Goal: Transaction & Acquisition: Purchase product/service

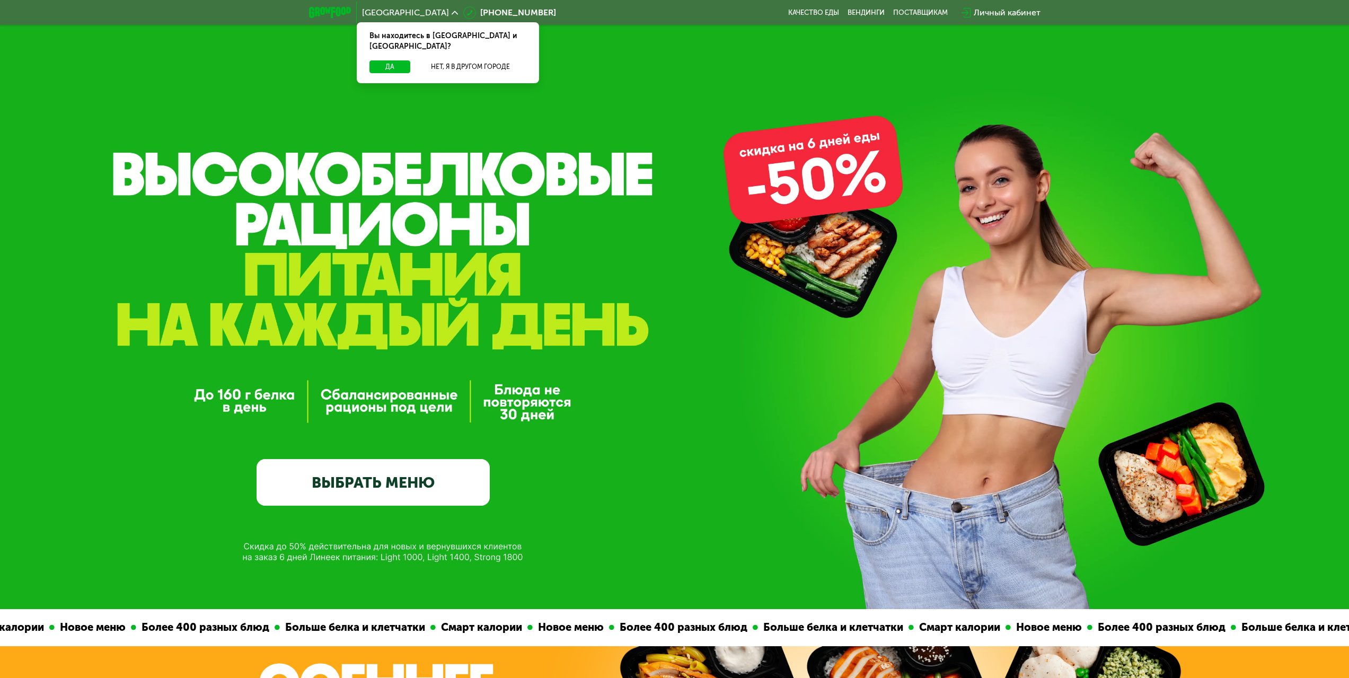
click at [444, 473] on link "ВЫБРАТЬ МЕНЮ" at bounding box center [373, 482] width 233 height 47
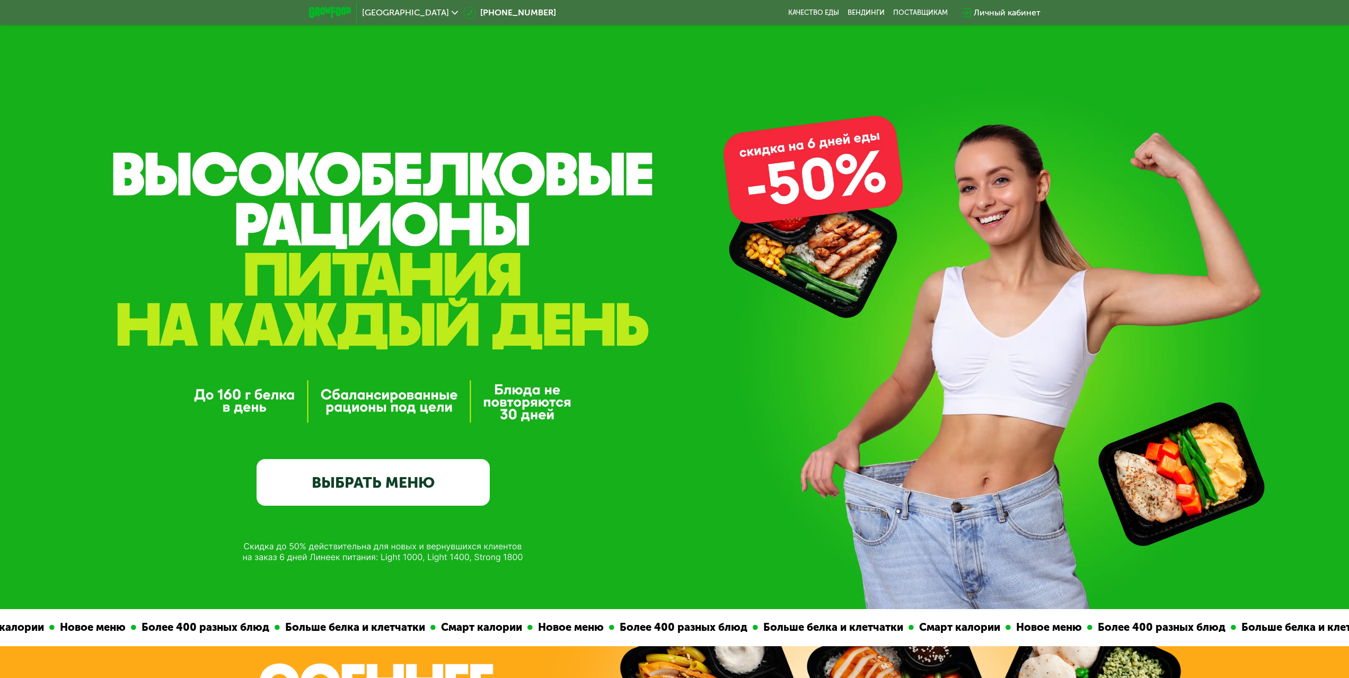
click at [381, 490] on link "ВЫБРАТЬ МЕНЮ" at bounding box center [373, 482] width 233 height 47
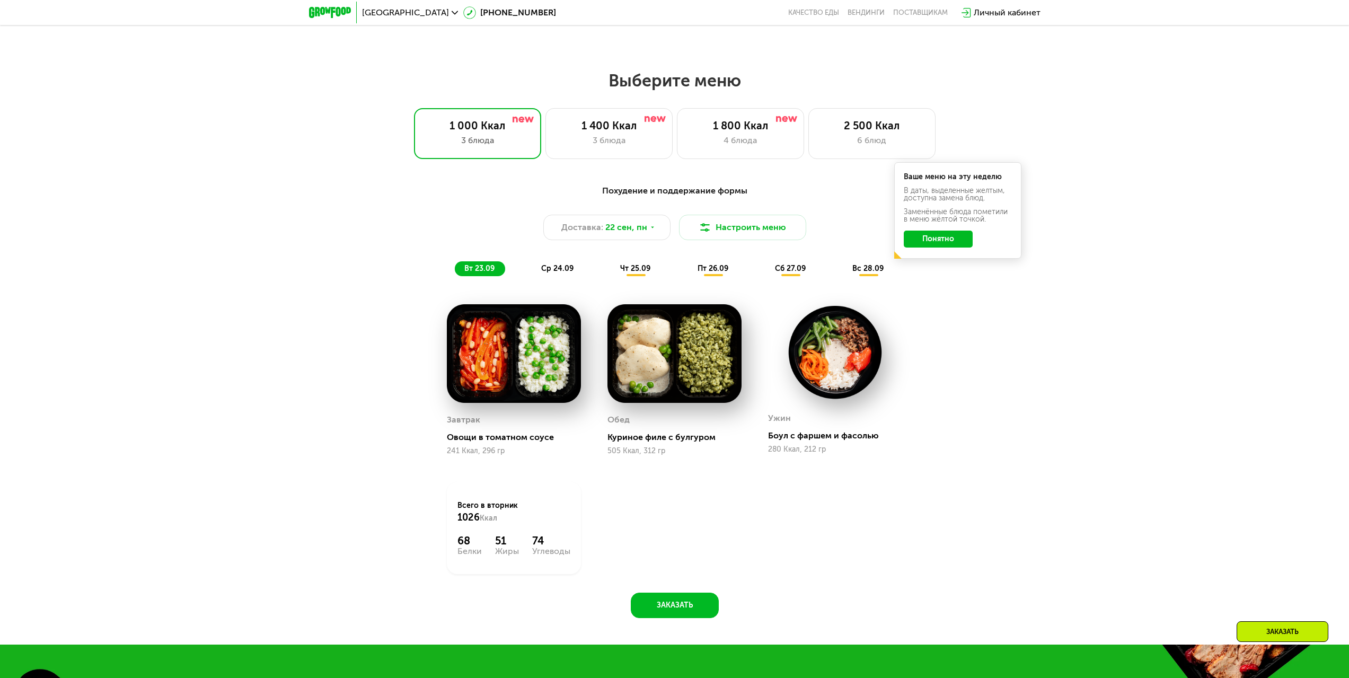
scroll to position [1103, 0]
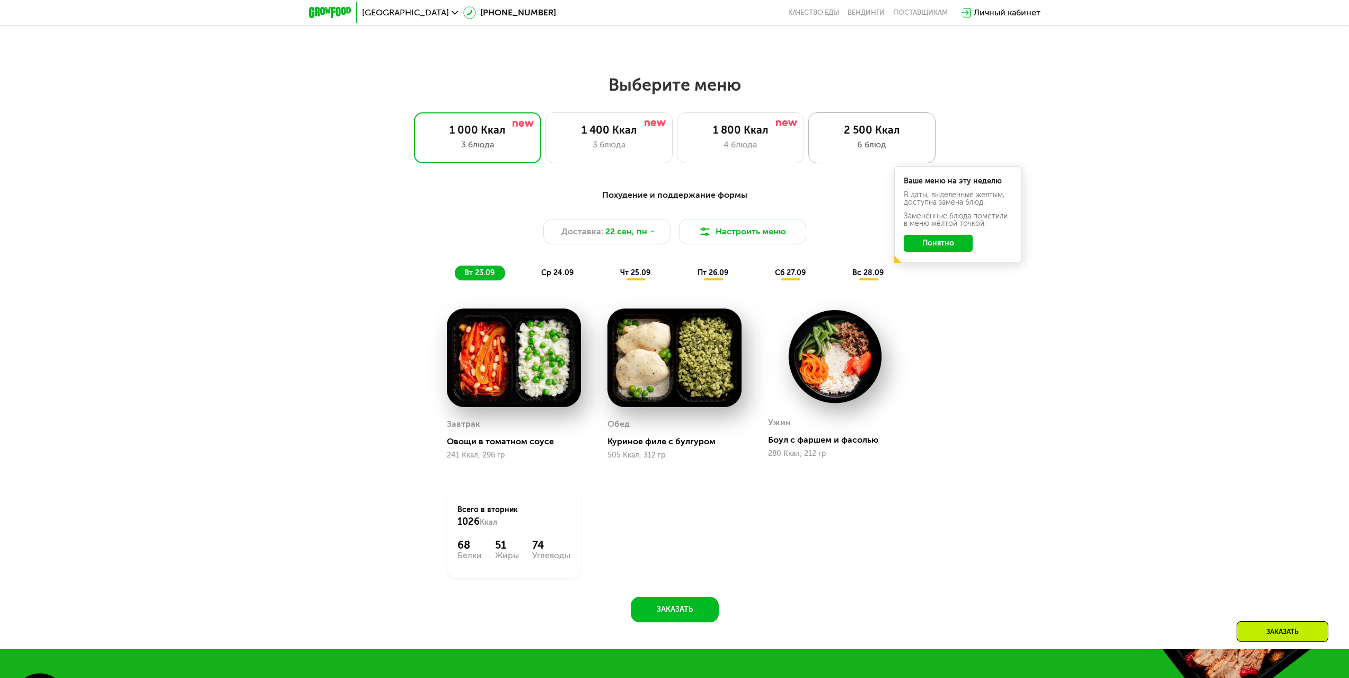
click at [836, 140] on div "2 500 Ккал 6 блюд" at bounding box center [871, 137] width 127 height 51
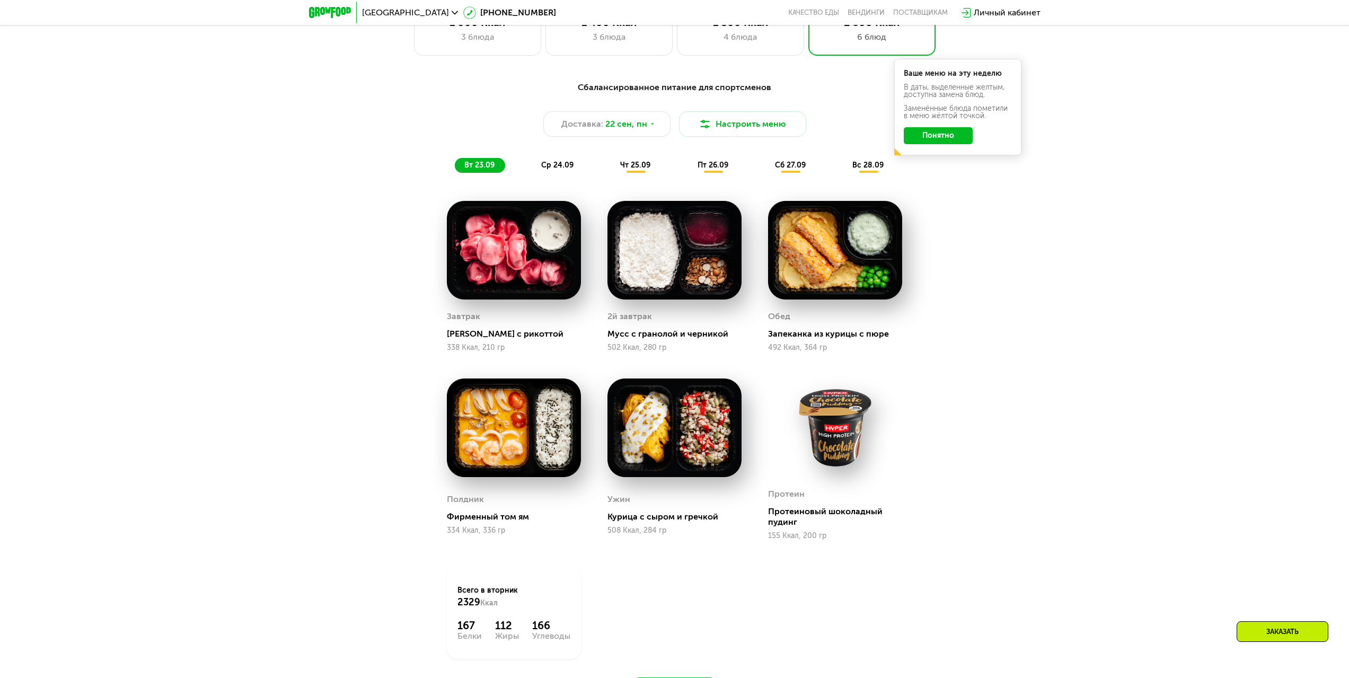
scroll to position [1210, 0]
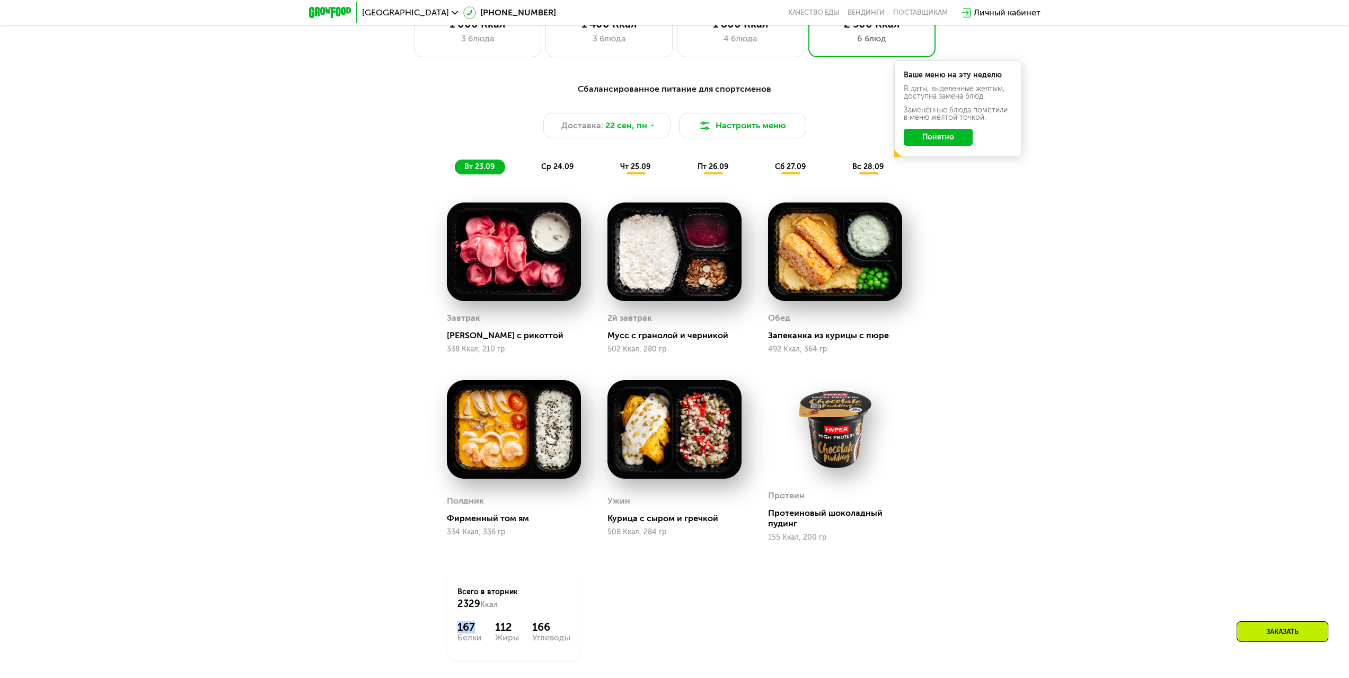
drag, startPoint x: 460, startPoint y: 631, endPoint x: 473, endPoint y: 632, distance: 13.8
click at [473, 632] on div "167" at bounding box center [469, 627] width 24 height 13
click at [481, 633] on div "167" at bounding box center [469, 627] width 24 height 13
drag, startPoint x: 474, startPoint y: 630, endPoint x: 455, endPoint y: 624, distance: 20.0
click at [455, 624] on div "Всего в [DATE] 2329 Ккал 167 Белки 112 Жиры 166 Углеводы" at bounding box center [514, 614] width 134 height 92
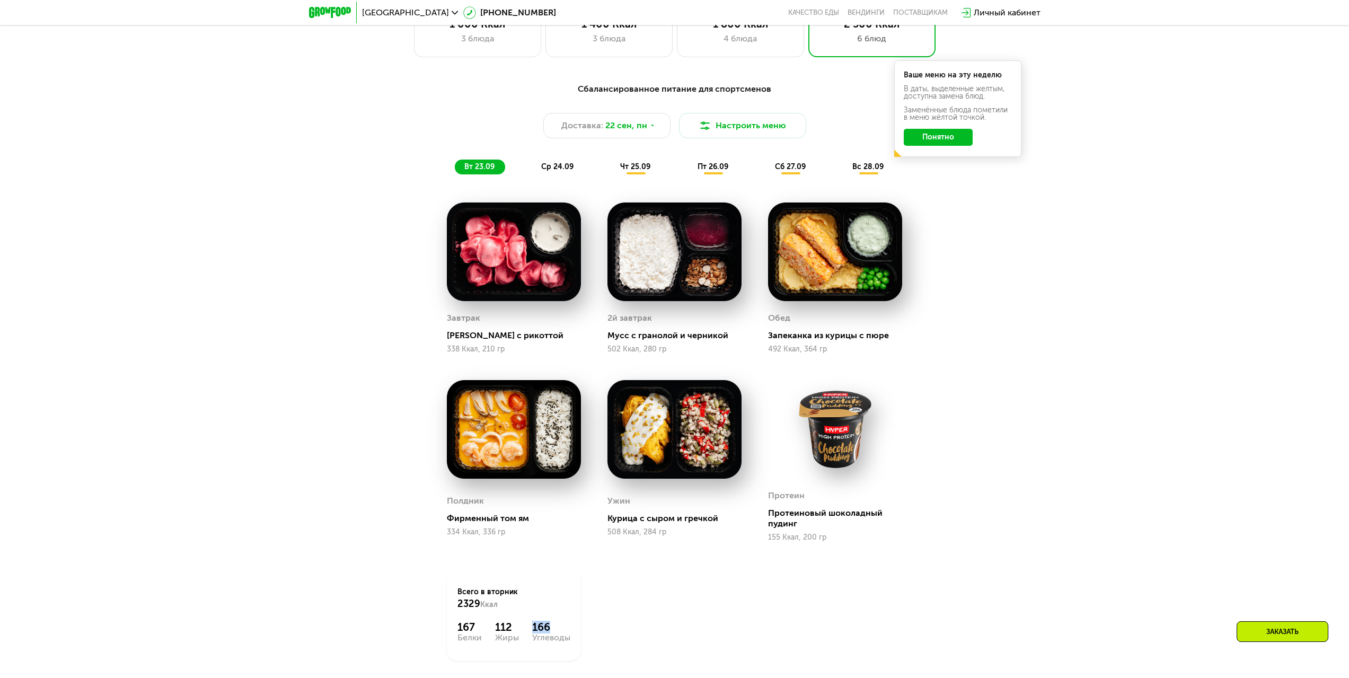
drag, startPoint x: 531, startPoint y: 628, endPoint x: 551, endPoint y: 627, distance: 20.7
click at [551, 627] on div "167 Белки 112 Жиры 166 Углеводы" at bounding box center [513, 631] width 113 height 21
drag, startPoint x: 458, startPoint y: 629, endPoint x: 475, endPoint y: 623, distance: 18.3
click at [470, 631] on div "167" at bounding box center [469, 627] width 24 height 13
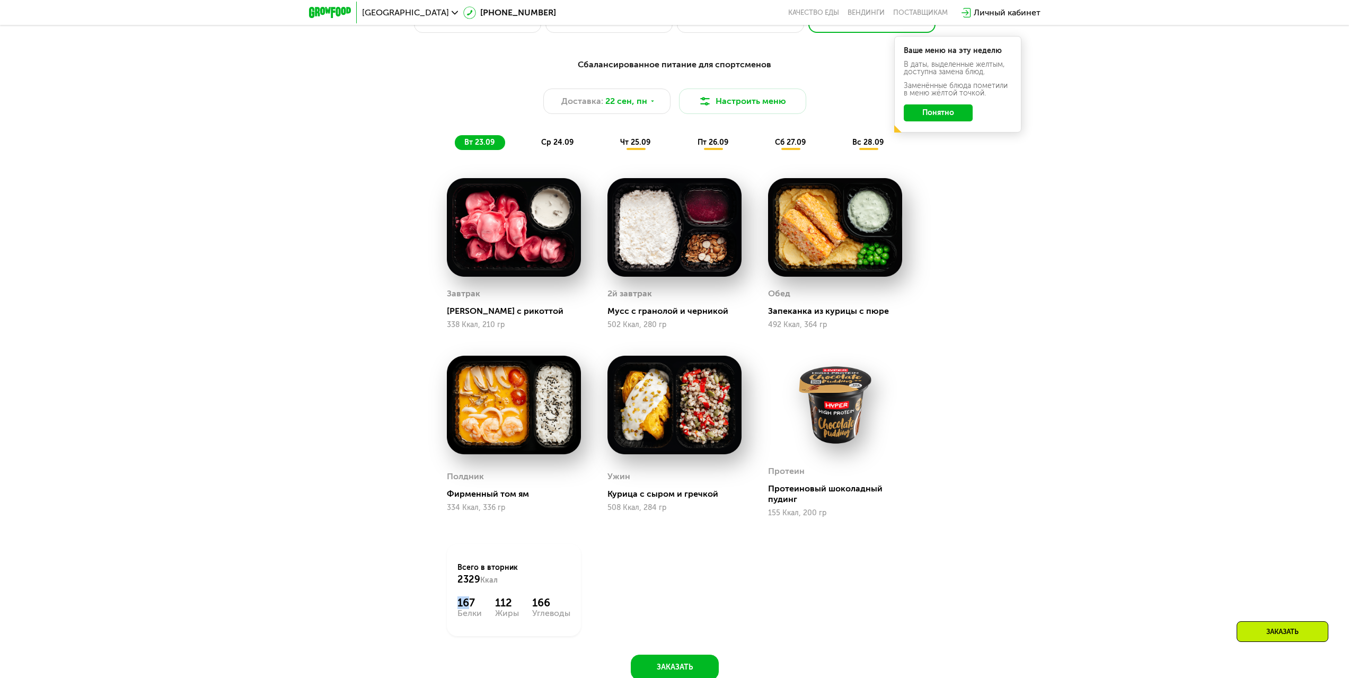
scroll to position [1263, 0]
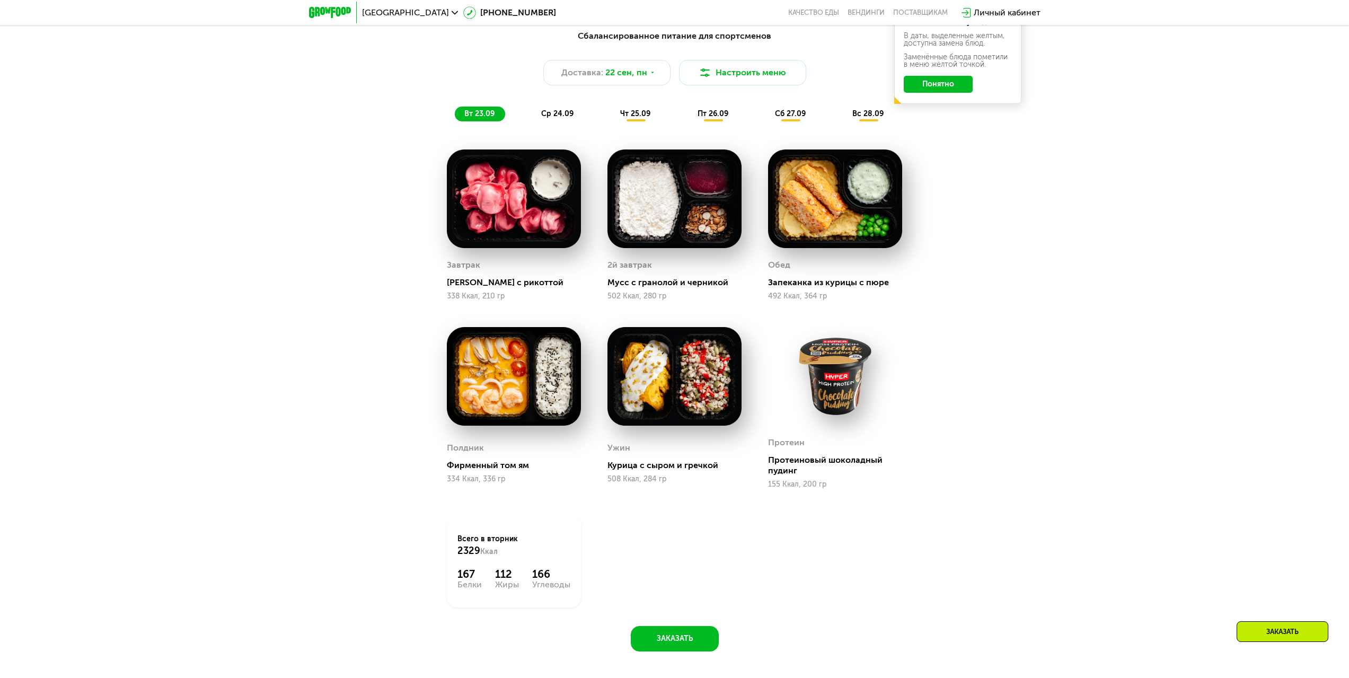
click at [469, 583] on div "Белки" at bounding box center [469, 584] width 24 height 8
drag, startPoint x: 474, startPoint y: 578, endPoint x: 453, endPoint y: 573, distance: 21.7
click at [453, 573] on div "Всего в [DATE] 2329 Ккал 167 Белки 112 Жиры 166 Углеводы" at bounding box center [514, 561] width 134 height 92
drag, startPoint x: 532, startPoint y: 571, endPoint x: 556, endPoint y: 572, distance: 24.4
click at [556, 572] on div "Всего в [DATE] 2329 Ккал 167 Белки 112 Жиры 166 Углеводы" at bounding box center [514, 561] width 134 height 92
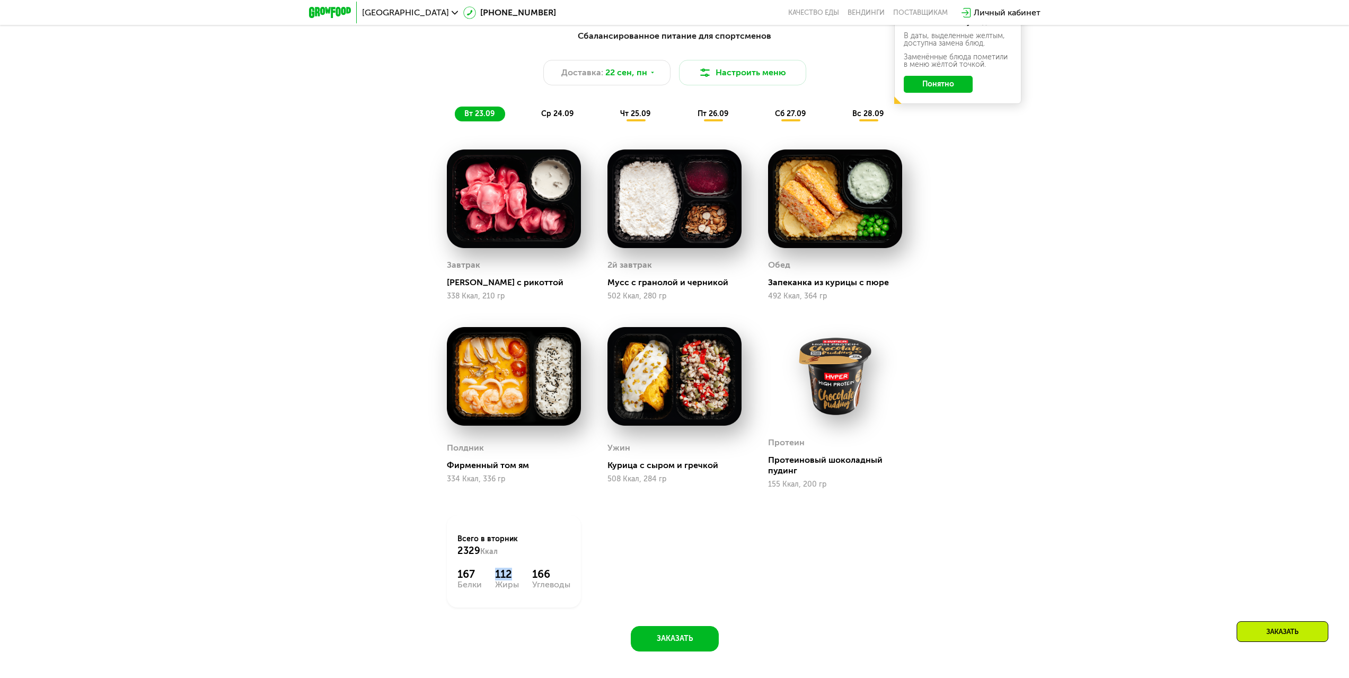
drag, startPoint x: 495, startPoint y: 572, endPoint x: 515, endPoint y: 578, distance: 20.8
click at [515, 578] on div "112" at bounding box center [507, 574] width 24 height 13
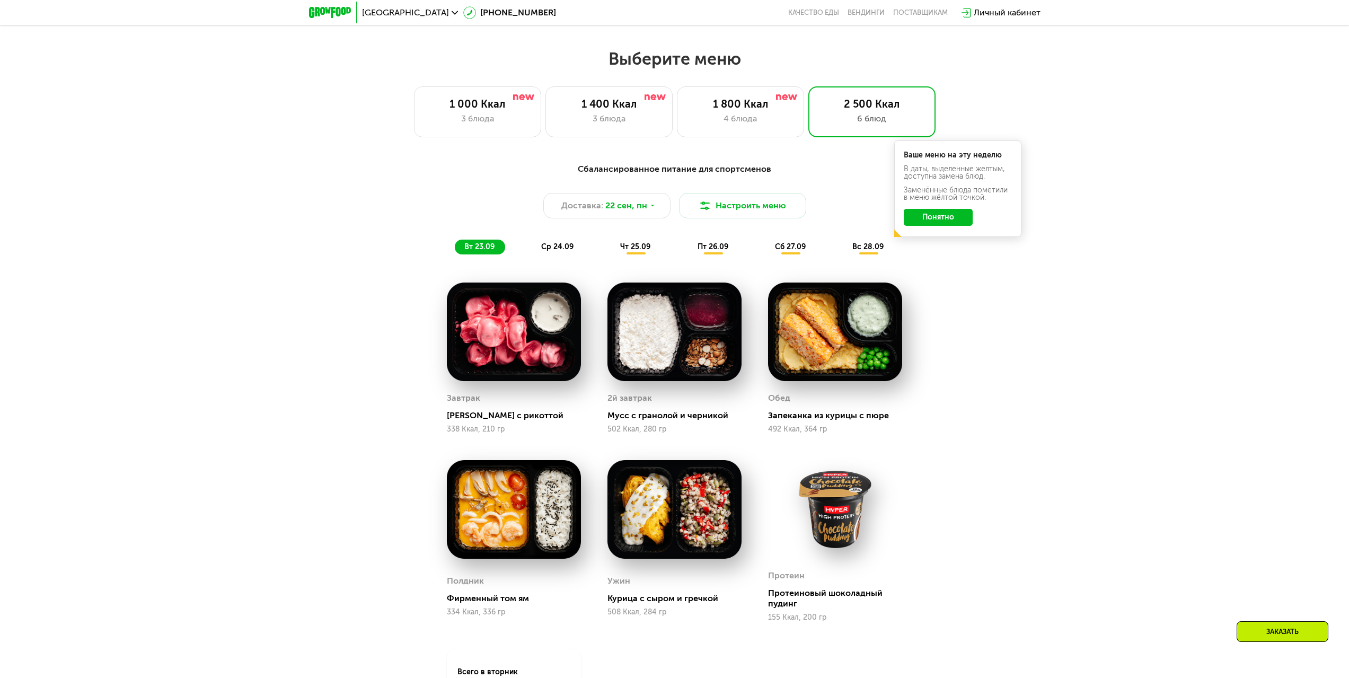
scroll to position [1103, 0]
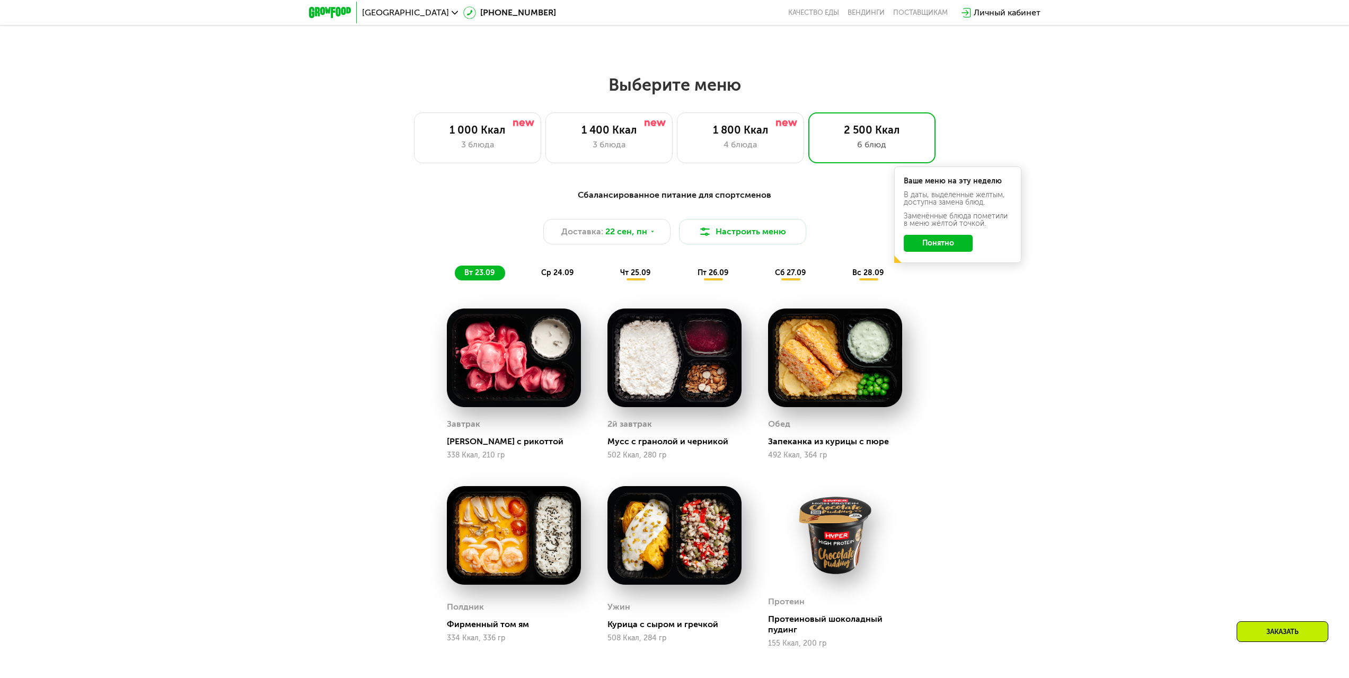
click at [551, 275] on span "ср 24.09" at bounding box center [557, 272] width 32 height 9
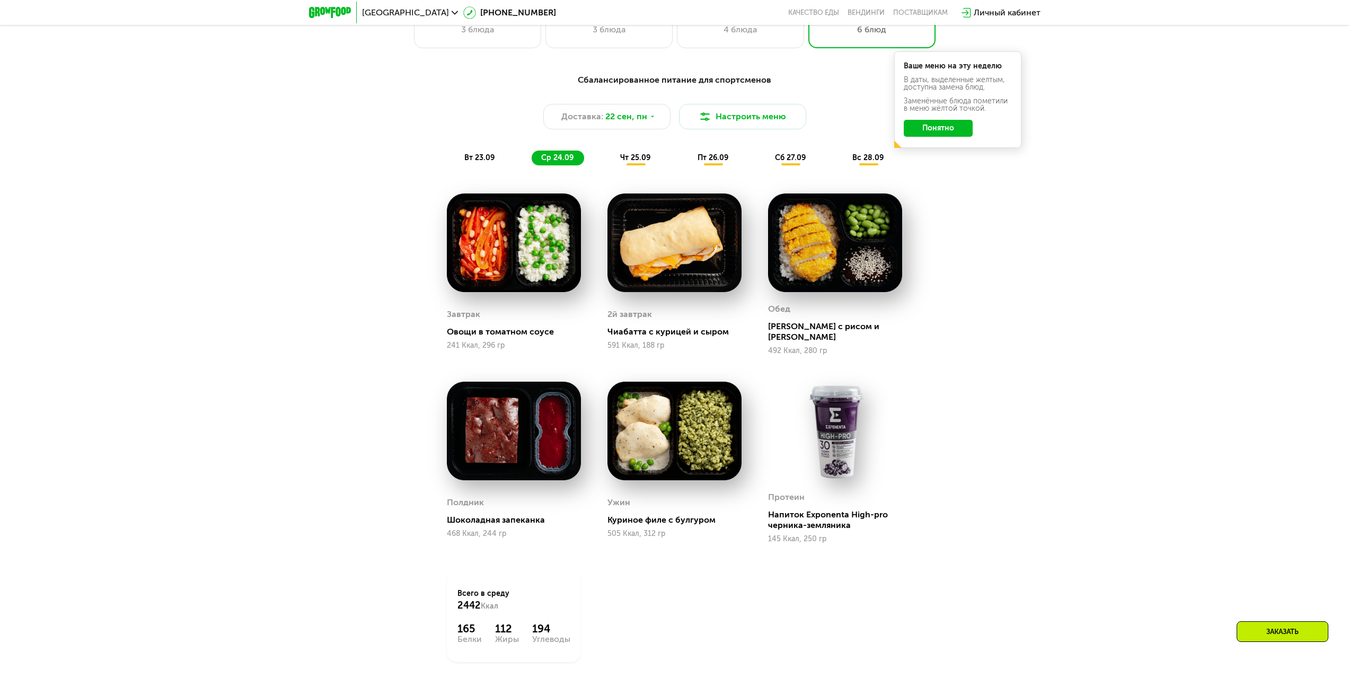
scroll to position [1210, 0]
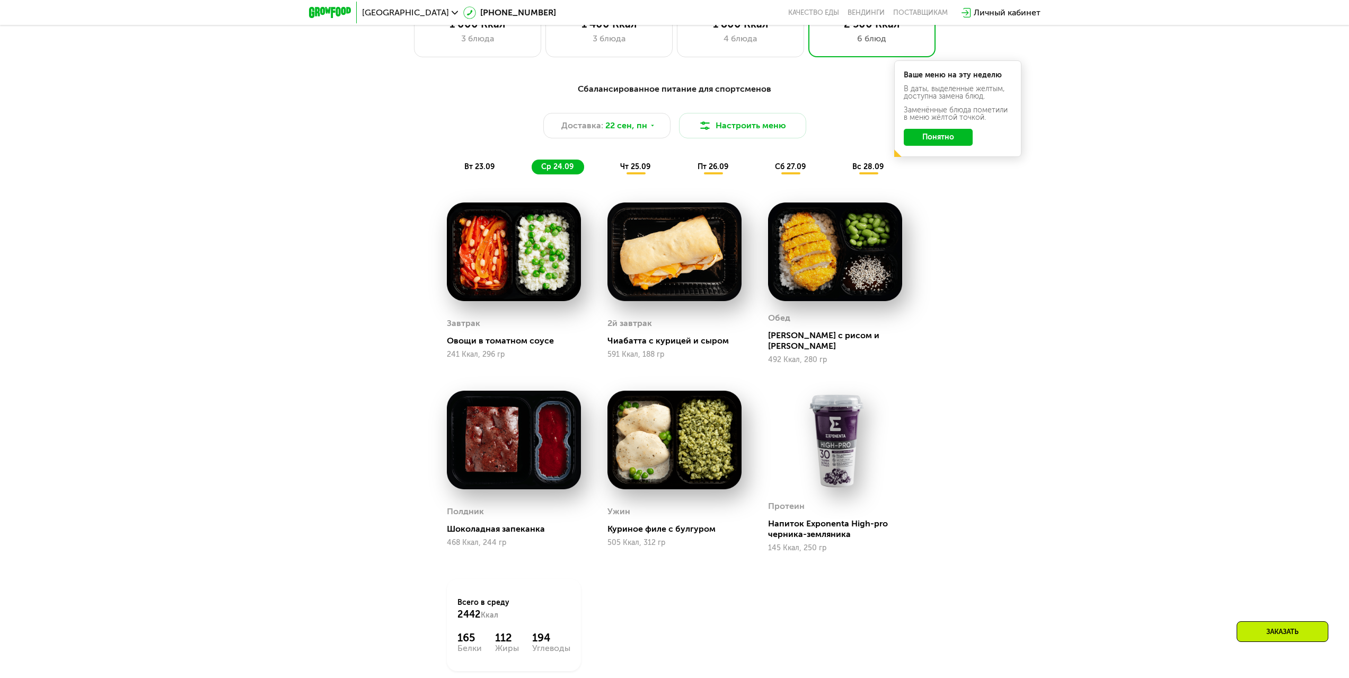
click at [482, 166] on span "вт 23.09" at bounding box center [479, 166] width 30 height 9
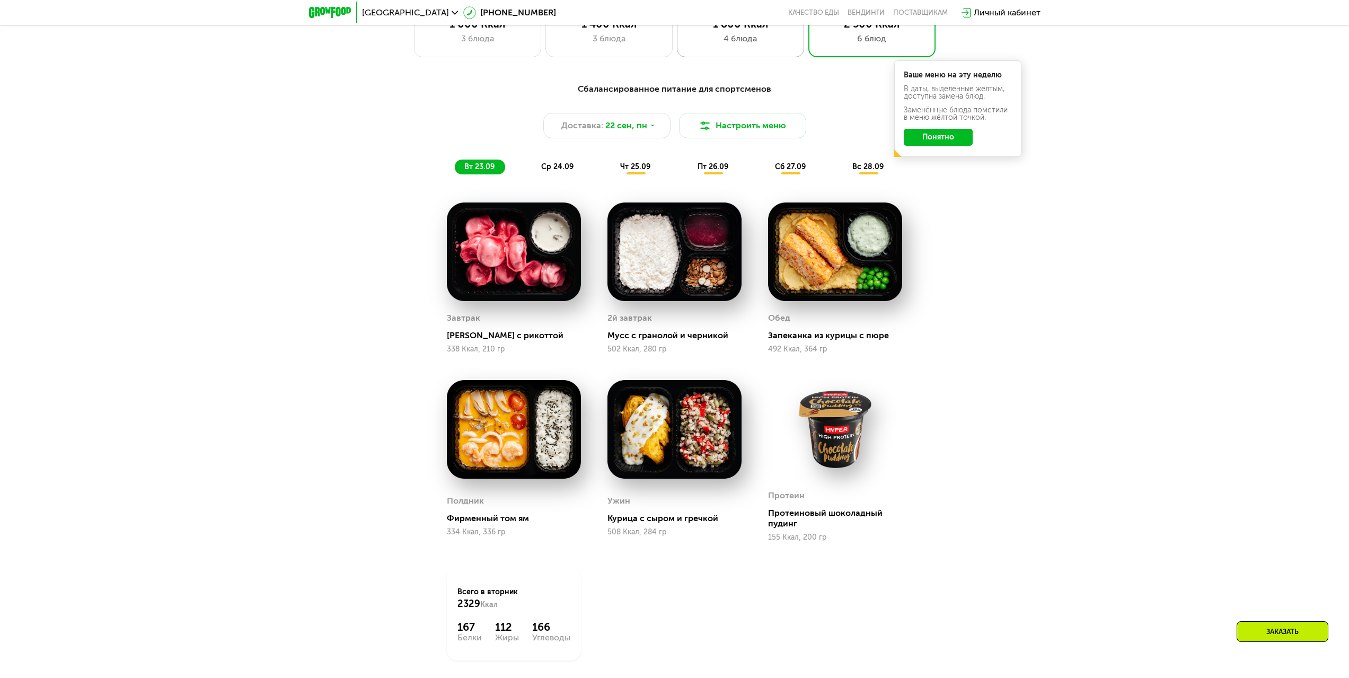
click at [769, 49] on div "1 800 Ккал 4 блюда" at bounding box center [740, 31] width 127 height 51
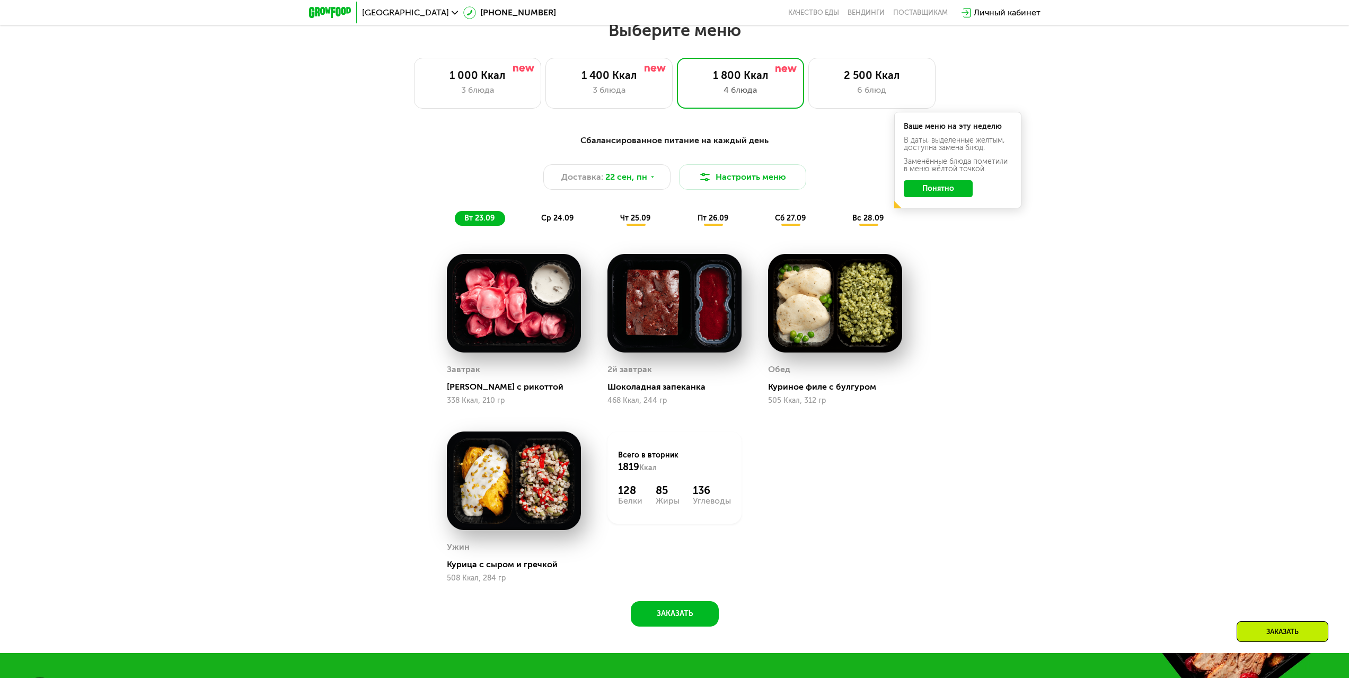
scroll to position [1157, 0]
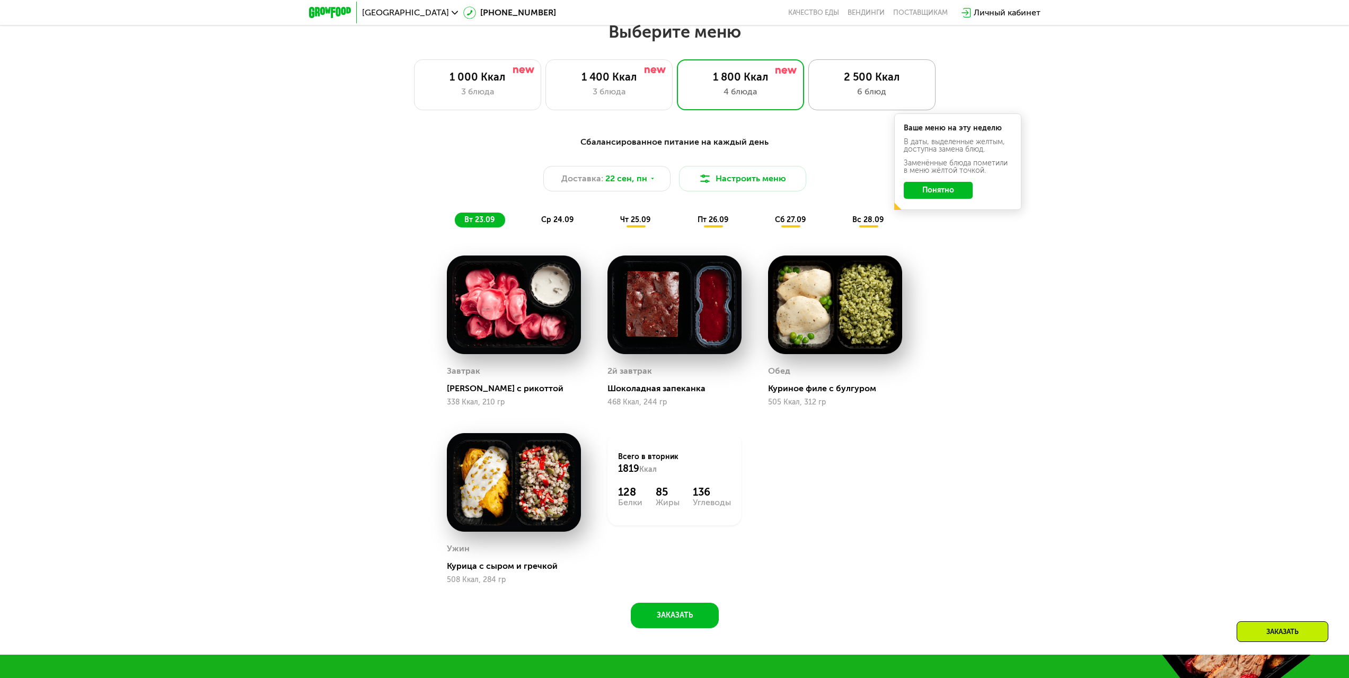
click at [833, 82] on div "2 500 Ккал" at bounding box center [871, 76] width 105 height 13
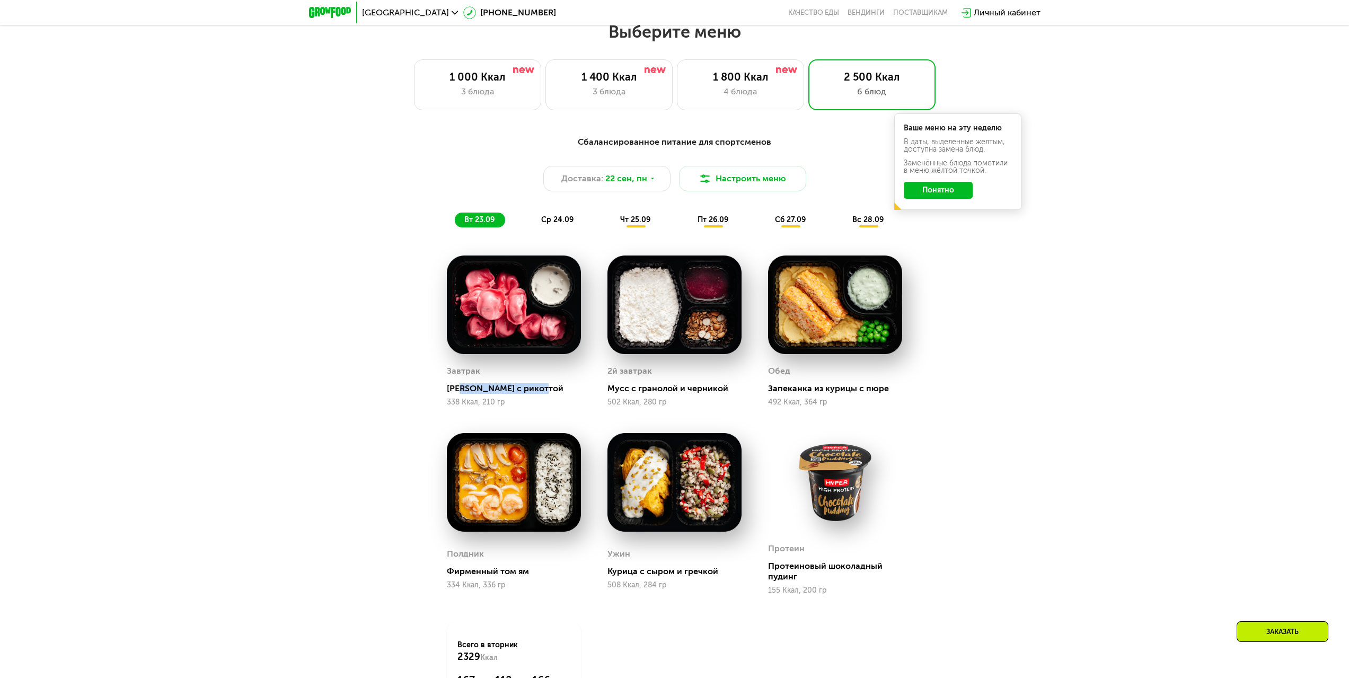
drag, startPoint x: 548, startPoint y: 386, endPoint x: 466, endPoint y: 389, distance: 81.7
click at [460, 385] on div "[PERSON_NAME] с рикоттой 338 Ккал, 210 гр" at bounding box center [514, 384] width 134 height 43
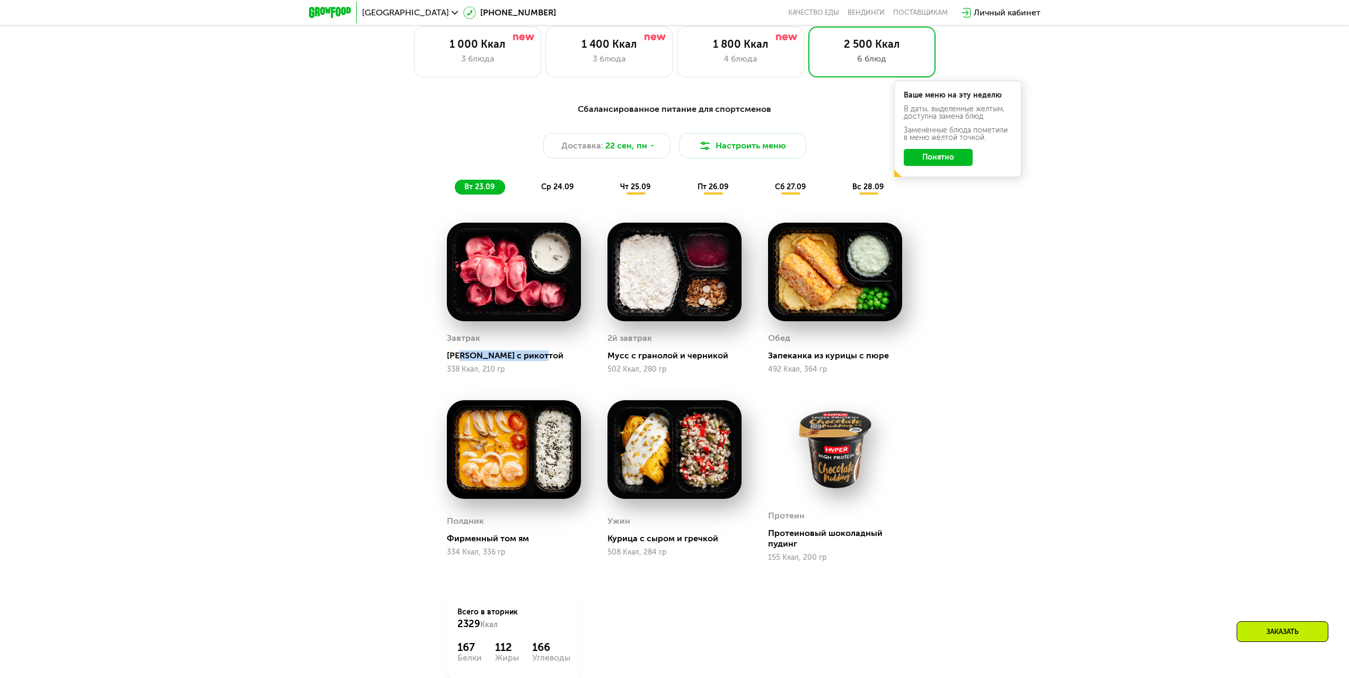
scroll to position [1263, 0]
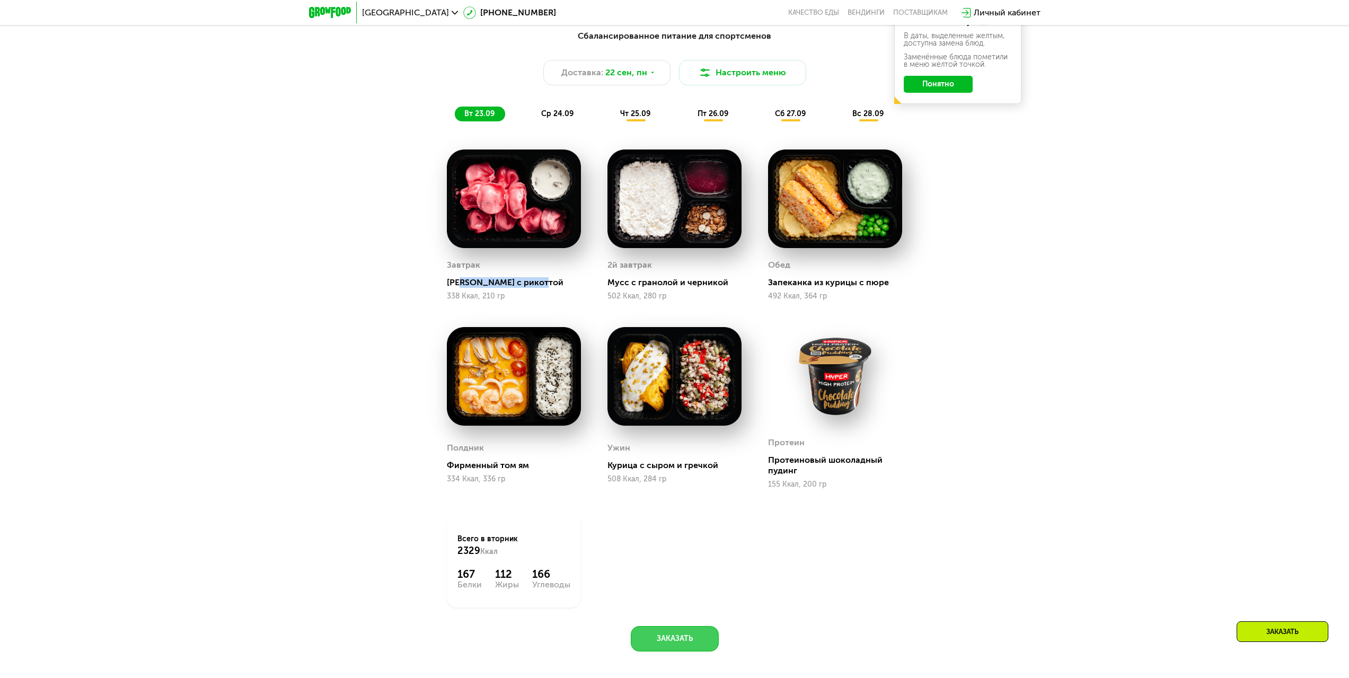
click at [704, 641] on button "Заказать" at bounding box center [675, 638] width 88 height 25
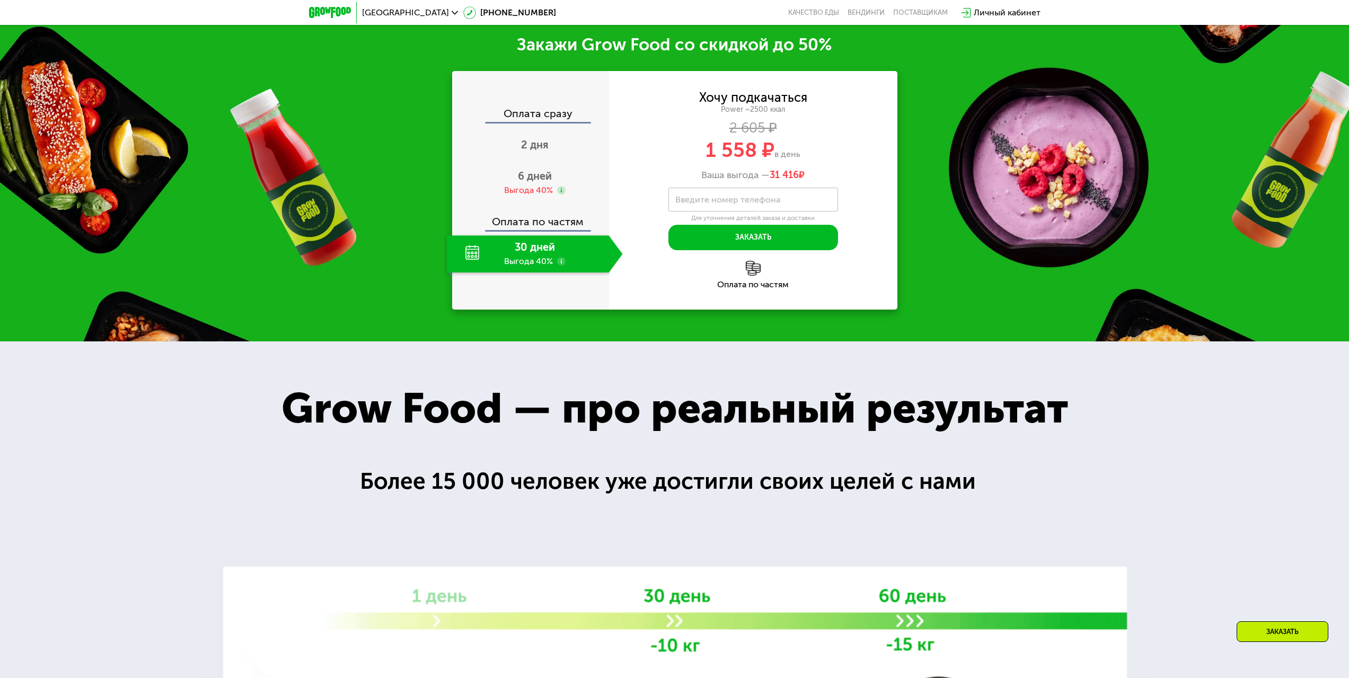
scroll to position [1944, 0]
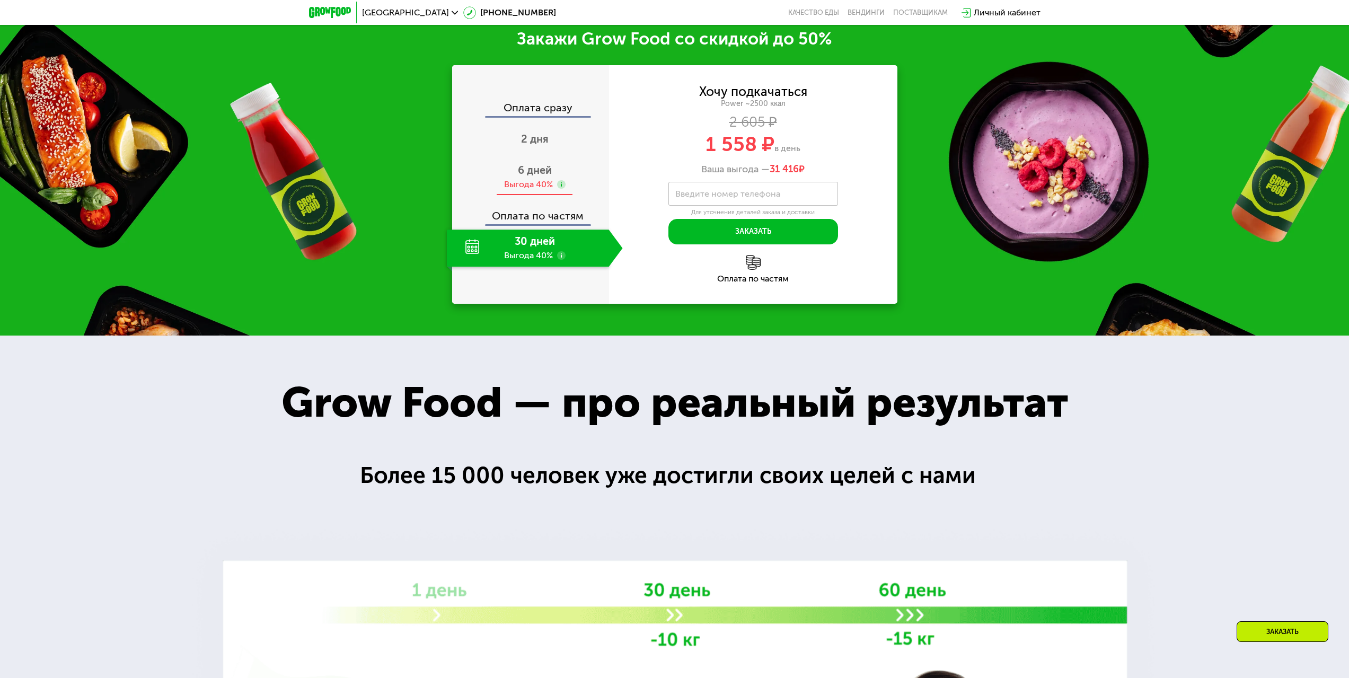
click at [536, 171] on span "6 дней" at bounding box center [535, 170] width 34 height 13
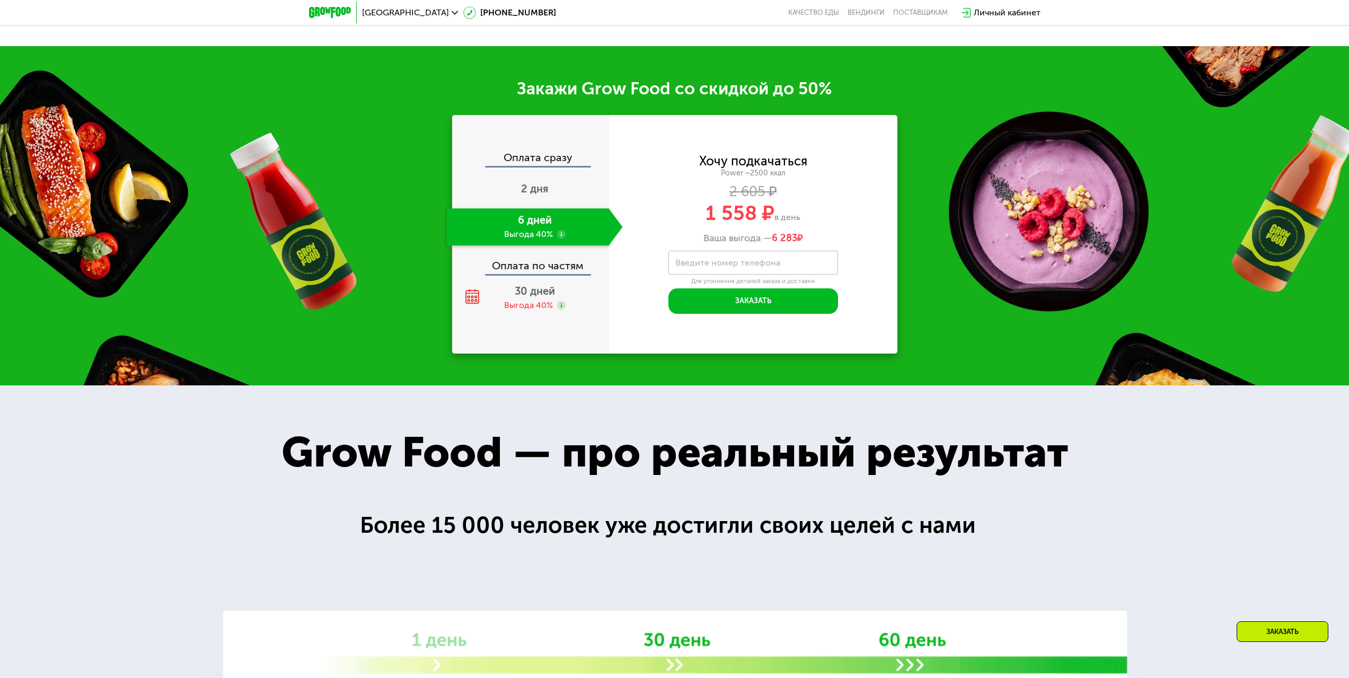
scroll to position [1891, 0]
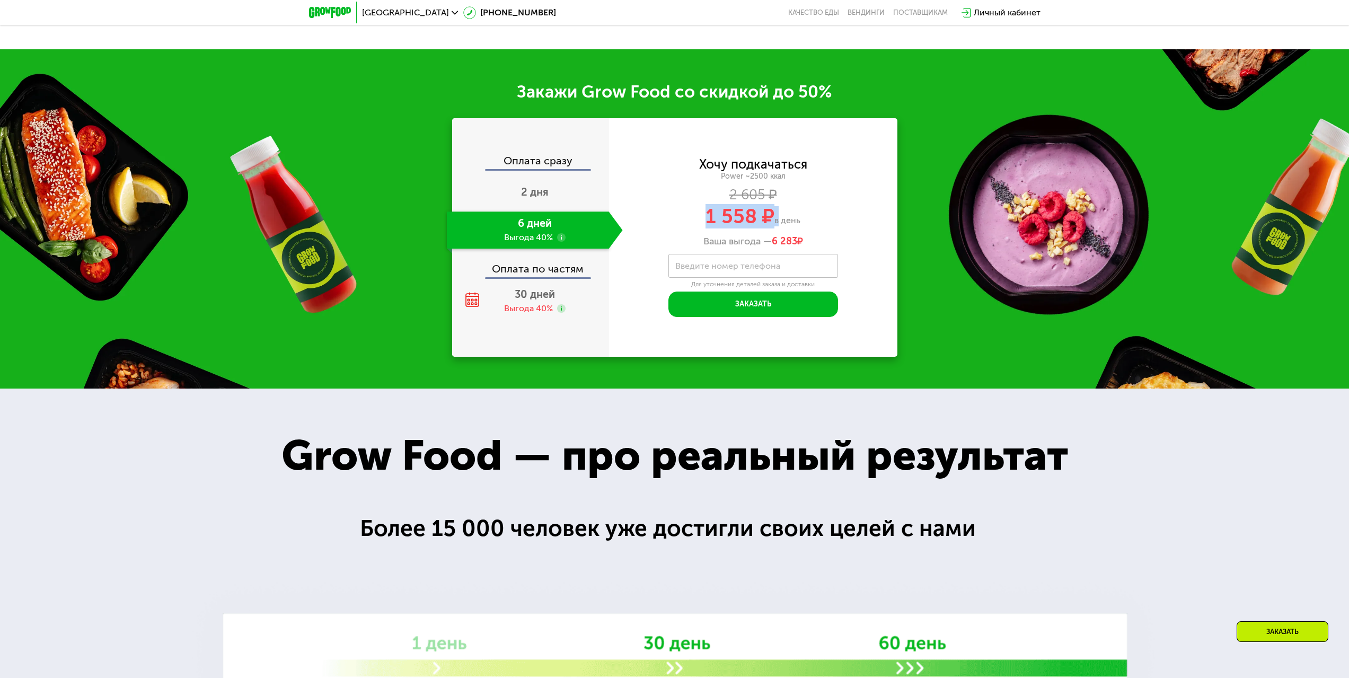
drag, startPoint x: 707, startPoint y: 220, endPoint x: 776, endPoint y: 219, distance: 70.0
click at [776, 219] on div "1 558 ₽ в день" at bounding box center [753, 216] width 288 height 20
click at [790, 231] on div "Хочу подкачаться Power ~2500 ккал 2 605 ₽ 1 558 ₽ в день Ваша выгода — 6 283 ₽" at bounding box center [753, 202] width 288 height 89
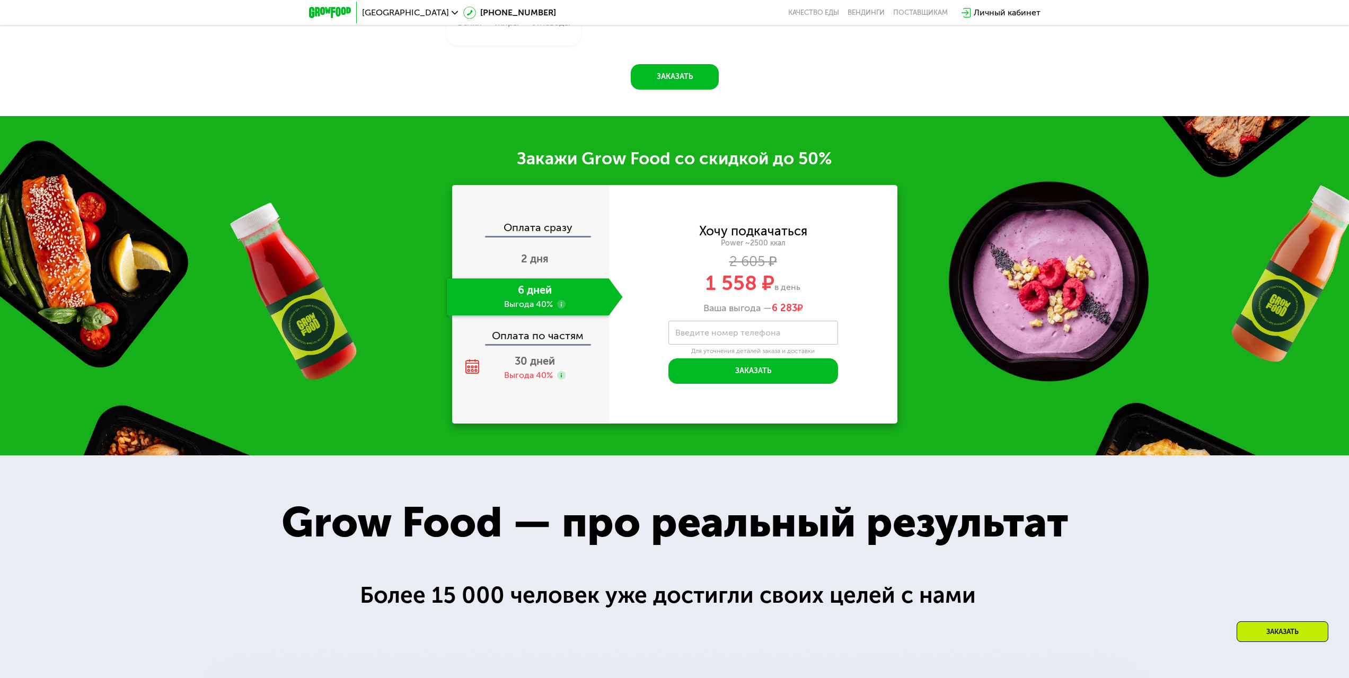
scroll to position [1785, 0]
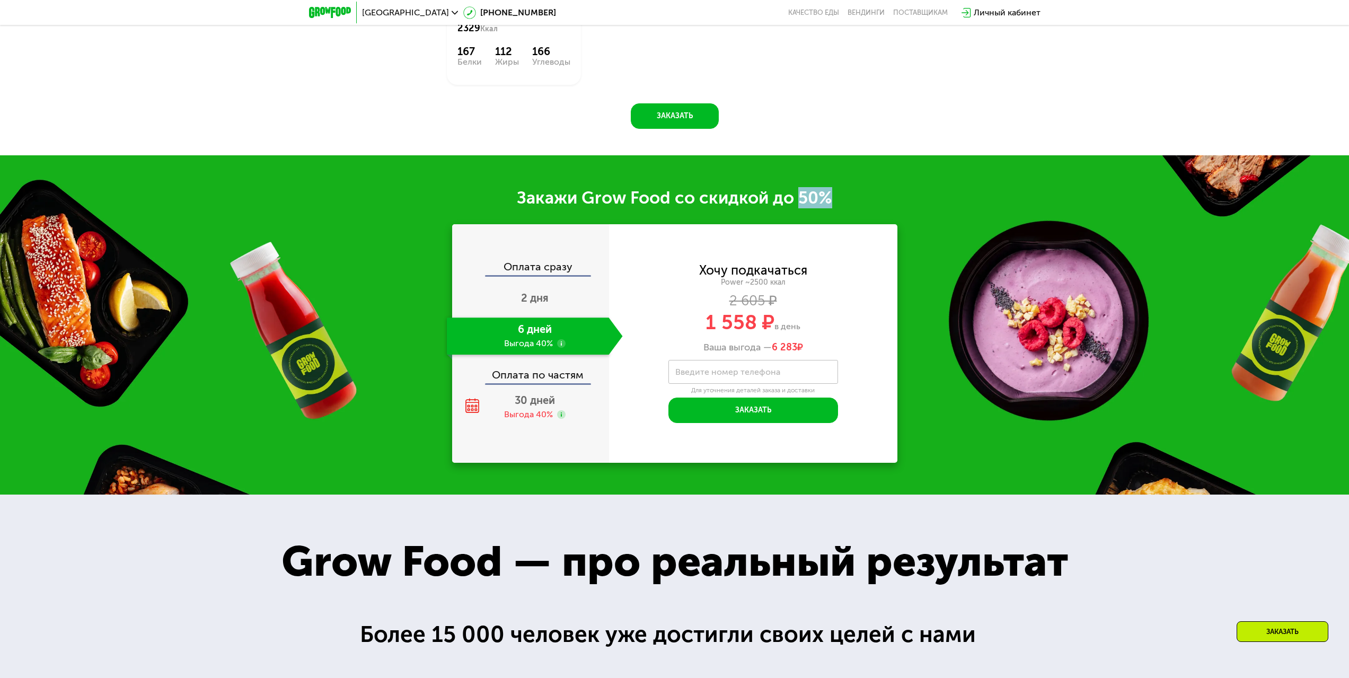
drag, startPoint x: 838, startPoint y: 195, endPoint x: 802, endPoint y: 200, distance: 35.8
click at [802, 200] on div "Закажи Grow Food со скидкой до 50%" at bounding box center [674, 197] width 1349 height 21
click at [804, 194] on div "Закажи Grow Food со скидкой до 50%" at bounding box center [674, 197] width 1349 height 21
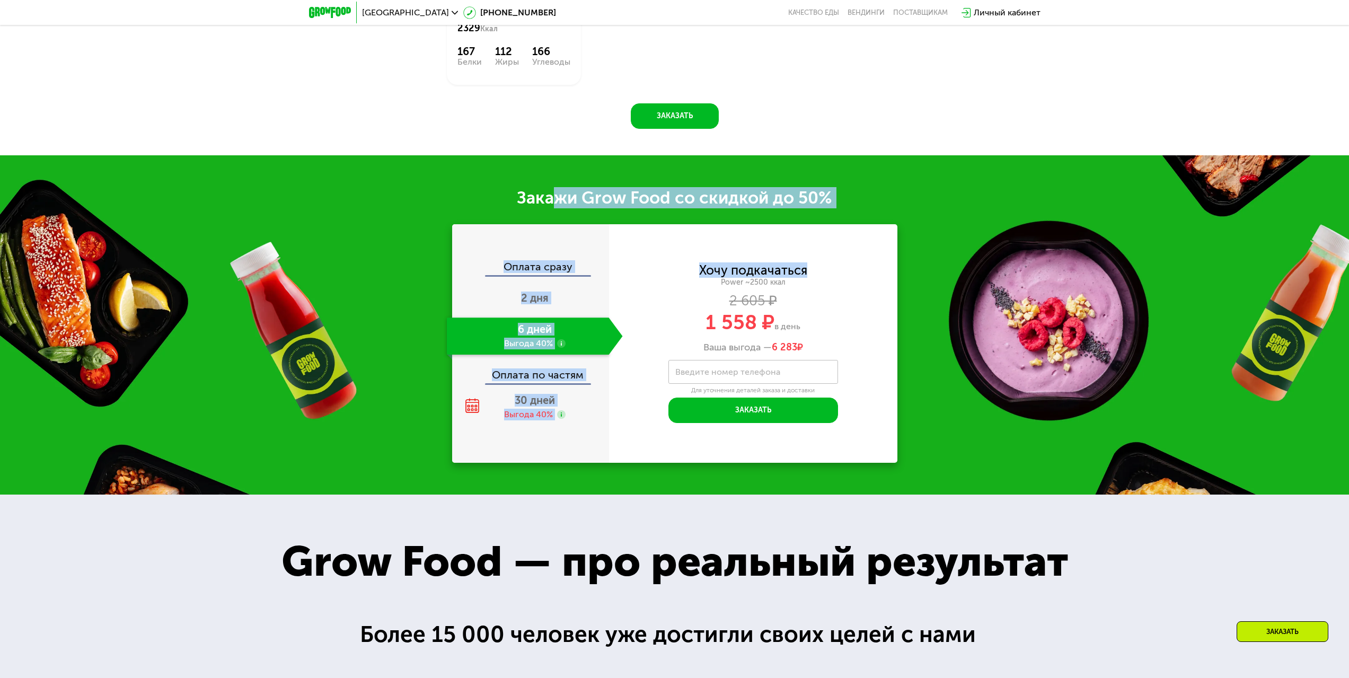
drag, startPoint x: 553, startPoint y: 203, endPoint x: 831, endPoint y: 214, distance: 278.5
click at [831, 214] on div "Закажи Grow Food со скидкой до 50% Оплата сразу 2 дня 6 дней Выгода 40% Оплата …" at bounding box center [674, 324] width 1349 height 339
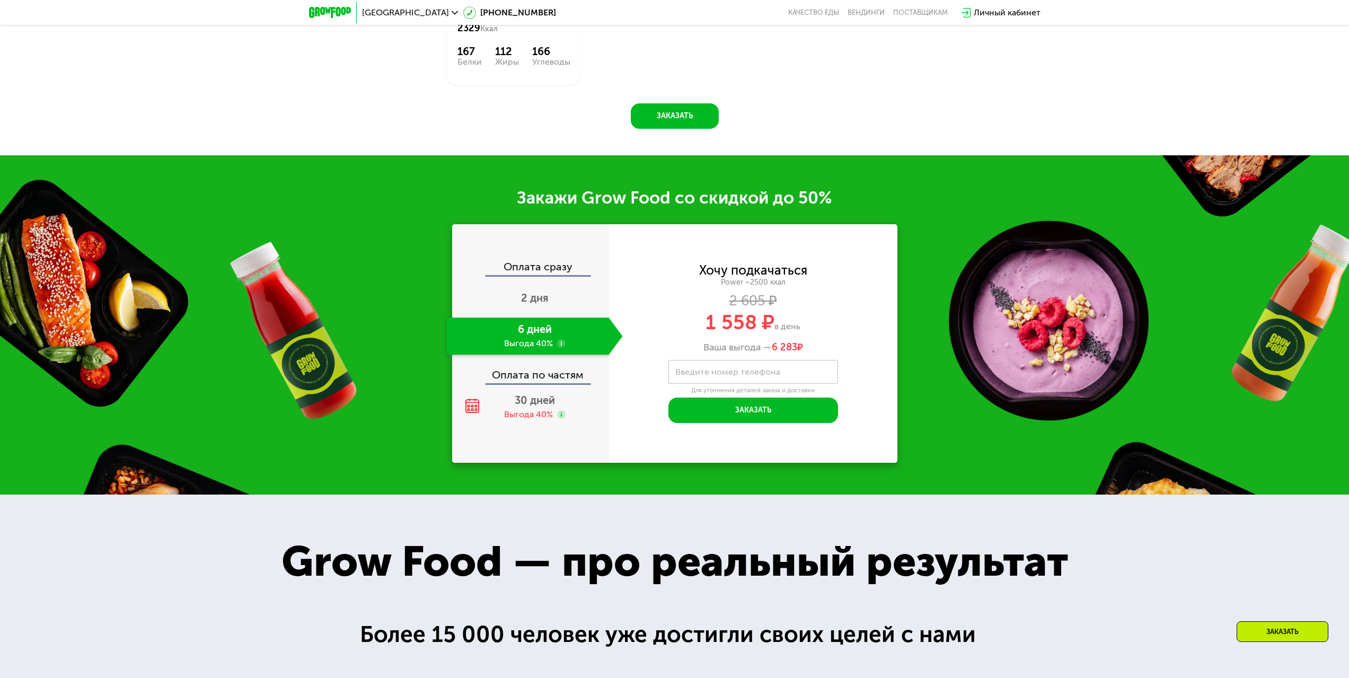
click at [758, 282] on div "Power ~2500 ккал" at bounding box center [753, 283] width 288 height 10
drag, startPoint x: 719, startPoint y: 305, endPoint x: 770, endPoint y: 306, distance: 50.9
click at [770, 306] on div "2 605 ₽" at bounding box center [753, 301] width 288 height 12
drag, startPoint x: 709, startPoint y: 319, endPoint x: 760, endPoint y: 322, distance: 51.0
click at [760, 322] on span "1 558 ₽" at bounding box center [739, 322] width 69 height 24
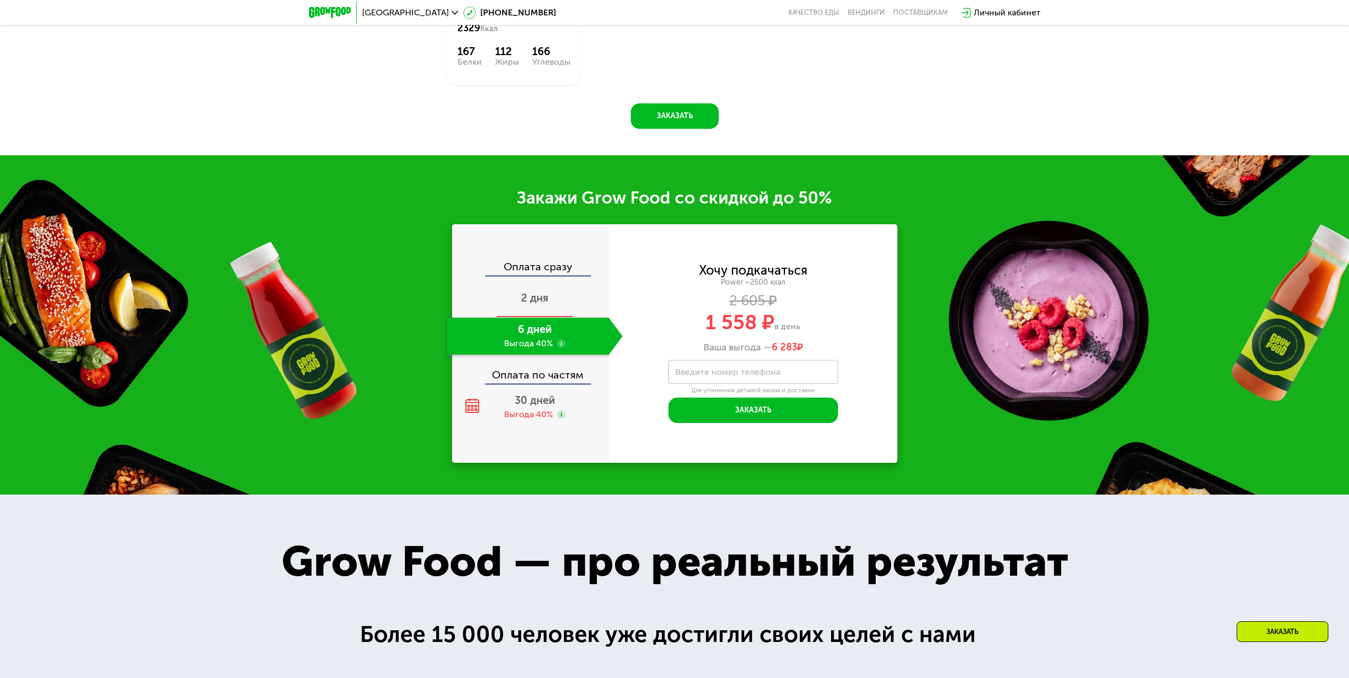
click at [537, 295] on div "2 дня" at bounding box center [535, 298] width 176 height 37
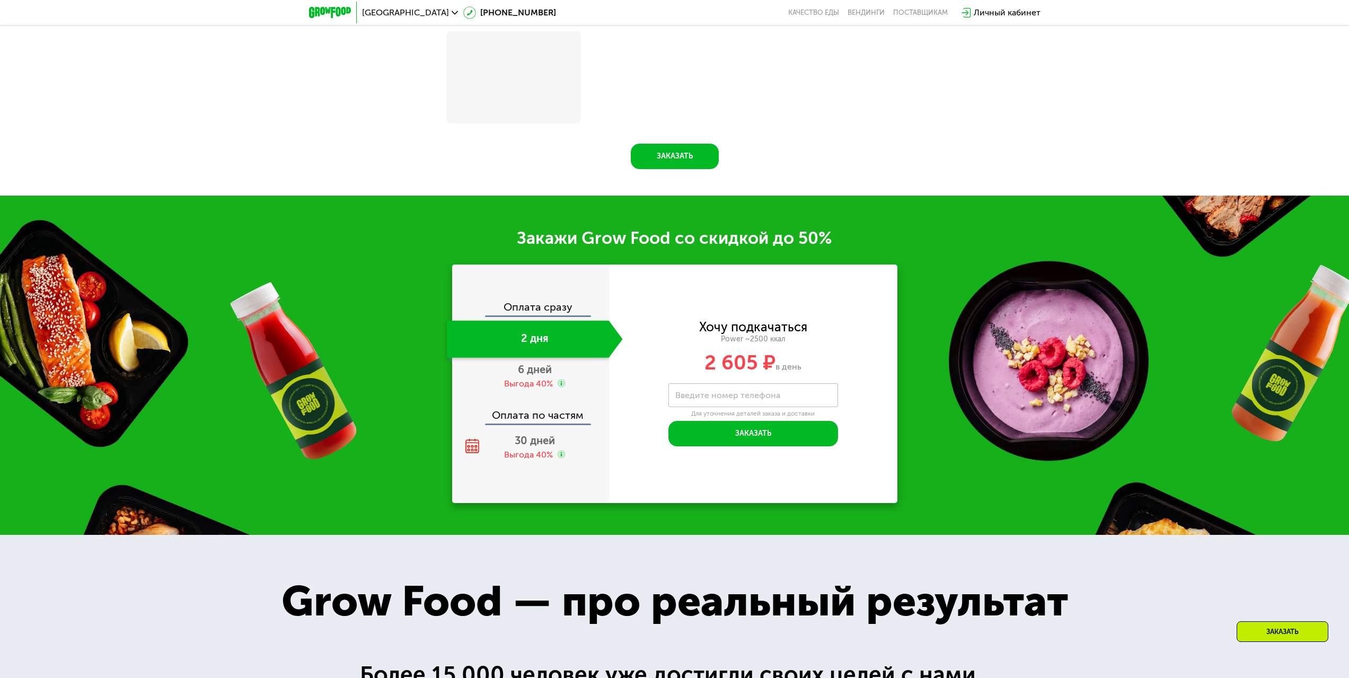
scroll to position [1825, 0]
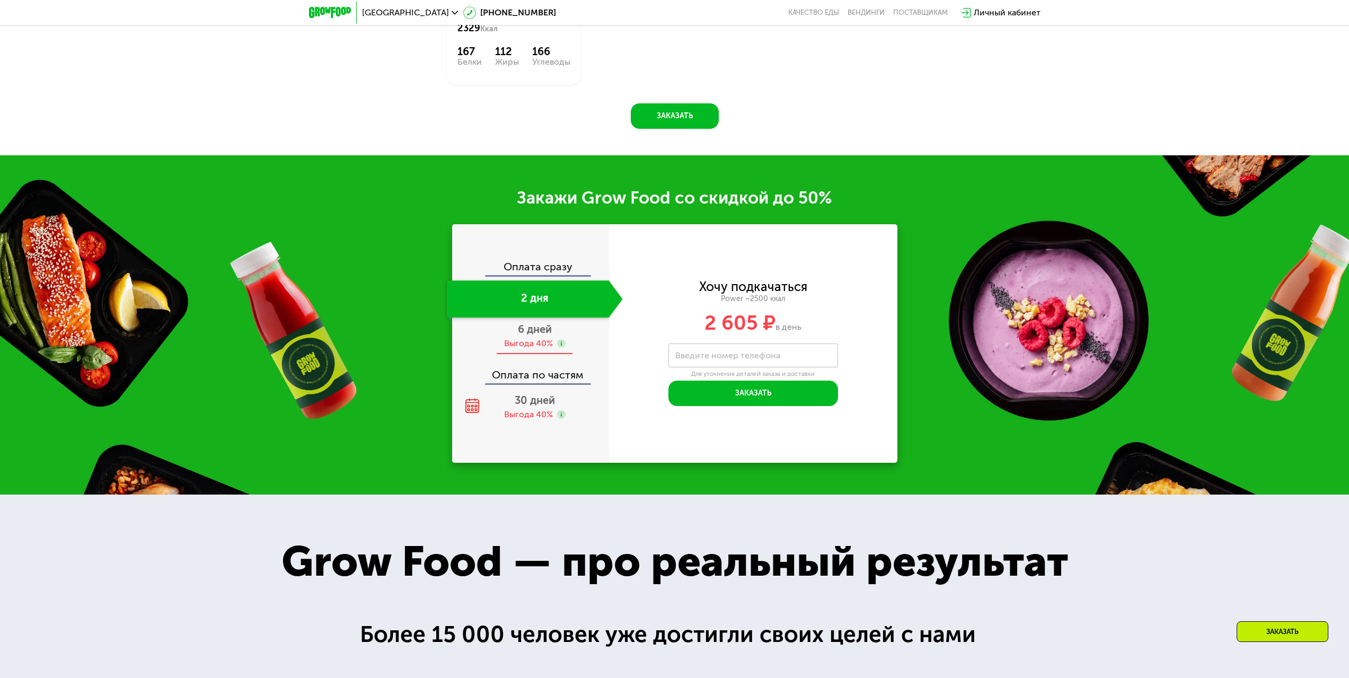
click at [533, 336] on span "6 дней" at bounding box center [535, 329] width 34 height 13
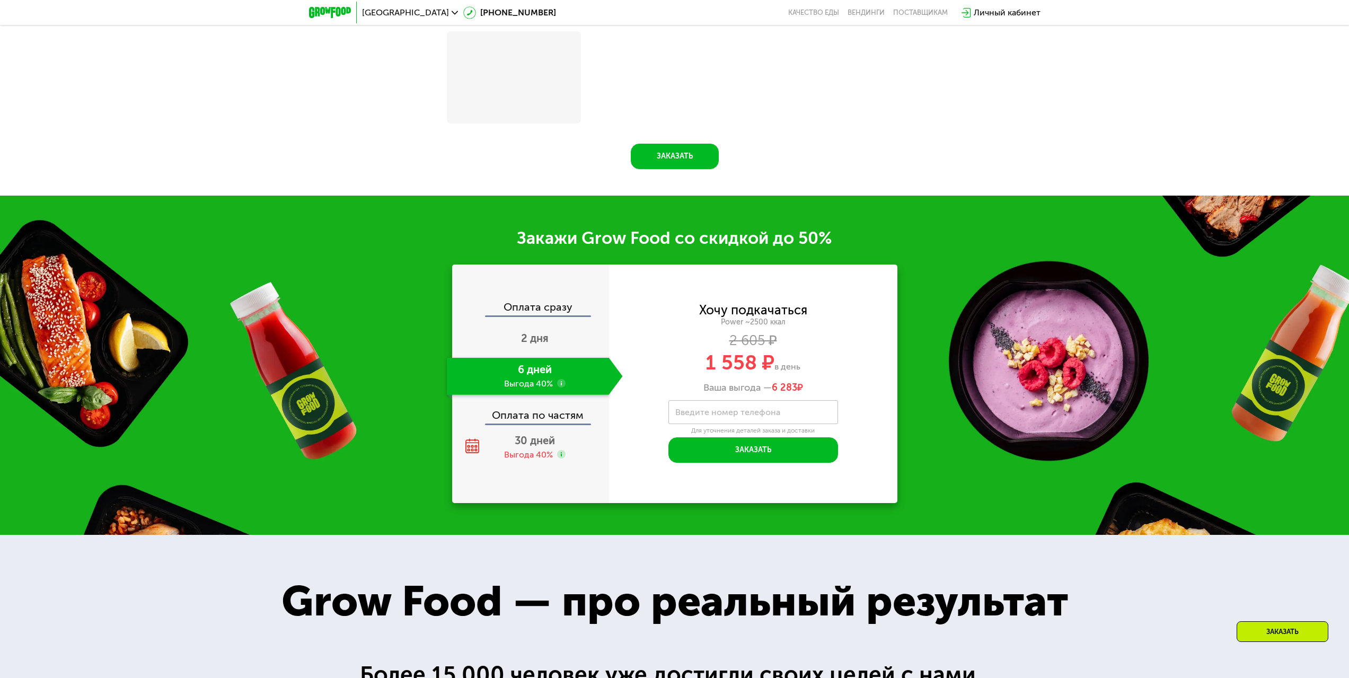
scroll to position [1785, 0]
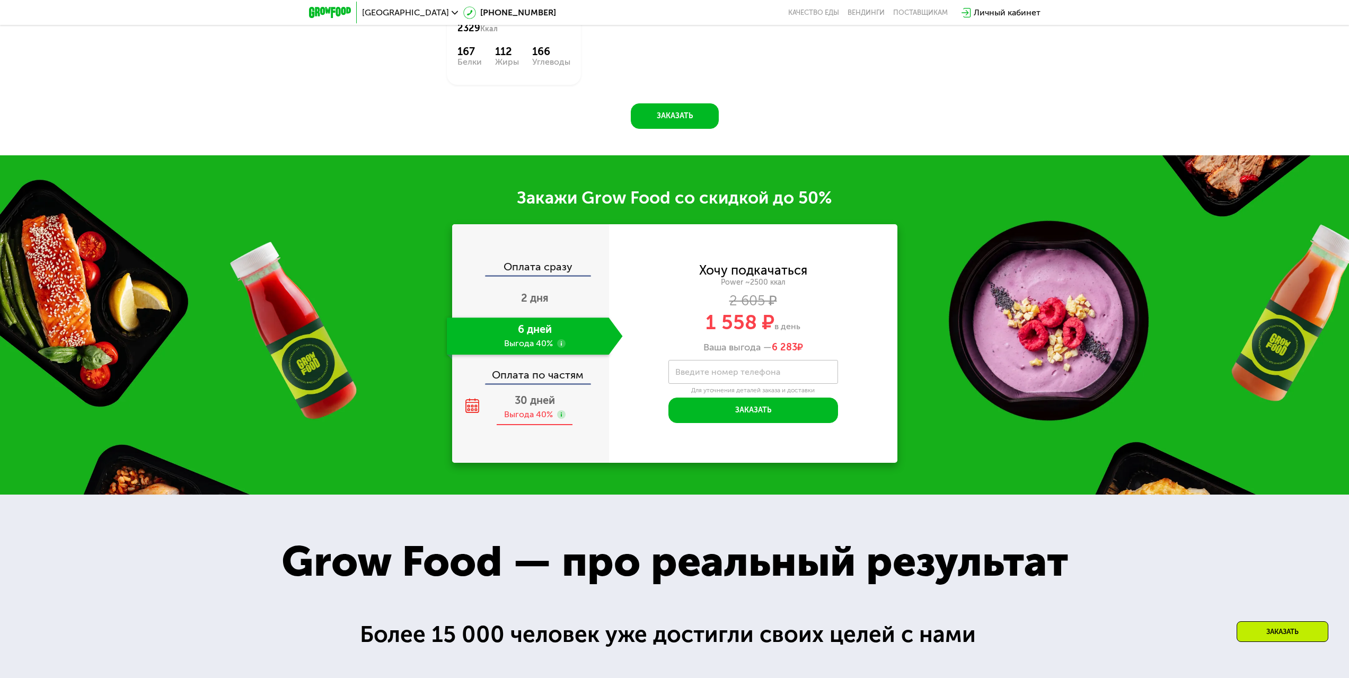
click at [537, 404] on span "30 дней" at bounding box center [535, 400] width 40 height 13
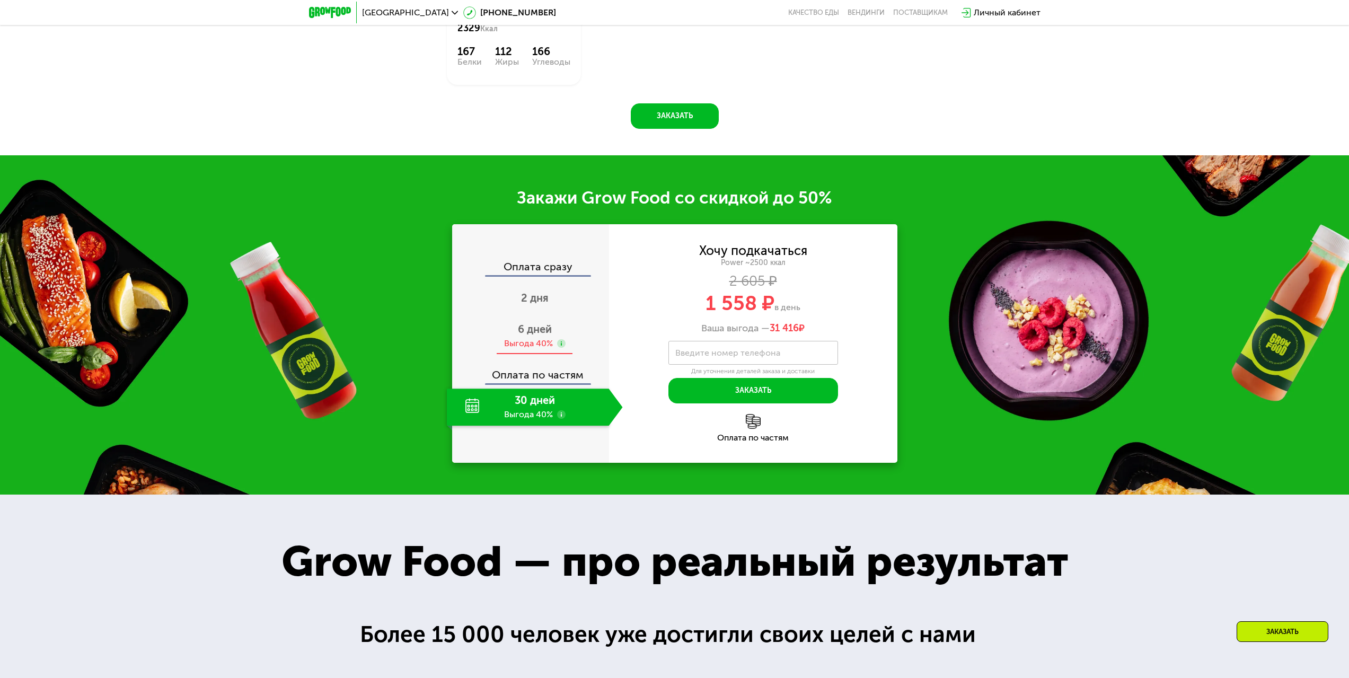
click at [529, 336] on span "6 дней" at bounding box center [535, 329] width 34 height 13
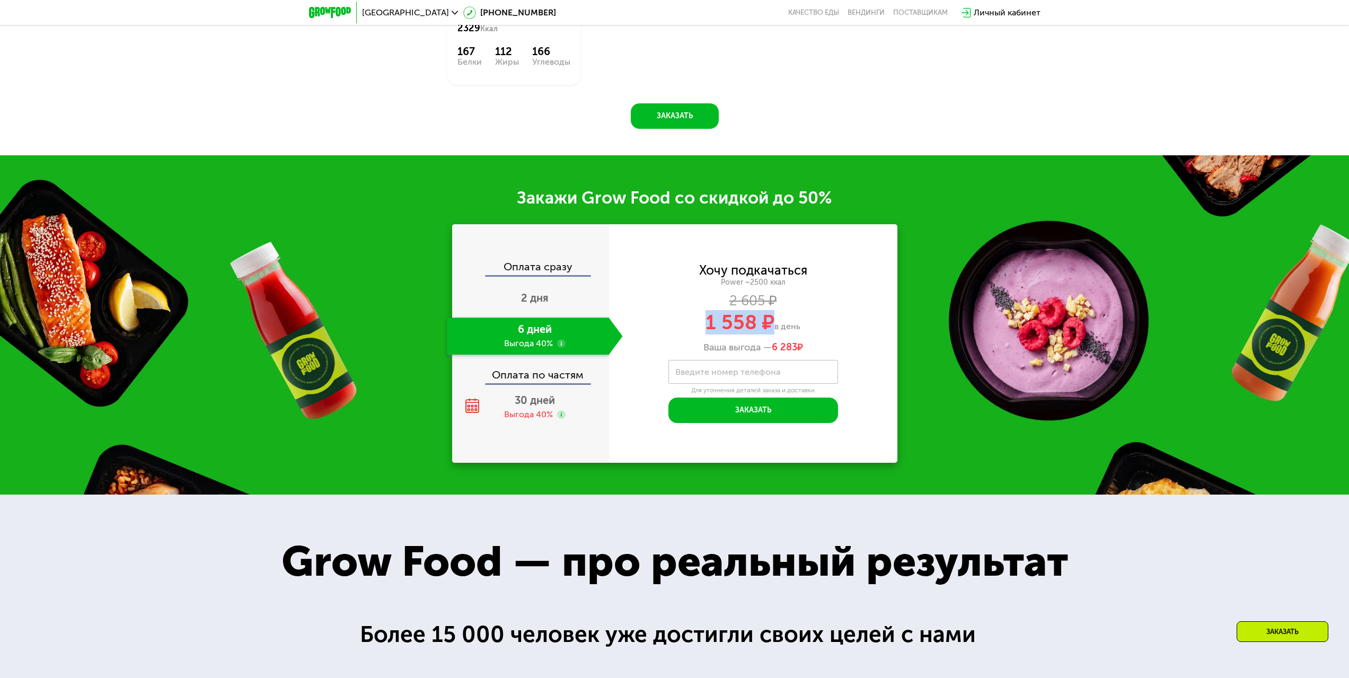
drag, startPoint x: 699, startPoint y: 323, endPoint x: 815, endPoint y: 327, distance: 116.1
click at [783, 327] on div "1 558 ₽ в день" at bounding box center [753, 322] width 288 height 20
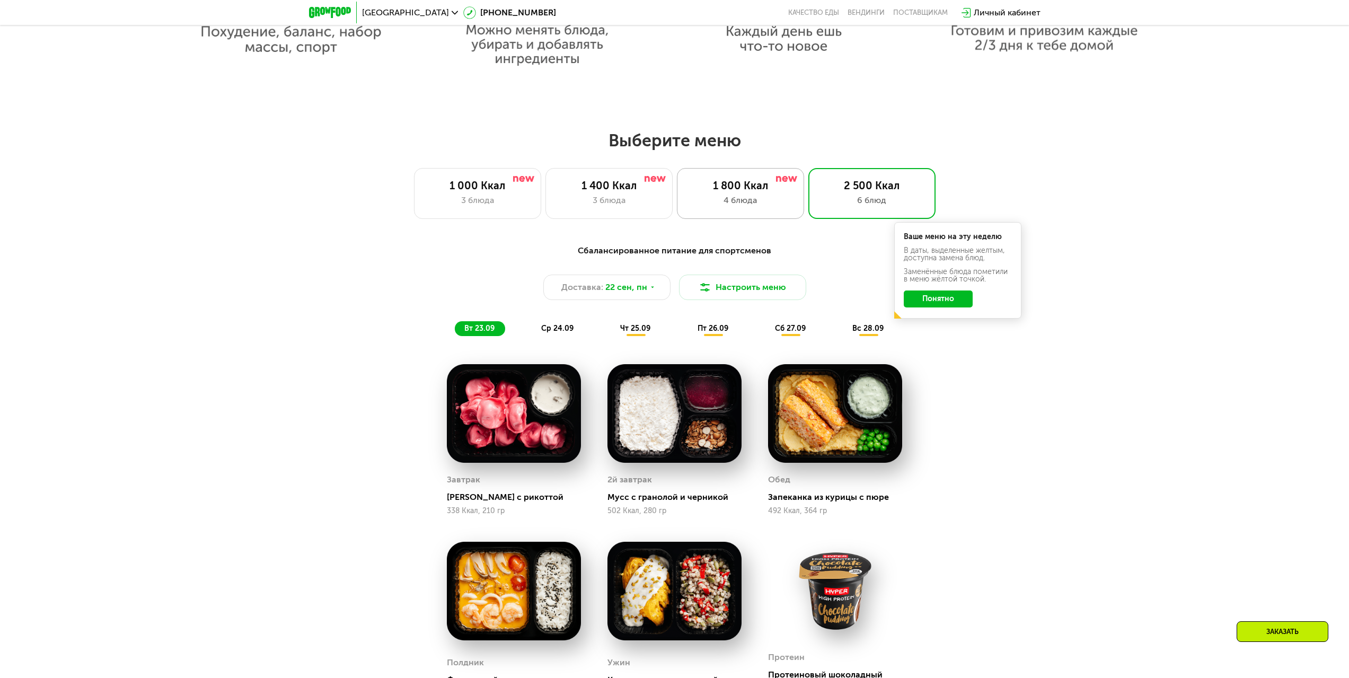
scroll to position [1043, 0]
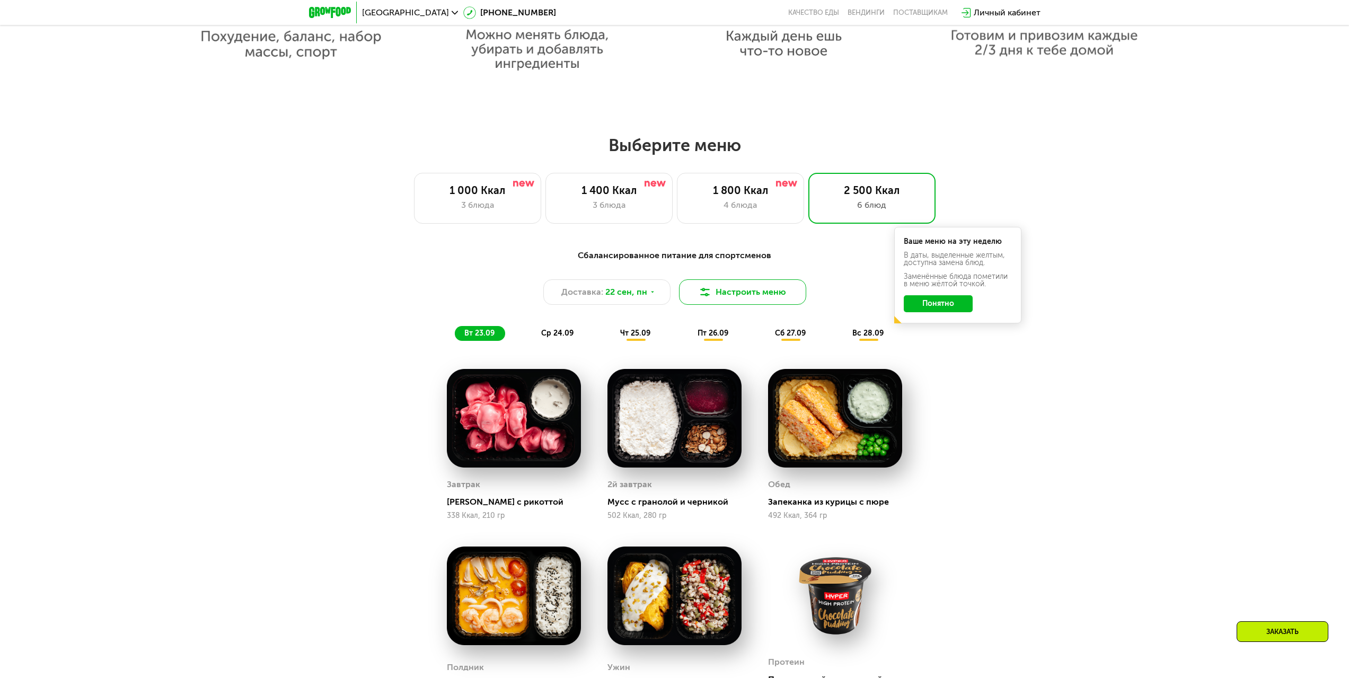
click at [711, 295] on img at bounding box center [705, 292] width 13 height 13
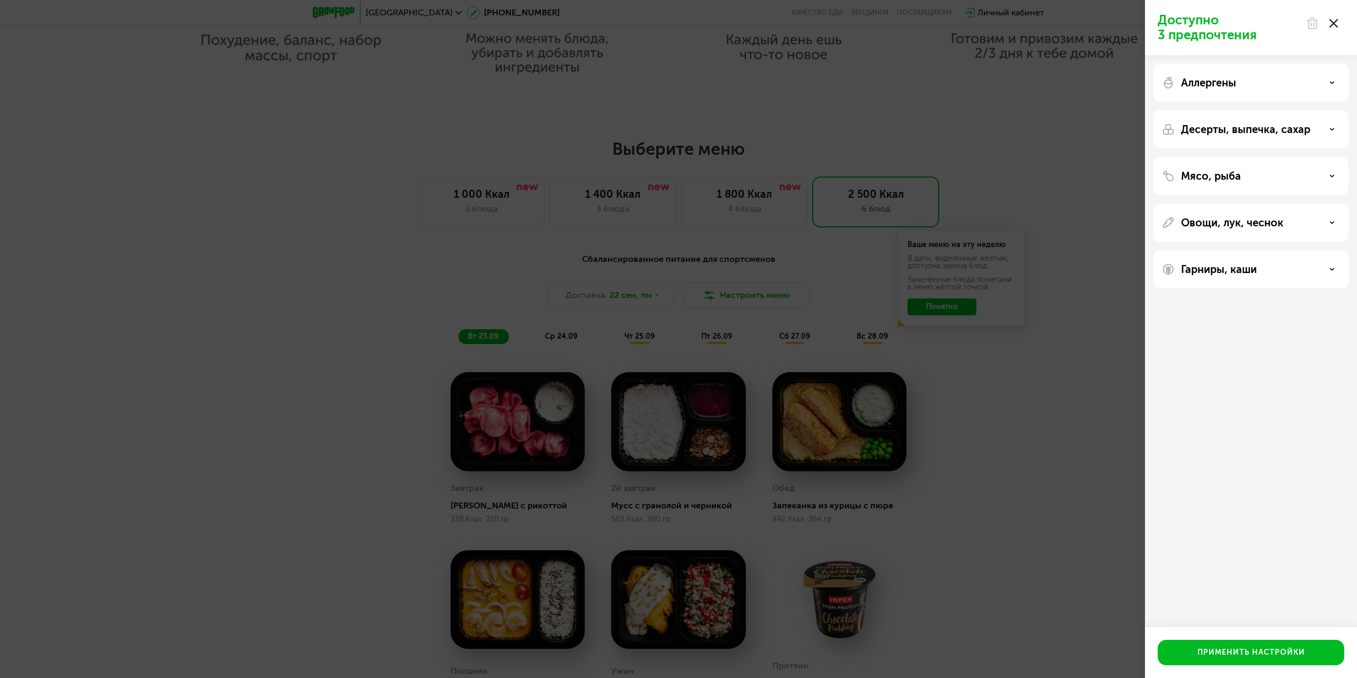
click at [1326, 133] on div "Десерты, выпечка, сахар" at bounding box center [1251, 129] width 178 height 13
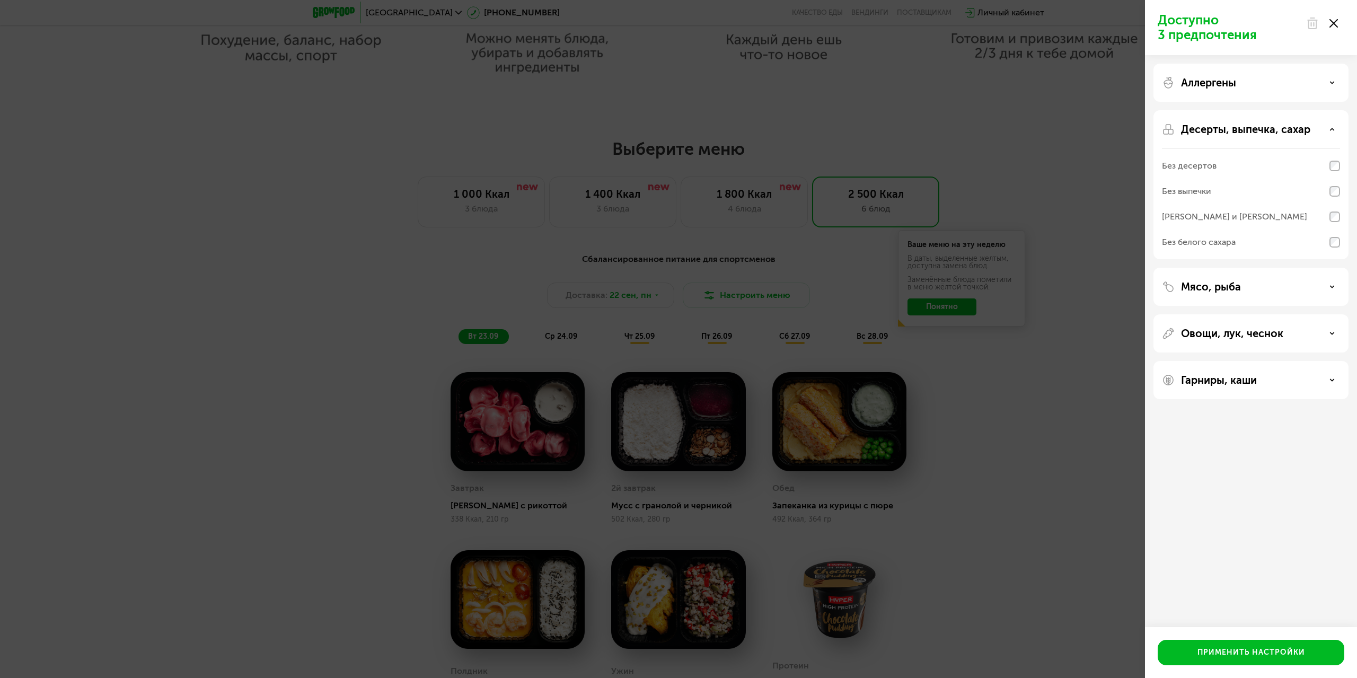
click at [1326, 125] on div "Десерты, выпечка, сахар" at bounding box center [1251, 129] width 178 height 13
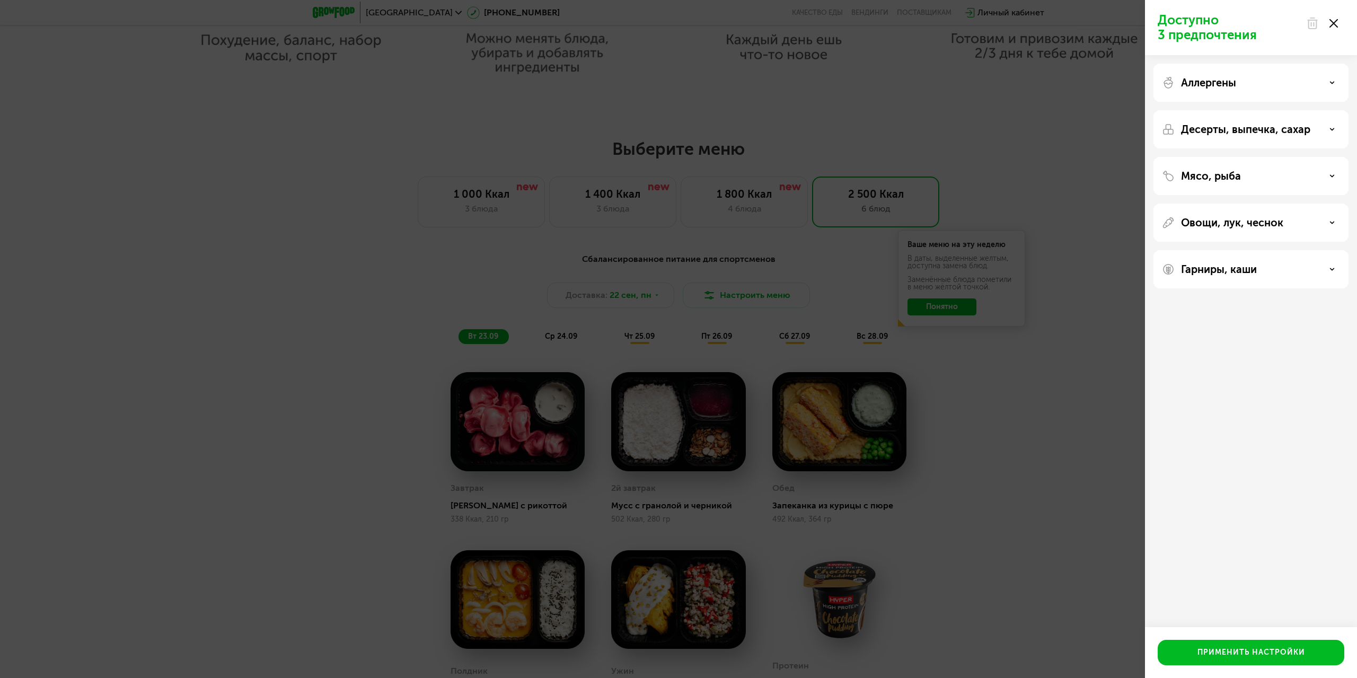
click at [1298, 177] on div "Мясо, рыба" at bounding box center [1251, 176] width 178 height 13
click at [1299, 177] on div "Мясо, рыба" at bounding box center [1251, 176] width 178 height 13
click at [1262, 178] on div "Мясо, рыба" at bounding box center [1251, 176] width 178 height 13
click at [1264, 175] on div "Мясо, рыба" at bounding box center [1251, 176] width 178 height 13
click at [1252, 232] on div "Овощи, лук, чеснок" at bounding box center [1250, 223] width 195 height 38
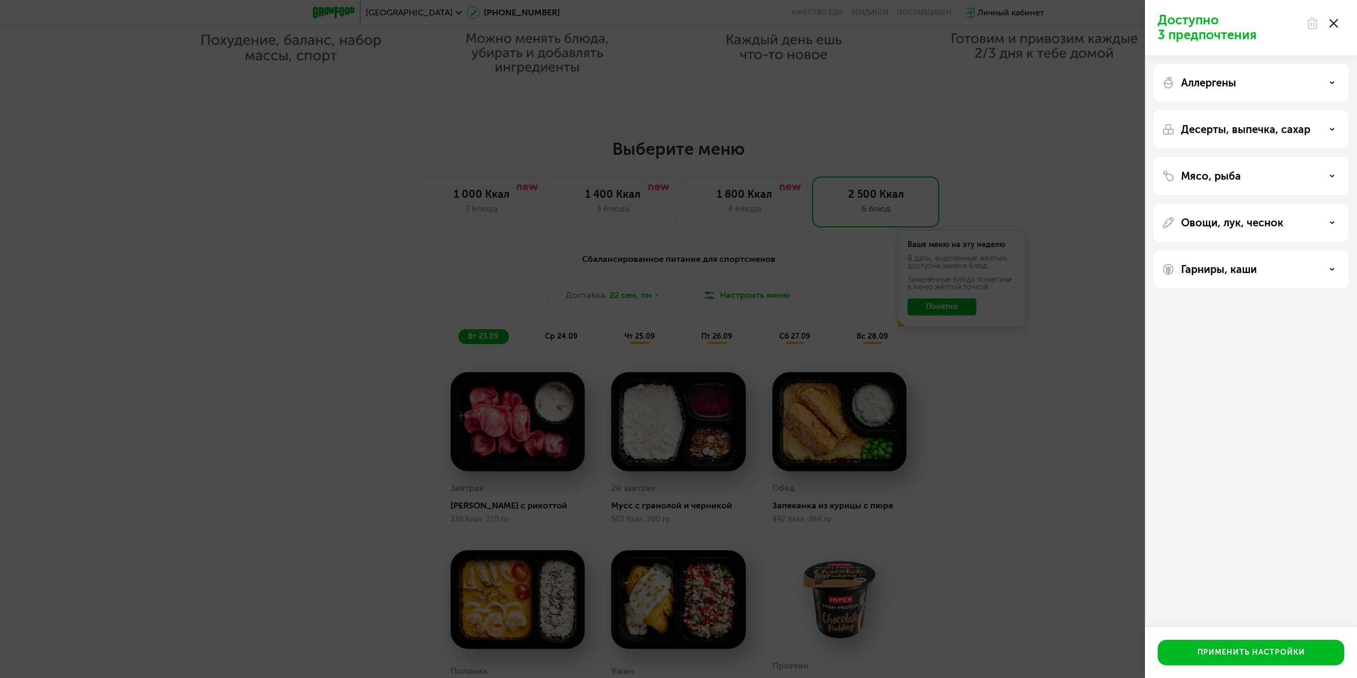
click at [1322, 225] on div "Овощи, лук, чеснок" at bounding box center [1251, 222] width 178 height 13
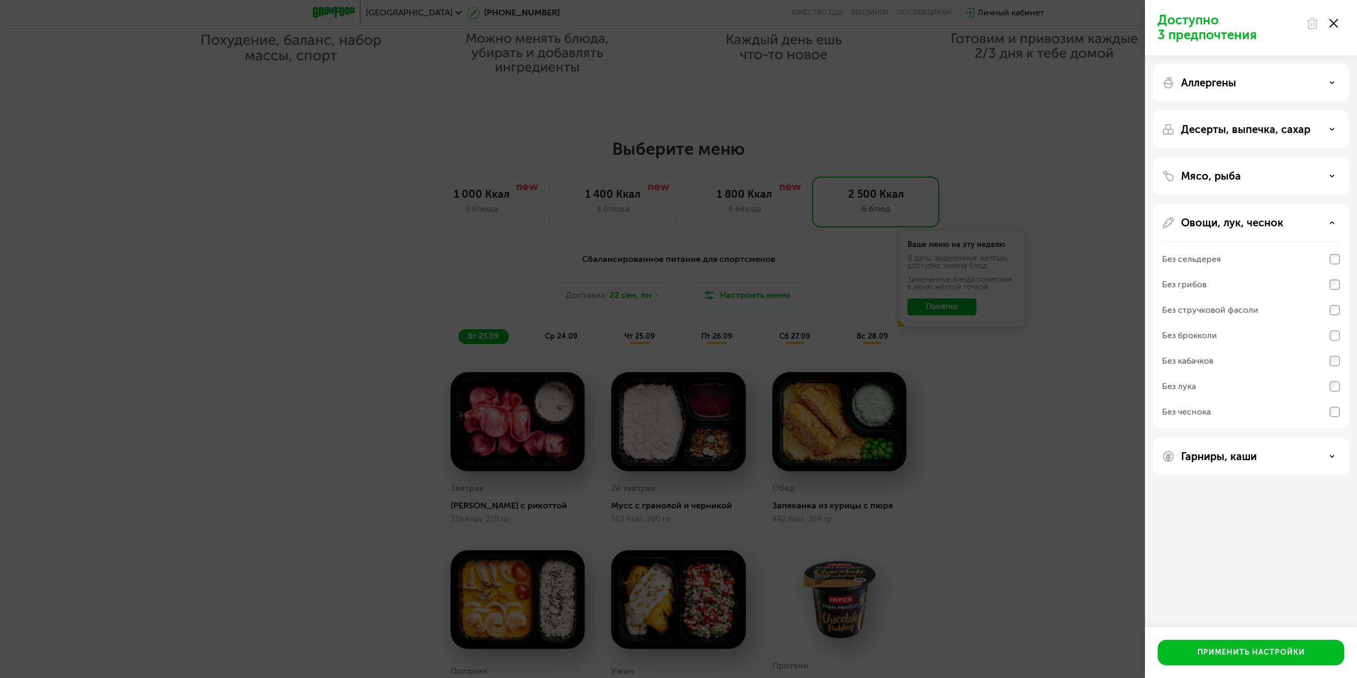
click at [1322, 225] on div "Овощи, лук, чеснок" at bounding box center [1251, 222] width 178 height 13
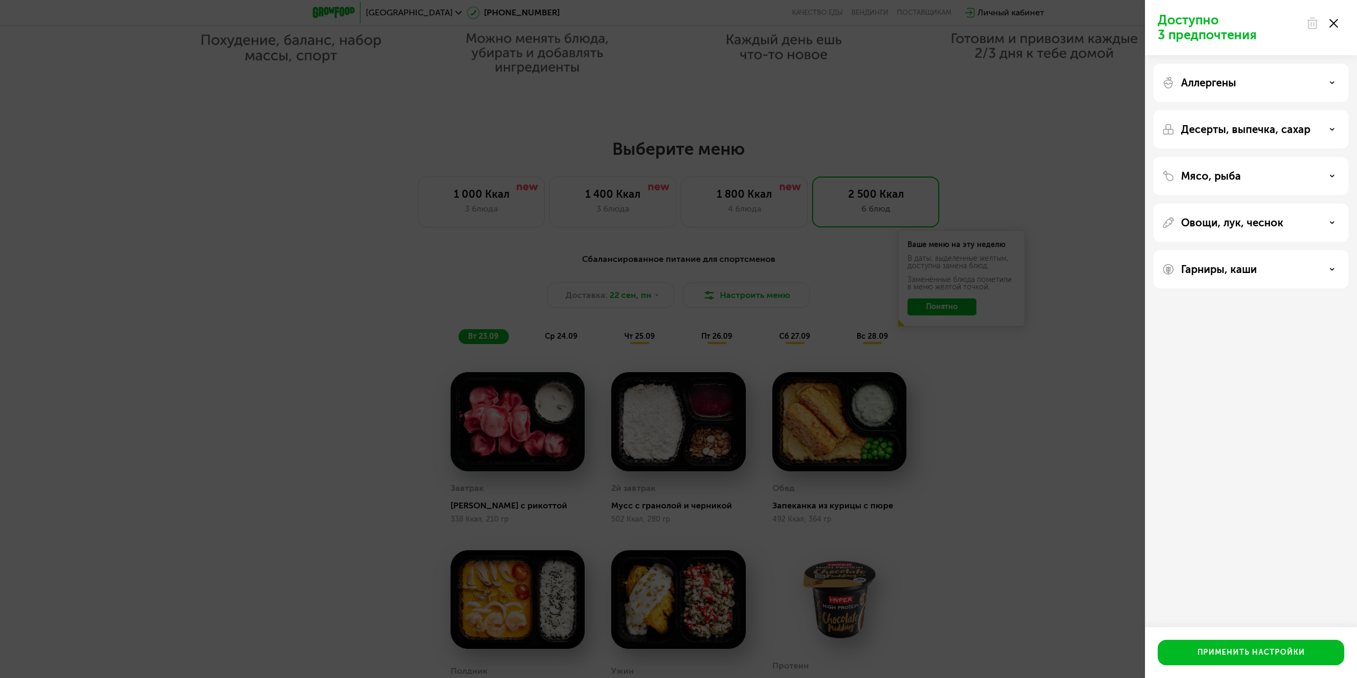
click at [1301, 277] on div "Гарниры, каши" at bounding box center [1250, 269] width 195 height 38
click at [1317, 271] on div "Гарниры, каши" at bounding box center [1251, 269] width 178 height 13
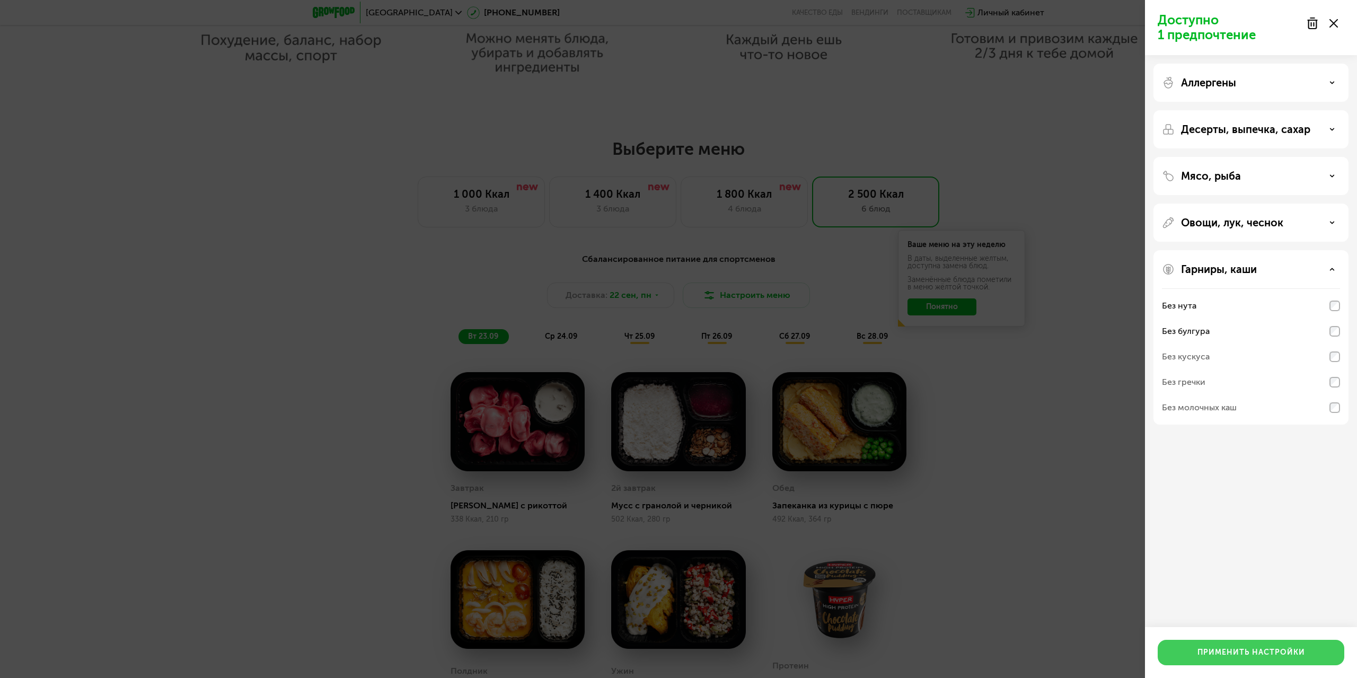
click at [1256, 656] on div "Применить настройки" at bounding box center [1251, 652] width 108 height 11
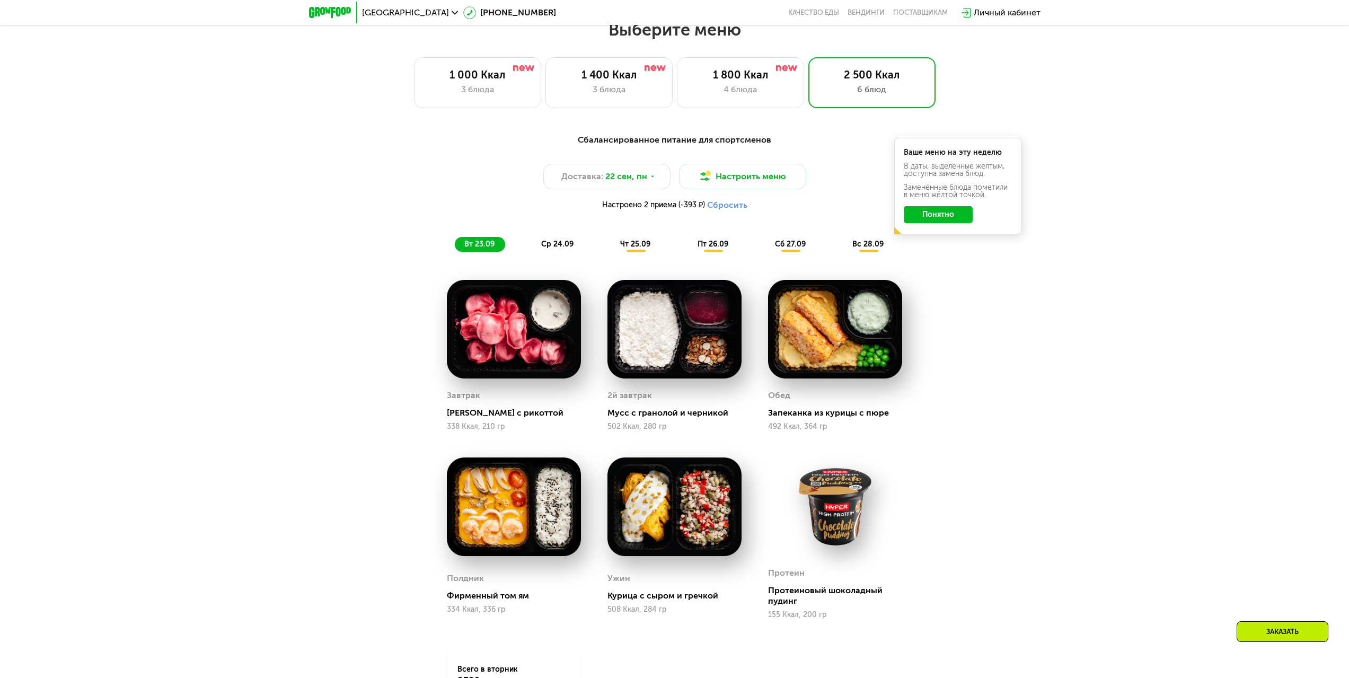
scroll to position [1202, 0]
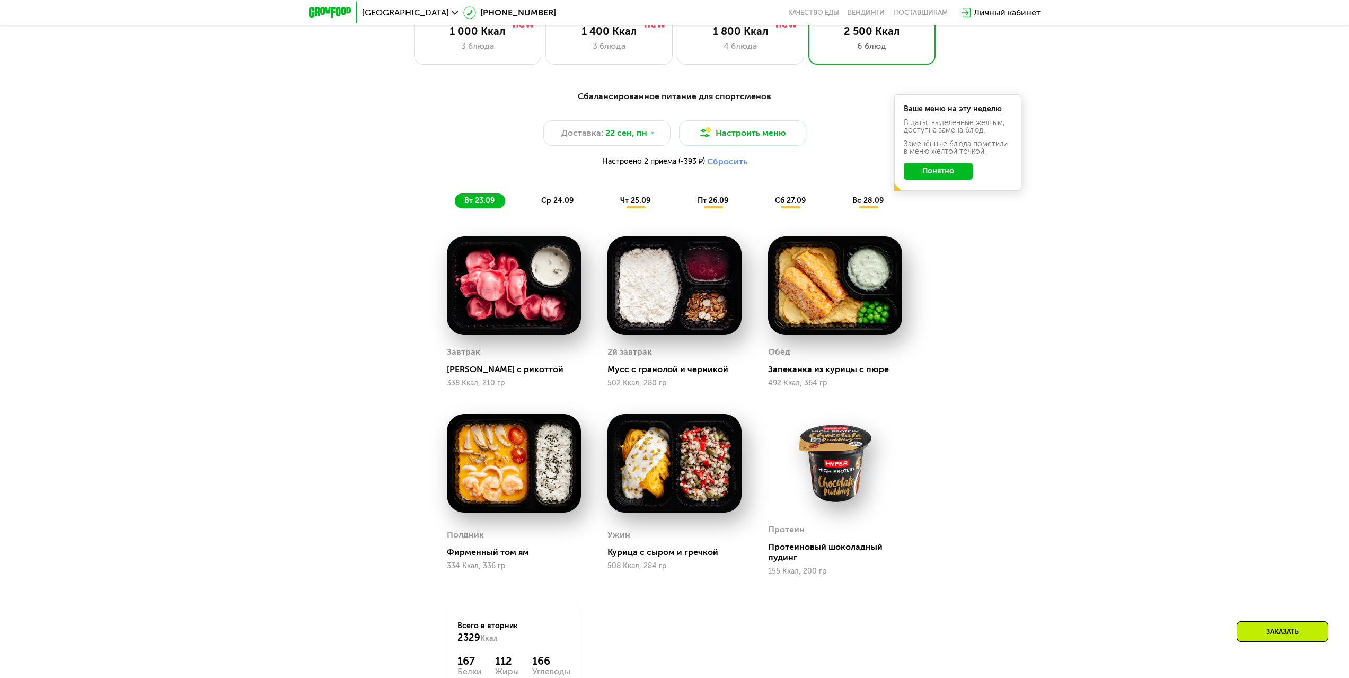
click at [562, 205] on span "ср 24.09" at bounding box center [557, 200] width 32 height 9
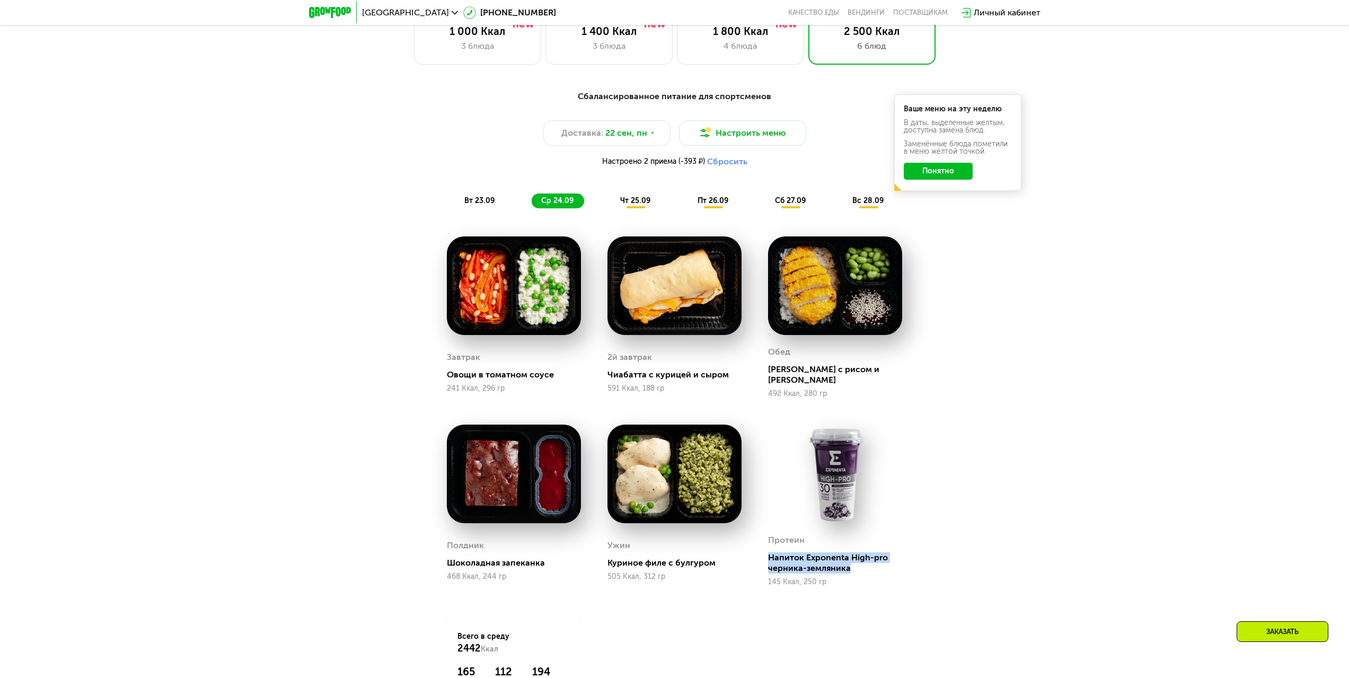
drag, startPoint x: 862, startPoint y: 567, endPoint x: 767, endPoint y: 545, distance: 97.3
click at [767, 545] on div "Протеин Напиток Exponenta High-pro черника-земляника 145 Ккал, 250 гр" at bounding box center [835, 505] width 161 height 188
click at [846, 584] on div "Протеин Напиток Exponenta High-pro черника-земляника 145 Ккал, 250 гр" at bounding box center [835, 505] width 161 height 188
drag, startPoint x: 842, startPoint y: 570, endPoint x: 777, endPoint y: 547, distance: 68.6
click at [766, 549] on div "Протеин Напиток Exponenta High-pro черника-земляника 145 Ккал, 250 гр" at bounding box center [835, 505] width 161 height 188
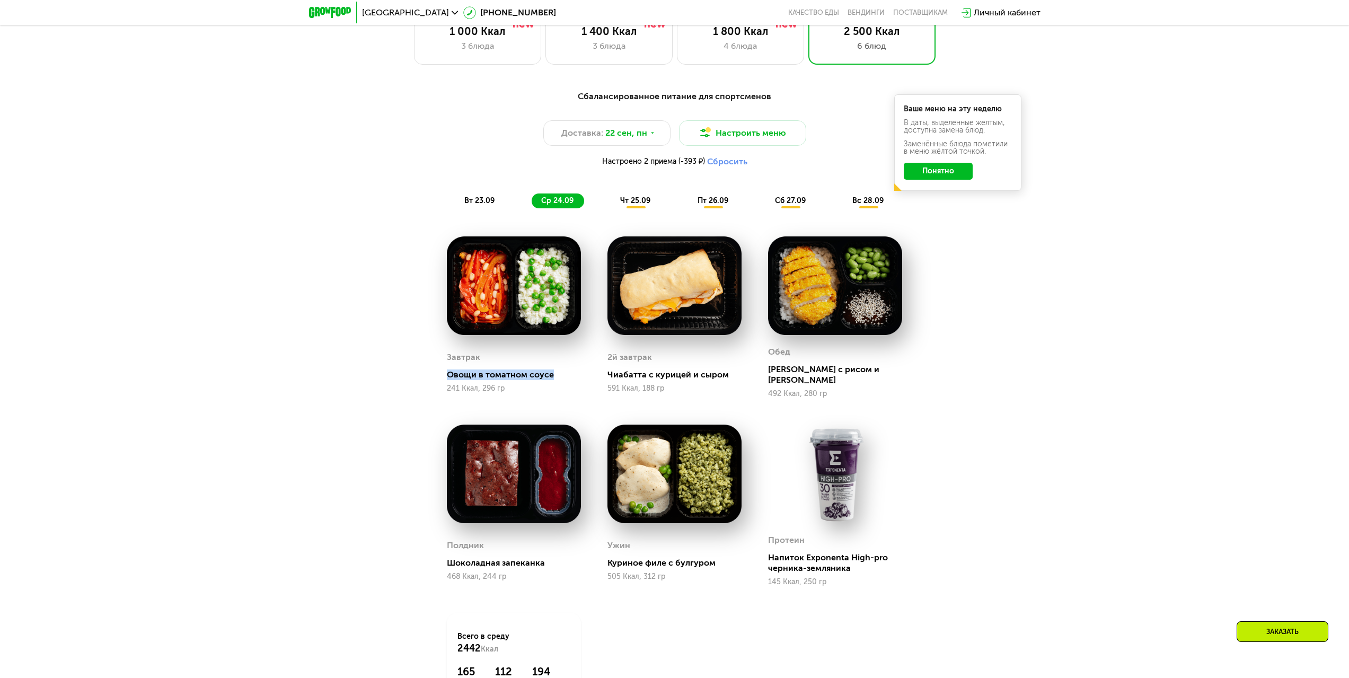
drag, startPoint x: 539, startPoint y: 382, endPoint x: 446, endPoint y: 373, distance: 93.7
click at [446, 373] on div "Завтрак Овощи в томатном соусе 241 Ккал, 296 гр" at bounding box center [514, 317] width 161 height 188
drag, startPoint x: 834, startPoint y: 388, endPoint x: 789, endPoint y: 400, distance: 46.7
click at [789, 379] on div "[PERSON_NAME] с рисом и эдамаме 492 Ккал, 280 гр" at bounding box center [835, 371] width 134 height 54
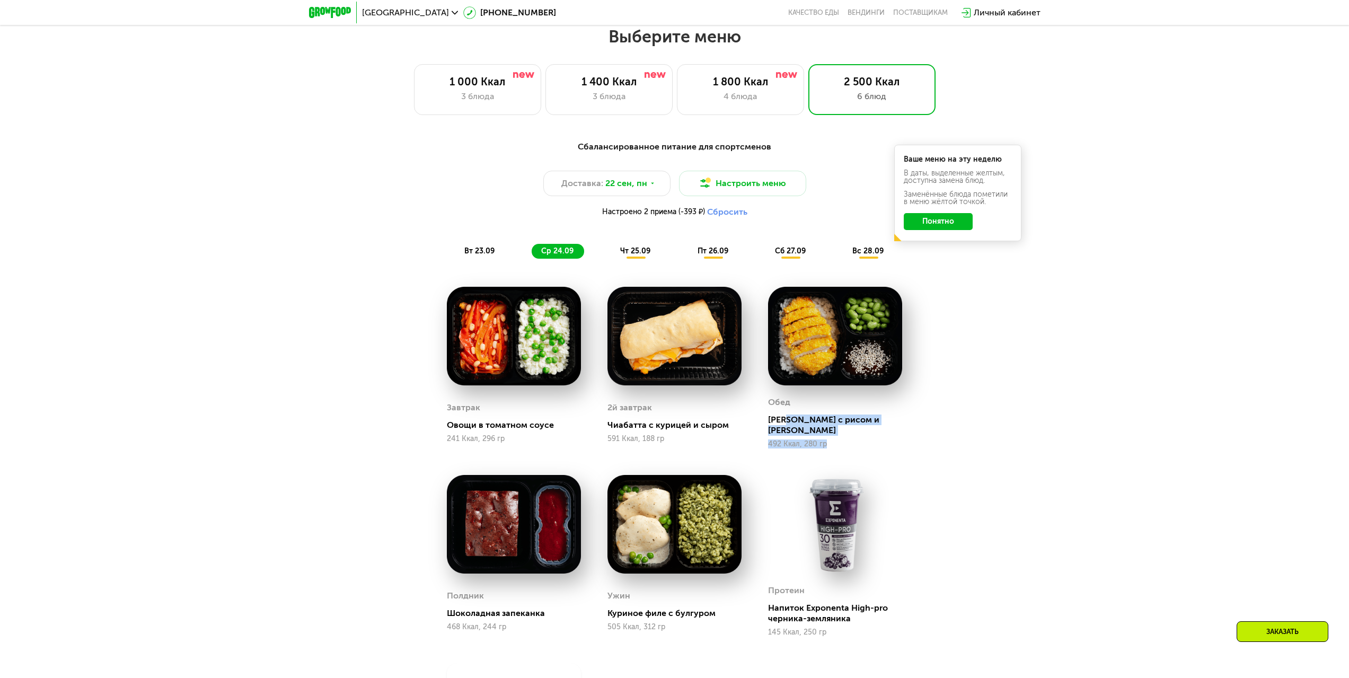
scroll to position [1149, 0]
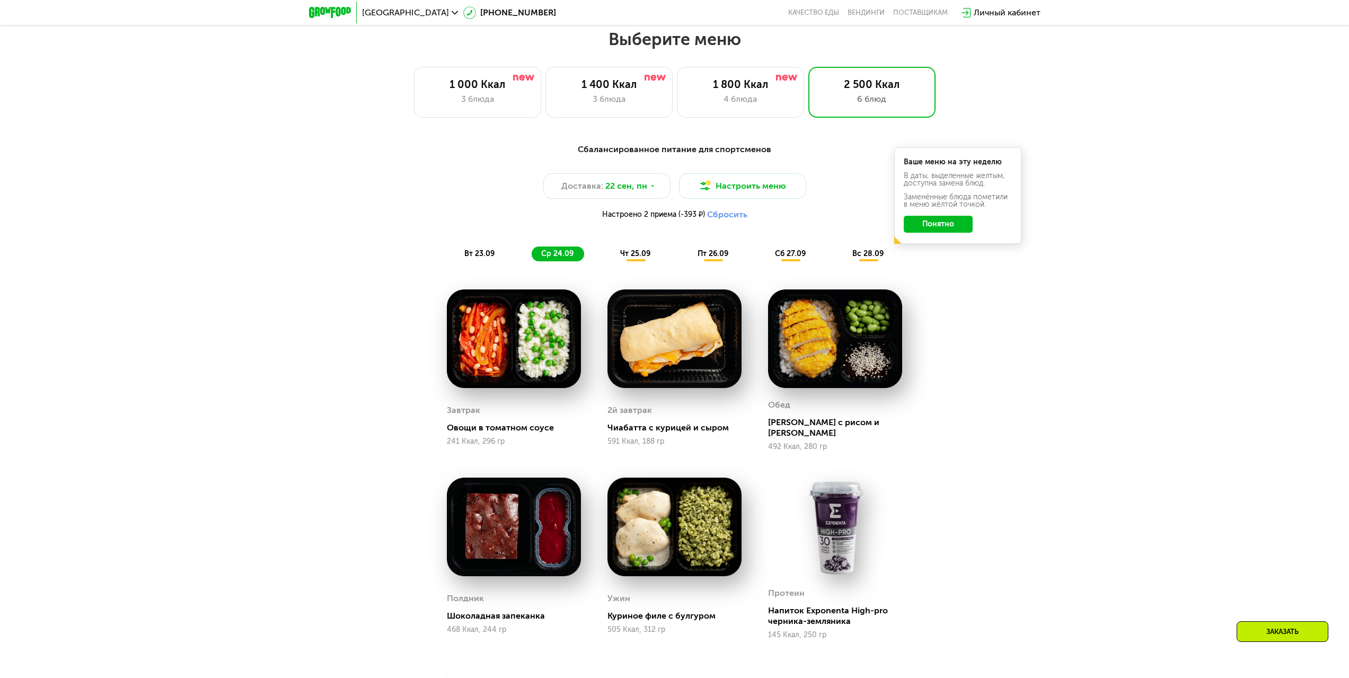
click at [648, 249] on div "Сбалансированное питание для спортсменов Доставка: [DATE] Настроить меню Настро…" at bounding box center [675, 202] width 628 height 118
click at [641, 253] on span "чт 25.09" at bounding box center [635, 253] width 30 height 9
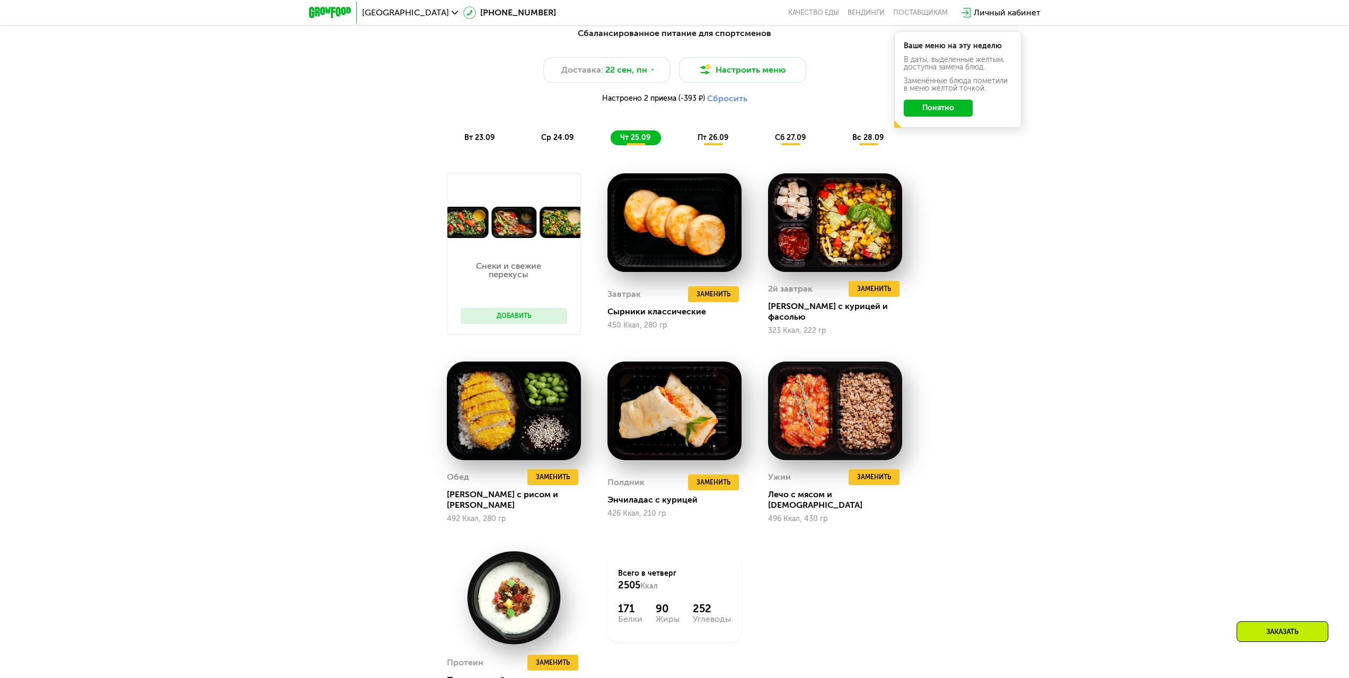
scroll to position [1308, 0]
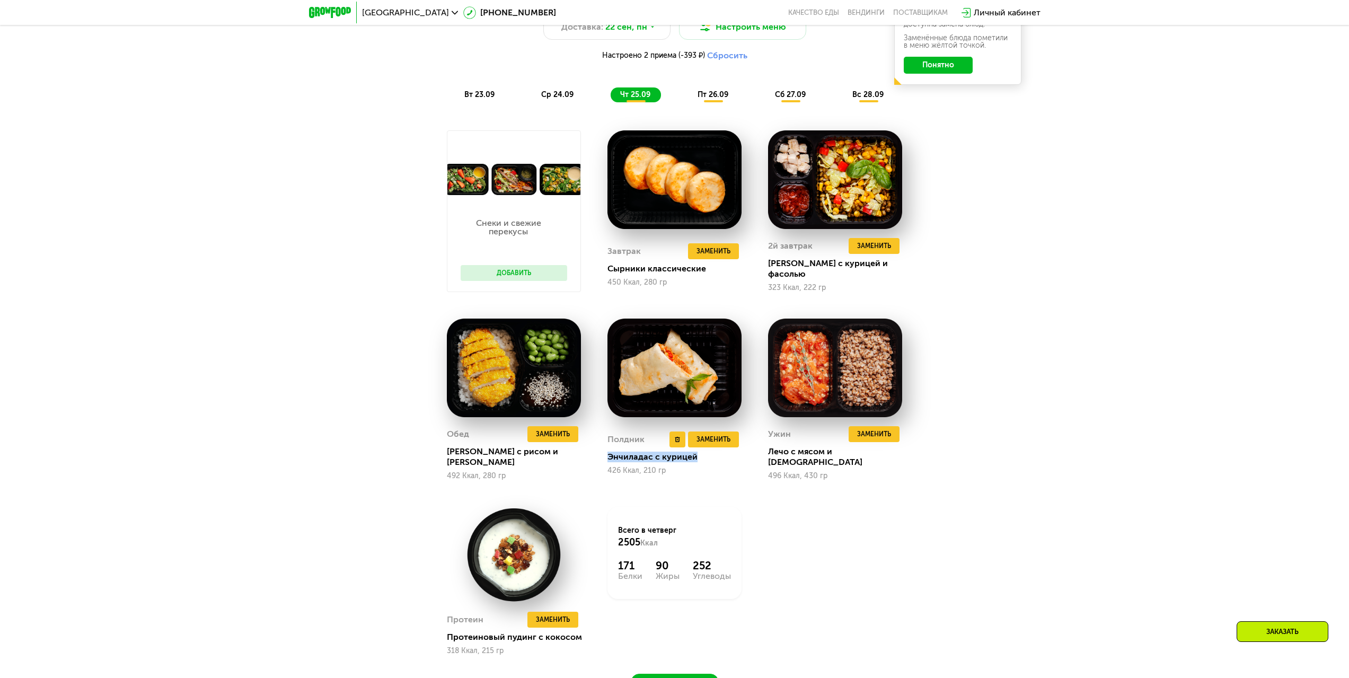
drag, startPoint x: 695, startPoint y: 456, endPoint x: 608, endPoint y: 456, distance: 86.4
click at [608, 456] on div "Энчиладас с курицей" at bounding box center [678, 457] width 143 height 11
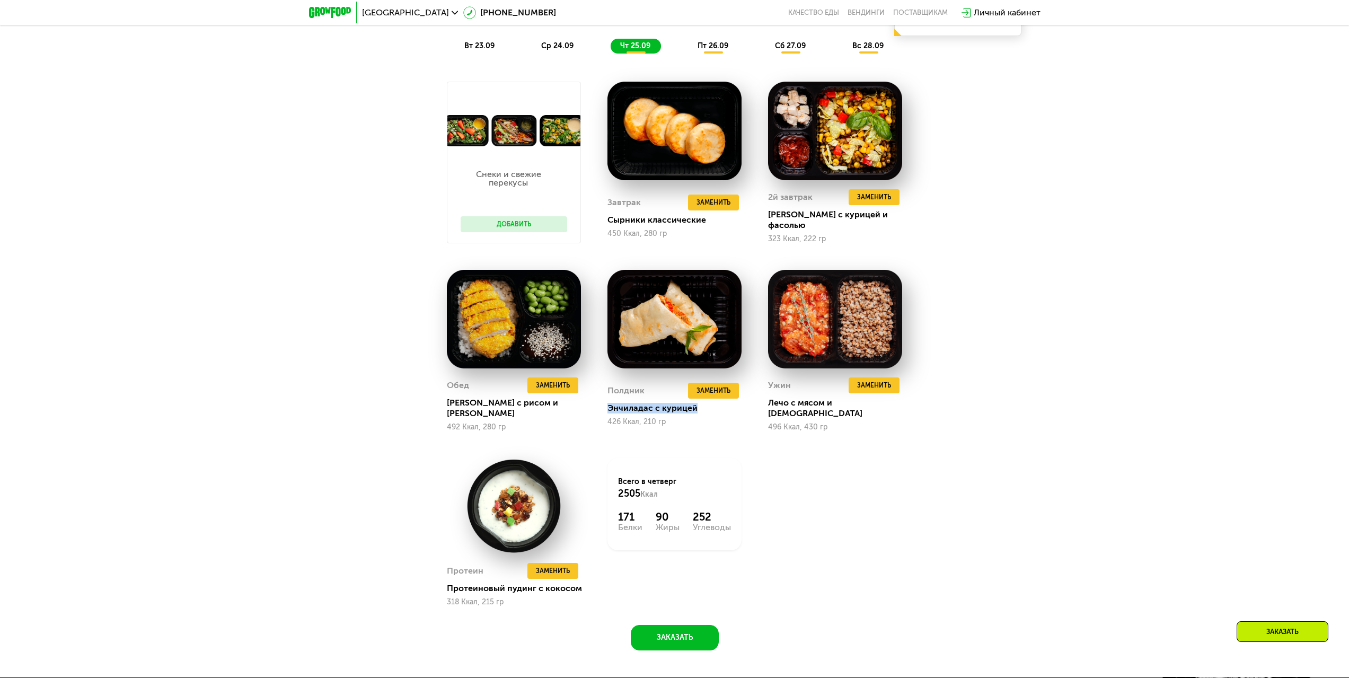
scroll to position [1361, 0]
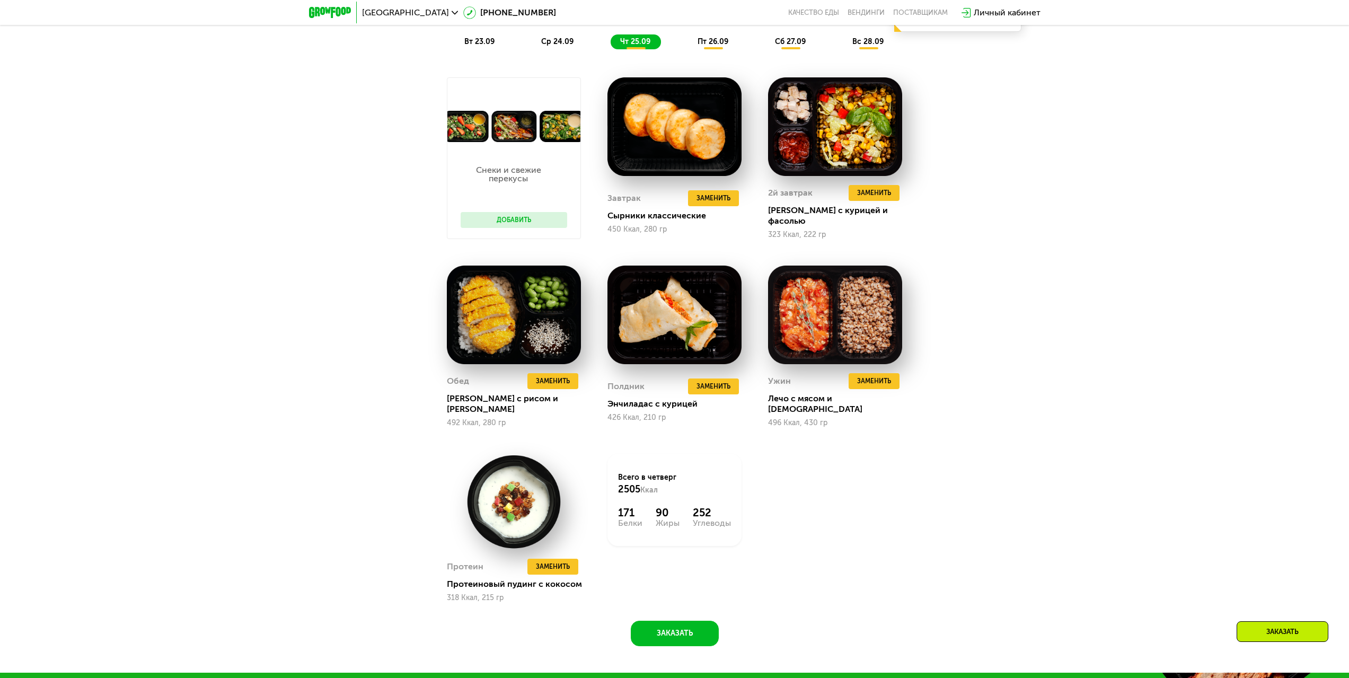
click at [772, 442] on div "Снеки и свежие перекусы Добавить Завтрак Удалить Завтрак Заменить Заменить Завт…" at bounding box center [675, 339] width 482 height 551
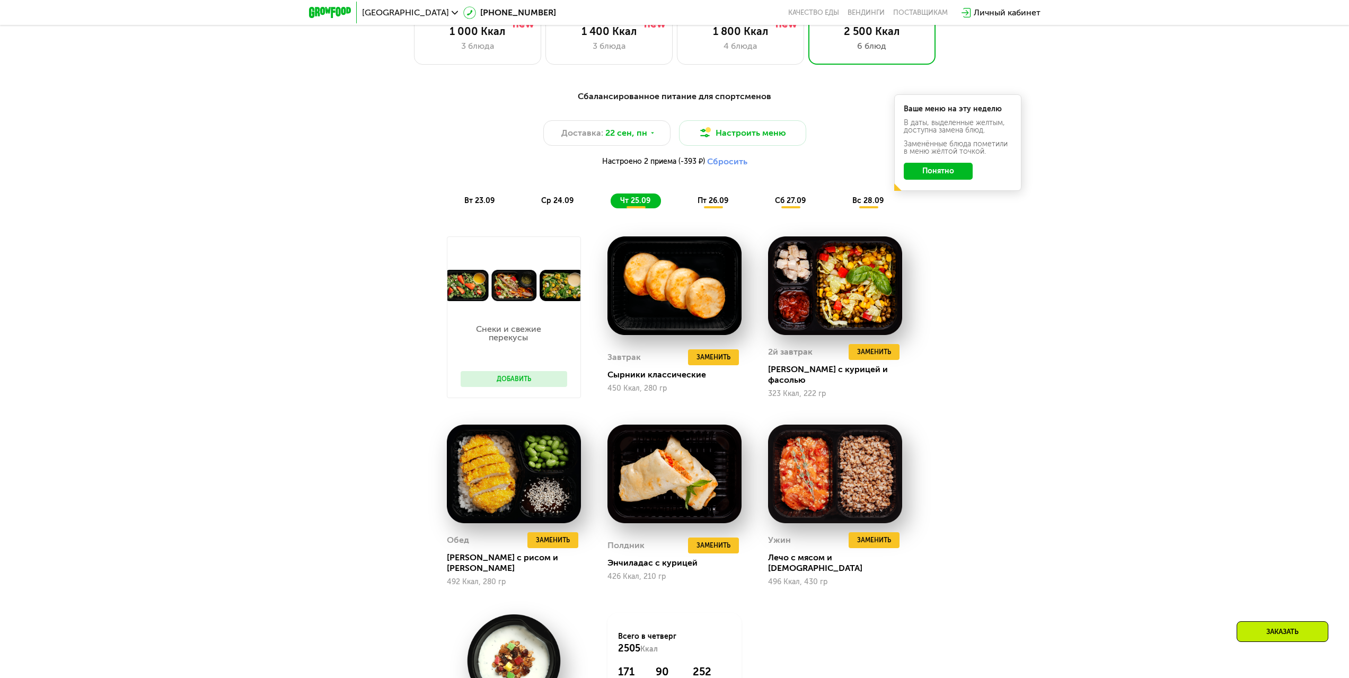
click at [702, 203] on span "пт 26.09" at bounding box center [713, 200] width 31 height 9
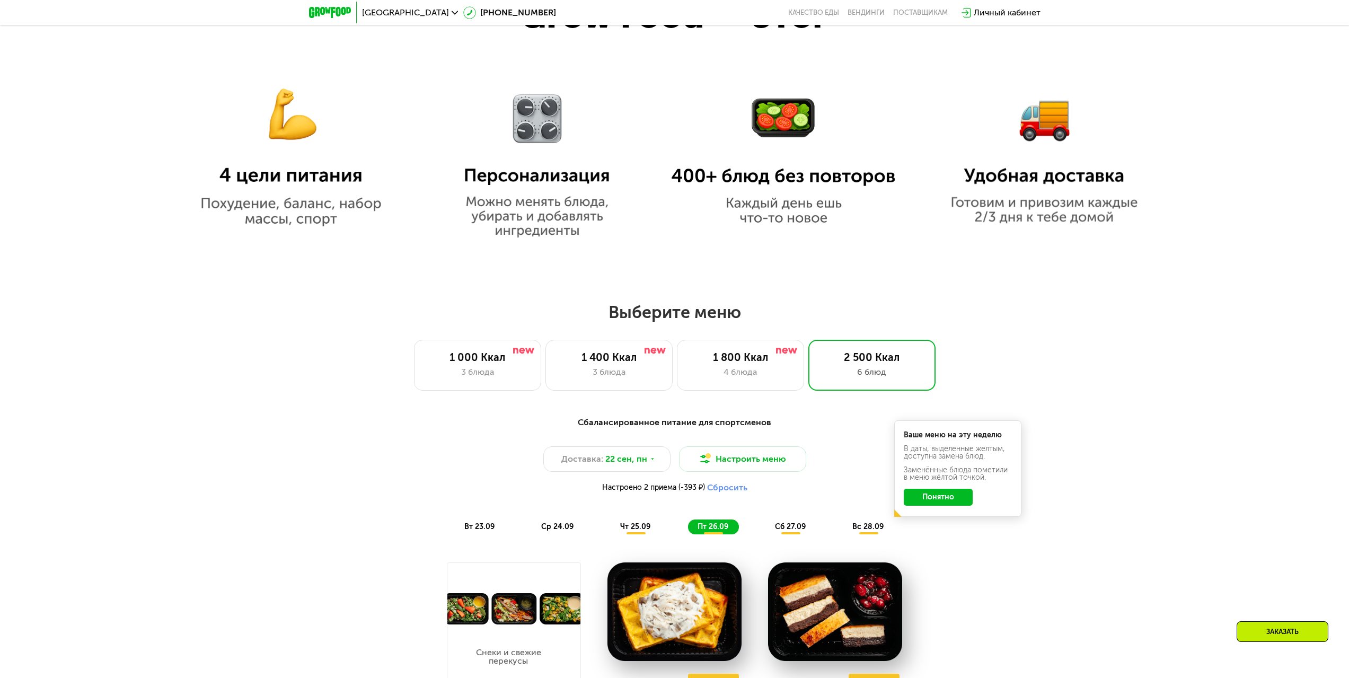
scroll to position [884, 0]
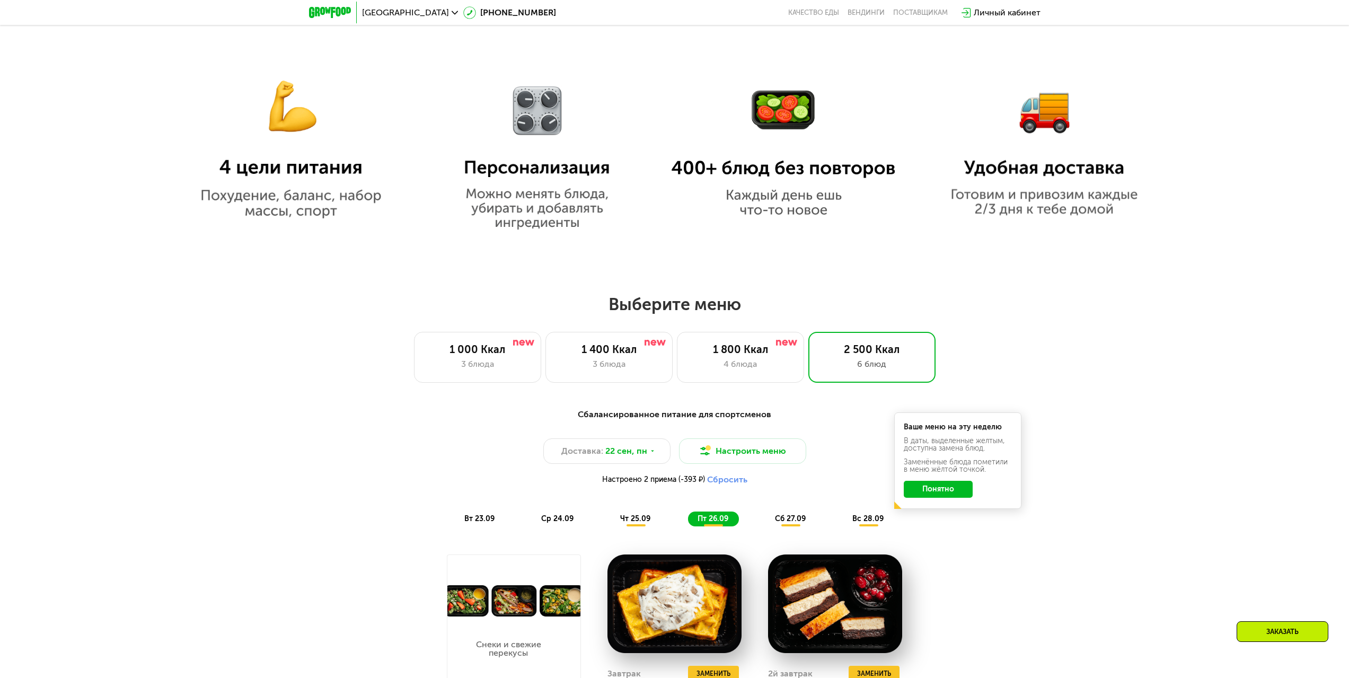
drag, startPoint x: 303, startPoint y: 227, endPoint x: 277, endPoint y: 295, distance: 72.0
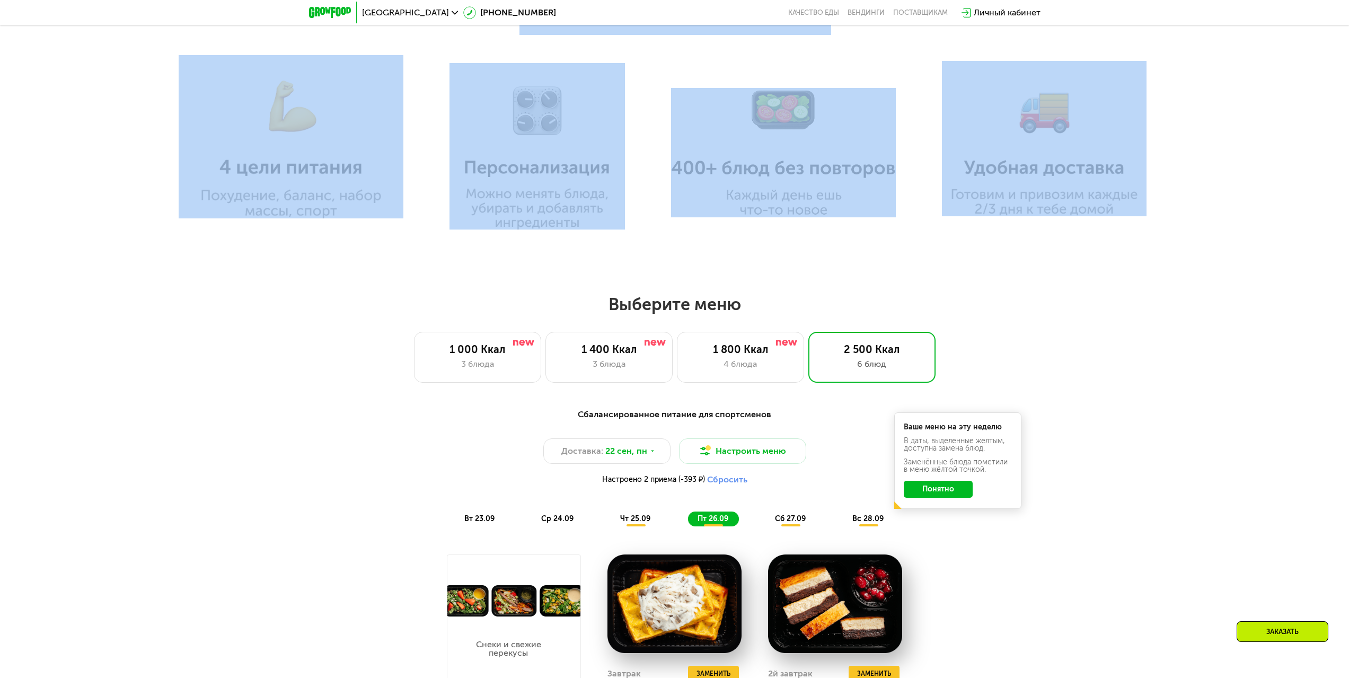
drag, startPoint x: 292, startPoint y: 311, endPoint x: 332, endPoint y: 336, distance: 47.5
click at [293, 312] on h2 "Выберите меню" at bounding box center [674, 304] width 1281 height 21
click at [311, 201] on img at bounding box center [291, 136] width 225 height 163
drag, startPoint x: 321, startPoint y: 277, endPoint x: 330, endPoint y: 279, distance: 9.1
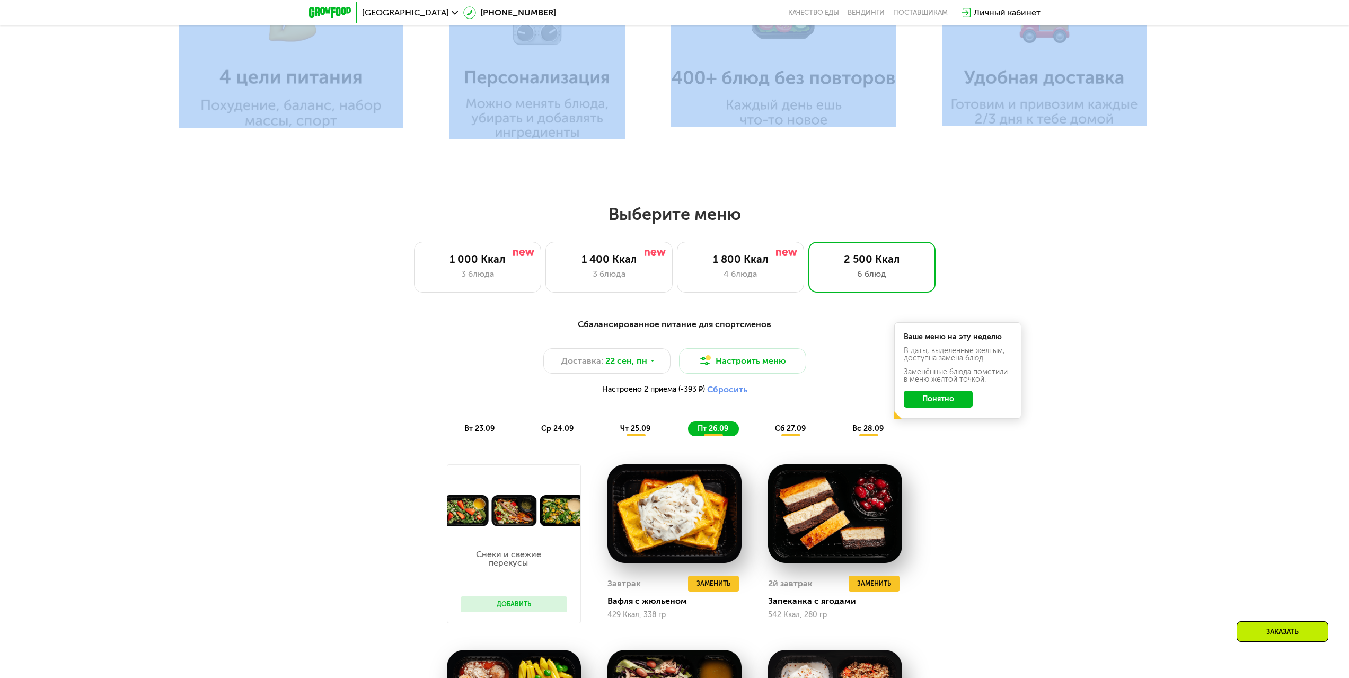
scroll to position [990, 0]
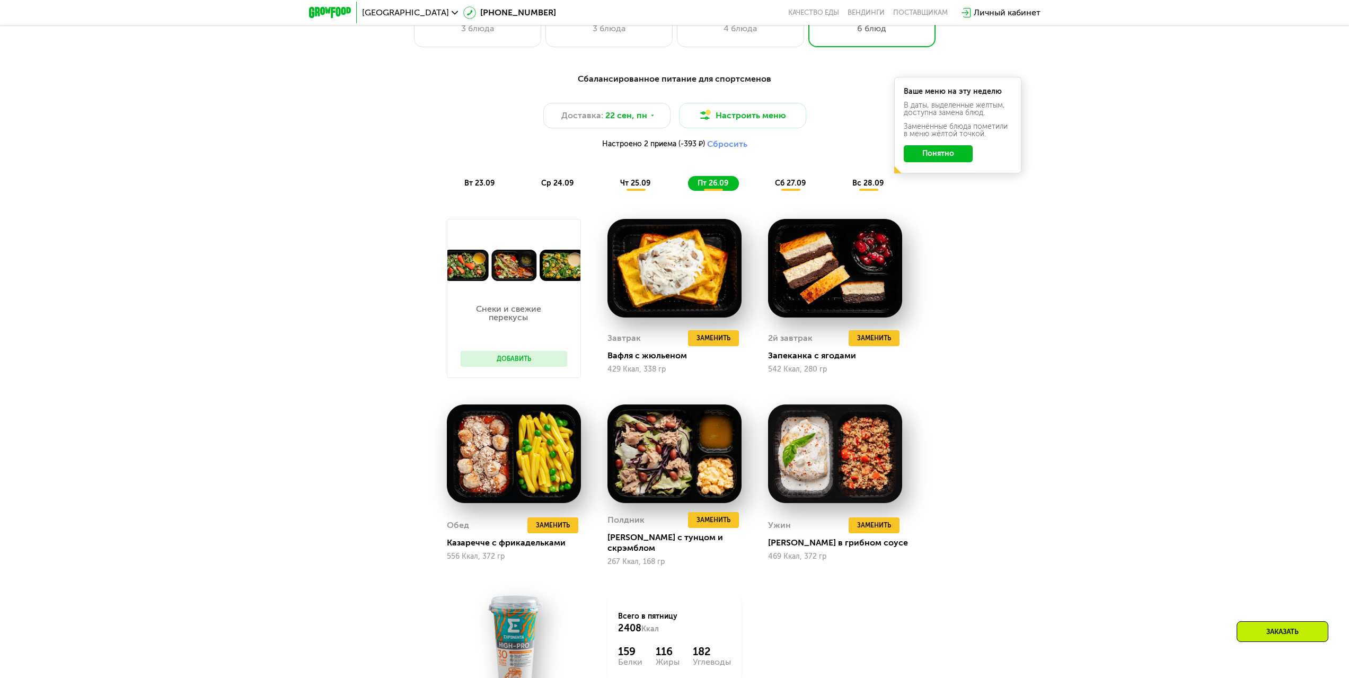
scroll to position [954, 0]
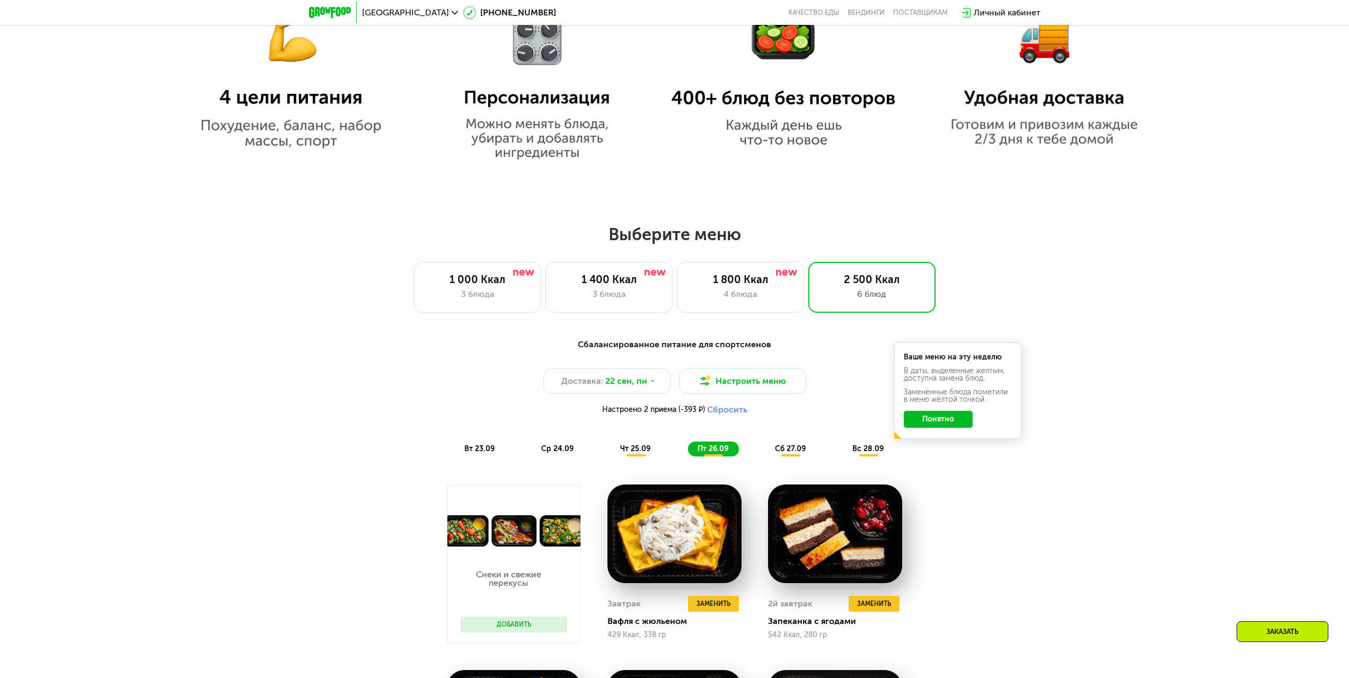
click at [799, 444] on div "Сбалансированное питание для спортсменов Доставка: [DATE] Настроить меню Настро…" at bounding box center [675, 397] width 628 height 118
click at [793, 451] on span "сб 27.09" at bounding box center [790, 448] width 31 height 9
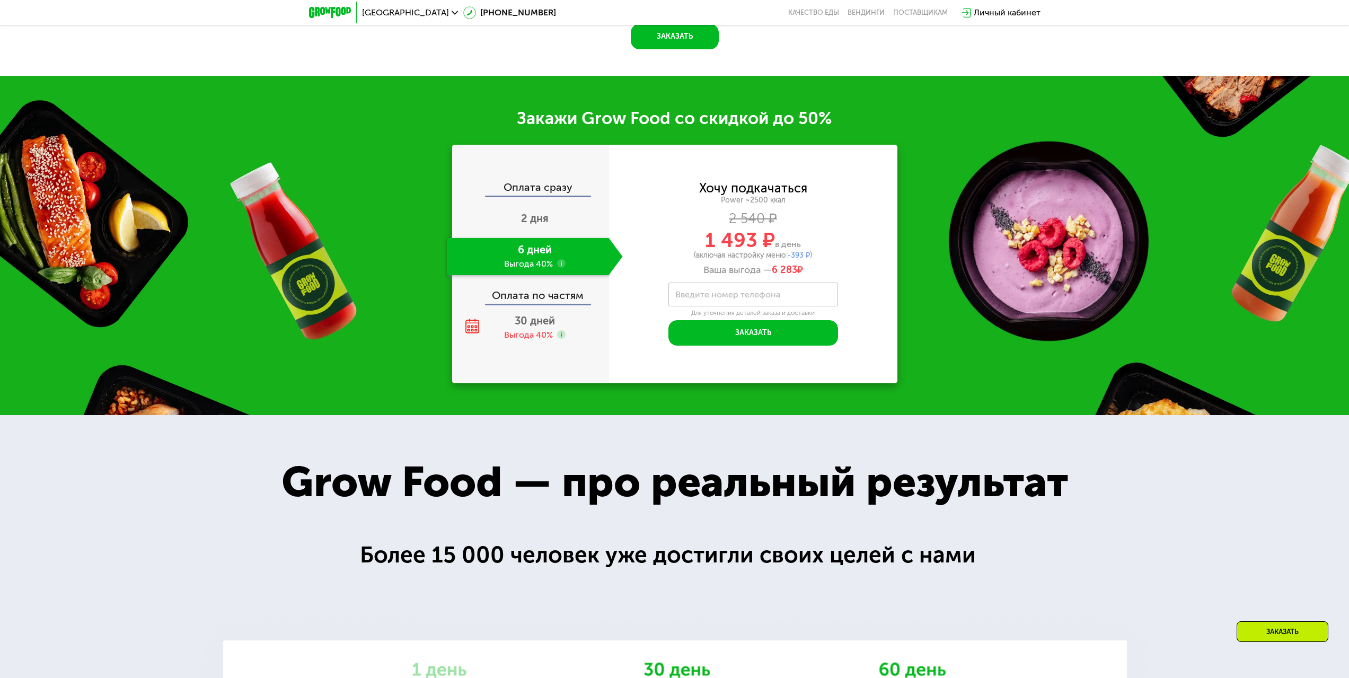
scroll to position [2014, 0]
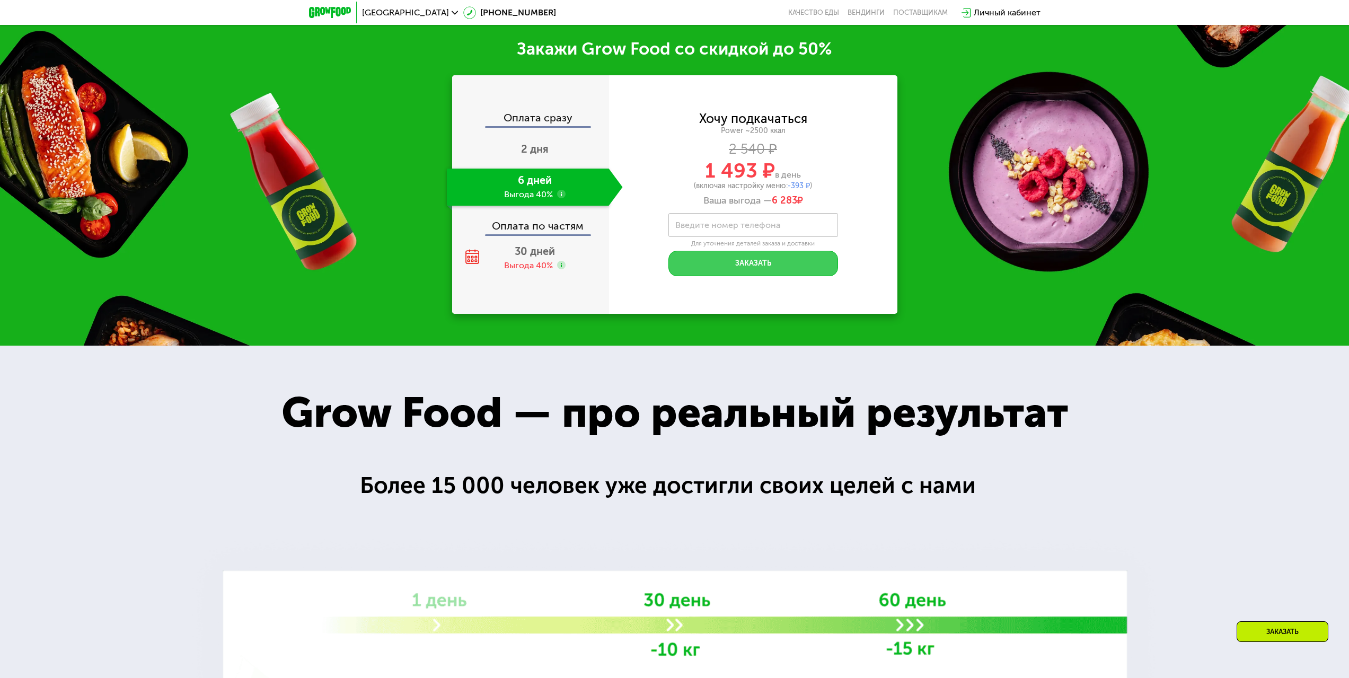
click at [753, 272] on button "Заказать" at bounding box center [753, 263] width 170 height 25
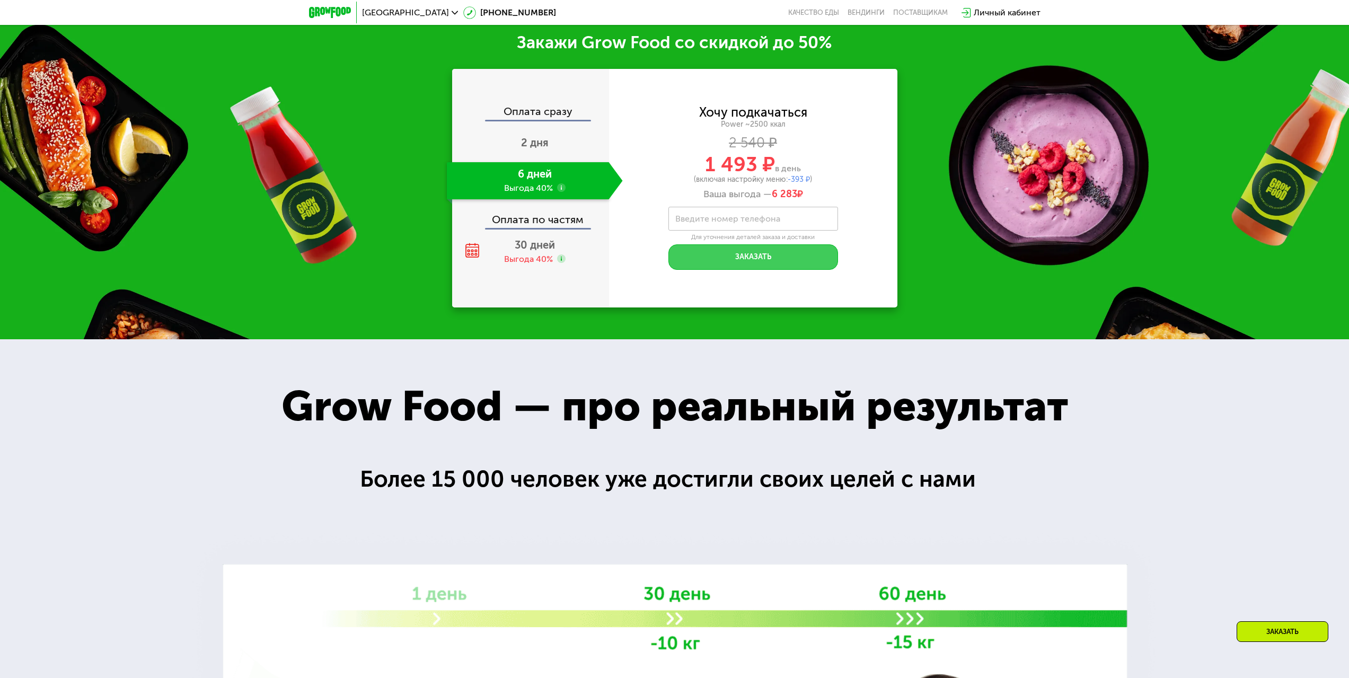
scroll to position [1961, 0]
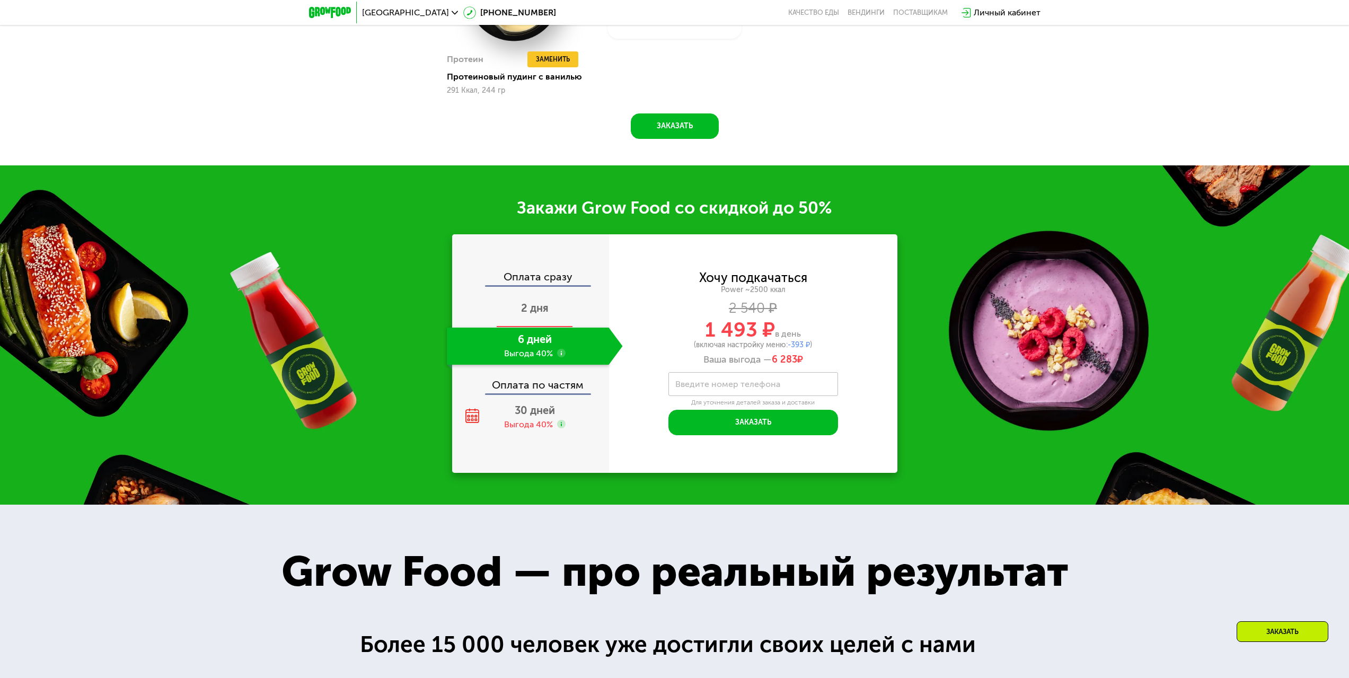
click at [526, 314] on span "2 дня" at bounding box center [535, 308] width 28 height 13
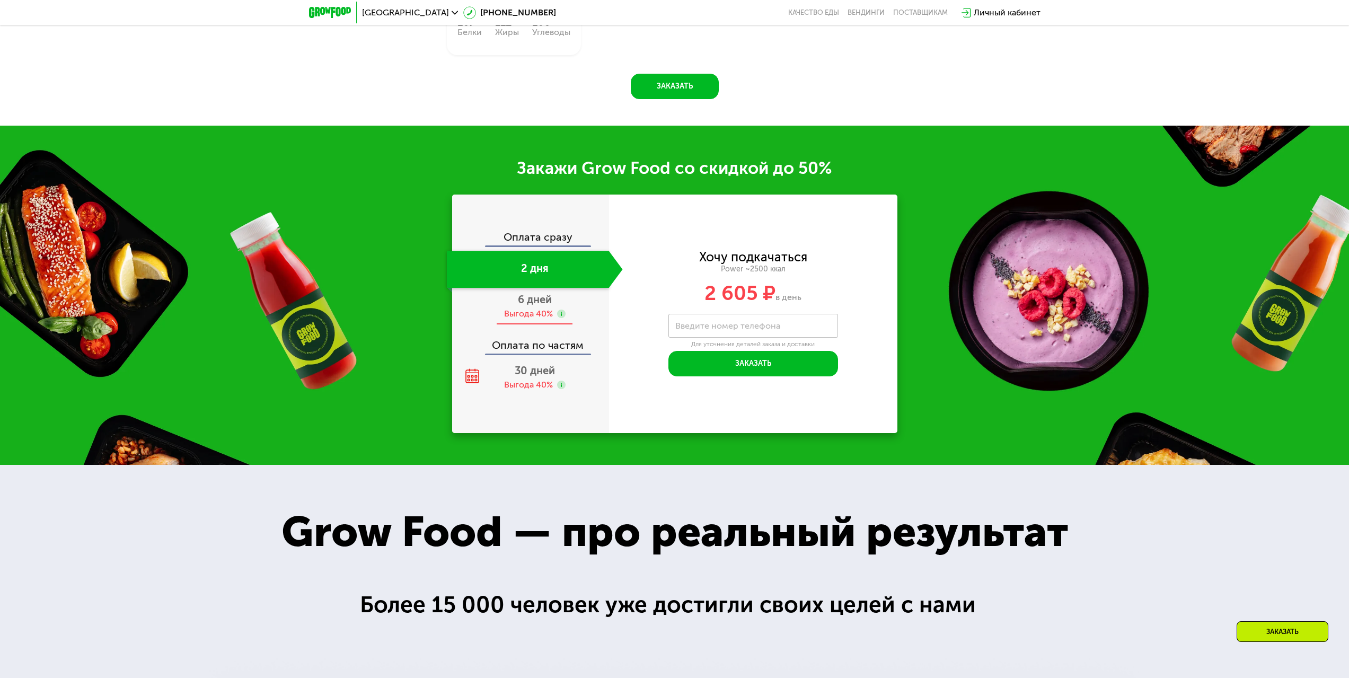
scroll to position [1775, 0]
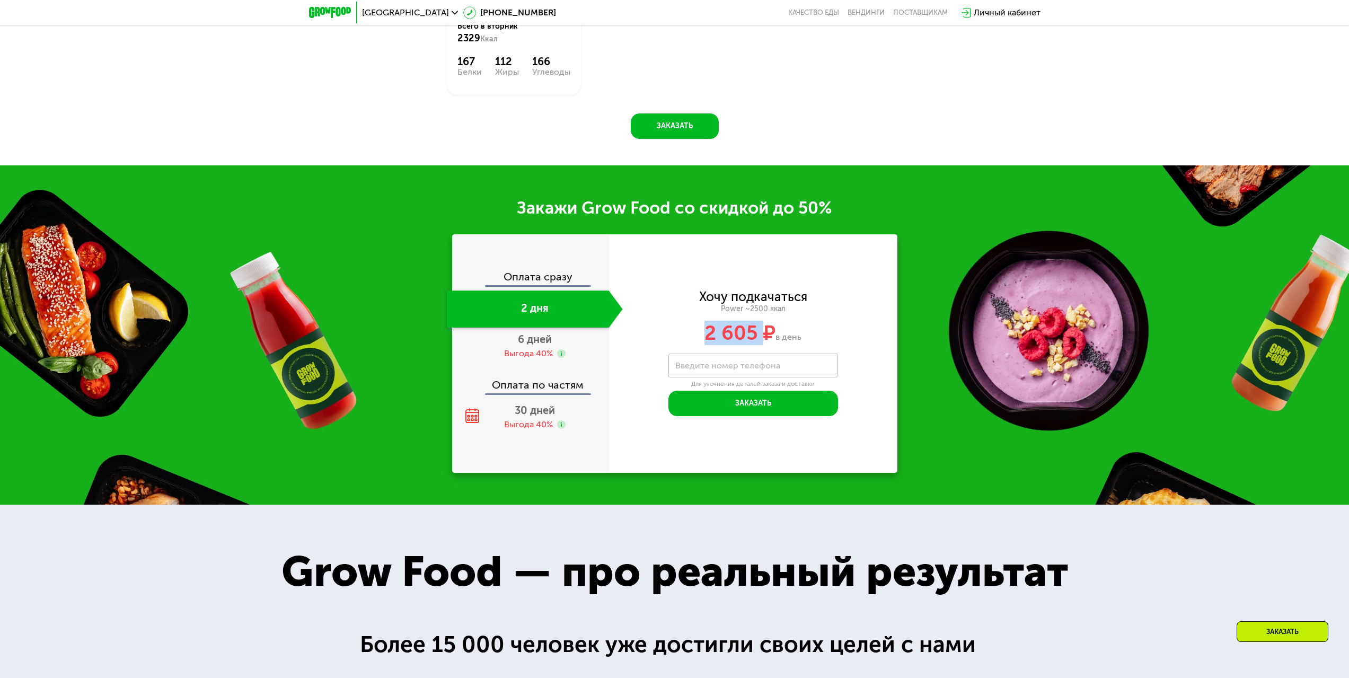
drag, startPoint x: 690, startPoint y: 340, endPoint x: 764, endPoint y: 334, distance: 75.0
click at [767, 335] on div "2 605 ₽ в день" at bounding box center [753, 333] width 288 height 20
click at [535, 346] on span "6 дней" at bounding box center [535, 339] width 34 height 13
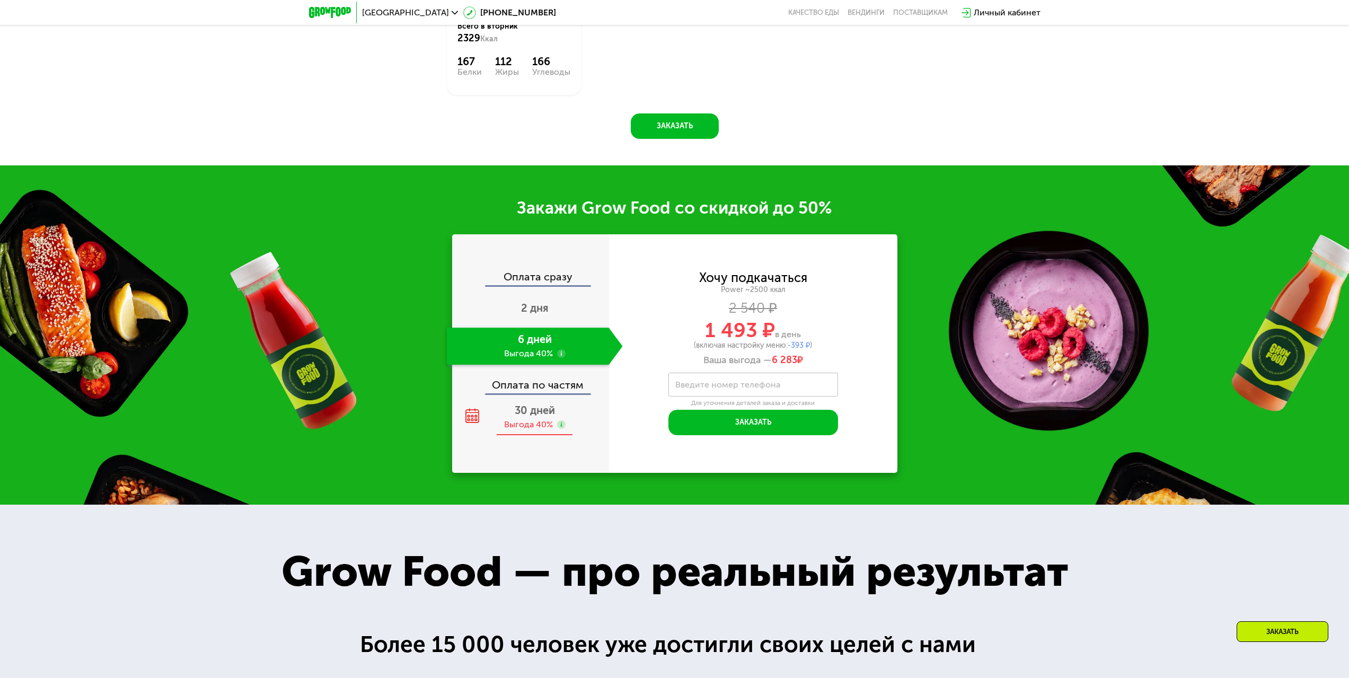
click at [562, 427] on use at bounding box center [561, 424] width 8 height 8
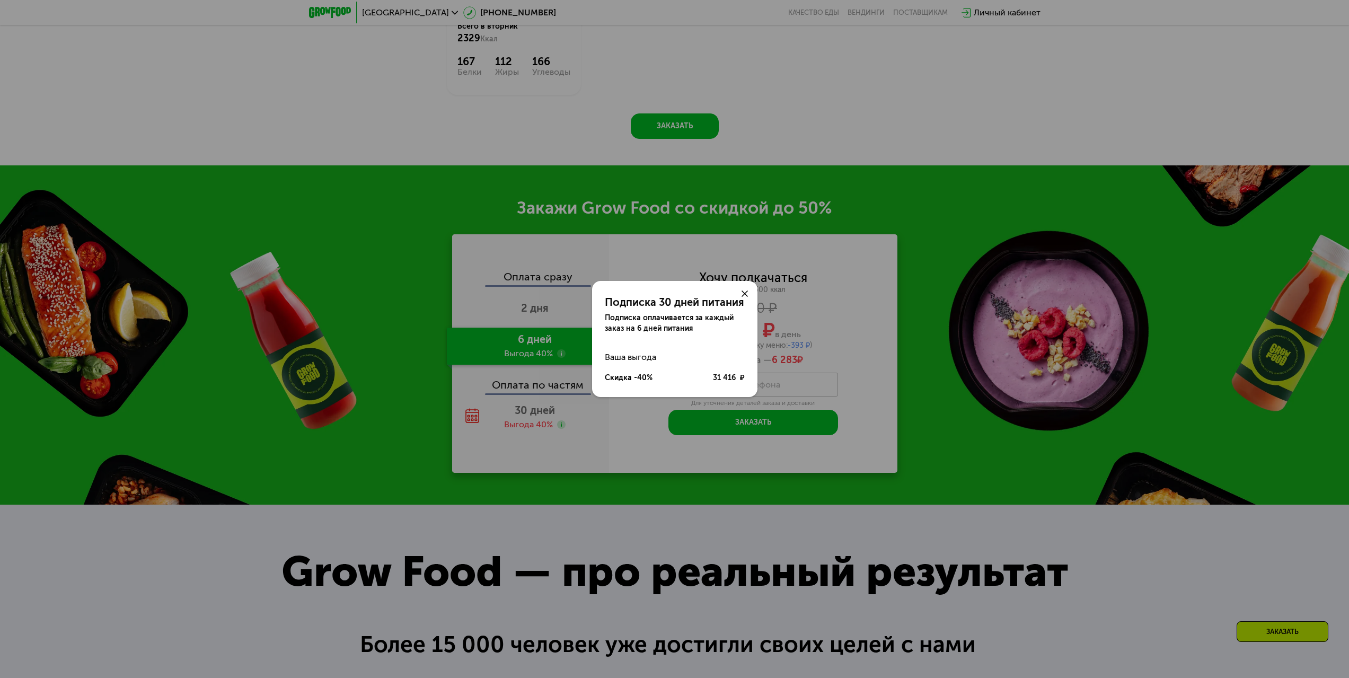
click at [743, 295] on use at bounding box center [744, 293] width 6 height 6
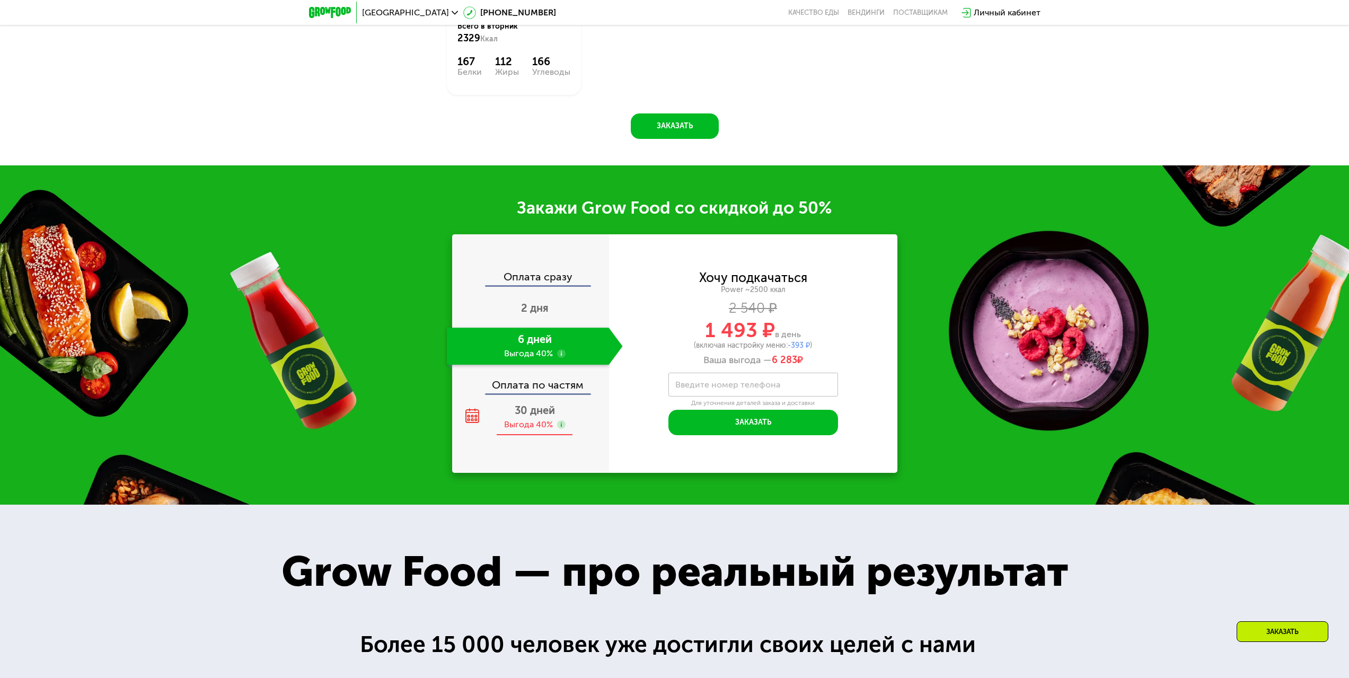
click at [513, 421] on div "30 дней Выгода 40%" at bounding box center [535, 417] width 176 height 37
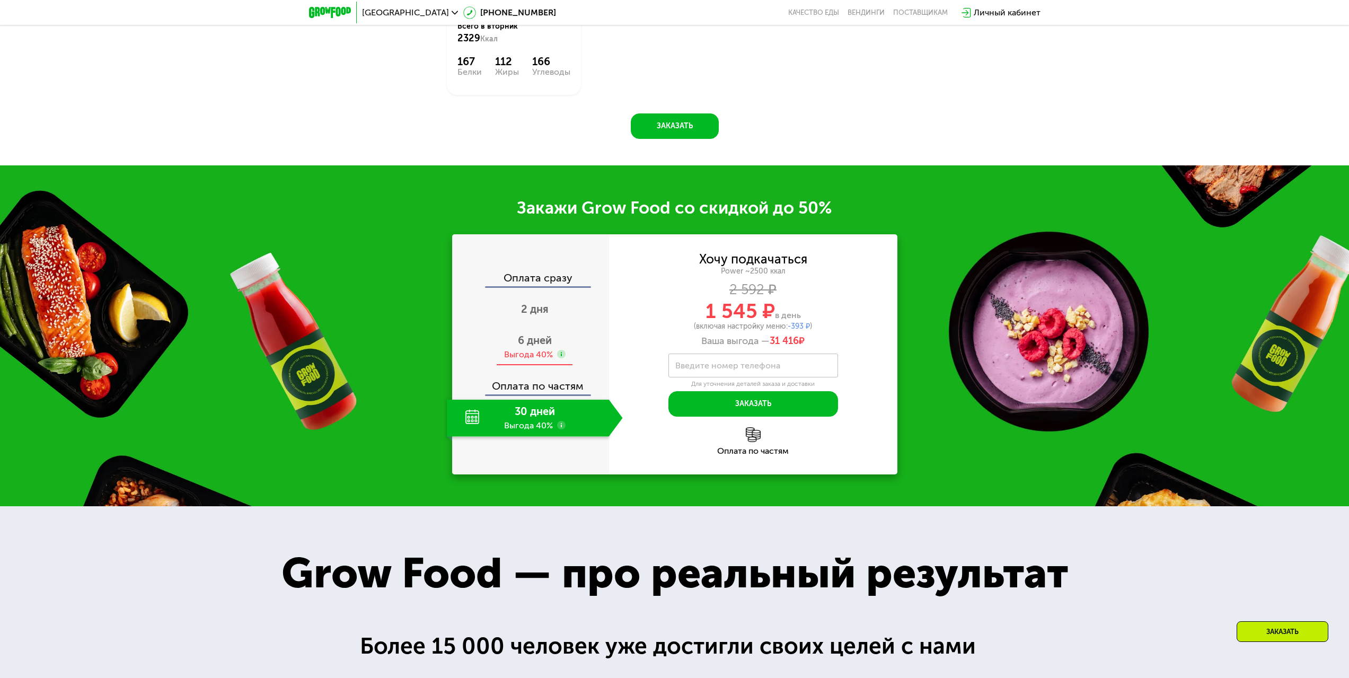
click at [526, 347] on span "6 дней" at bounding box center [535, 340] width 34 height 13
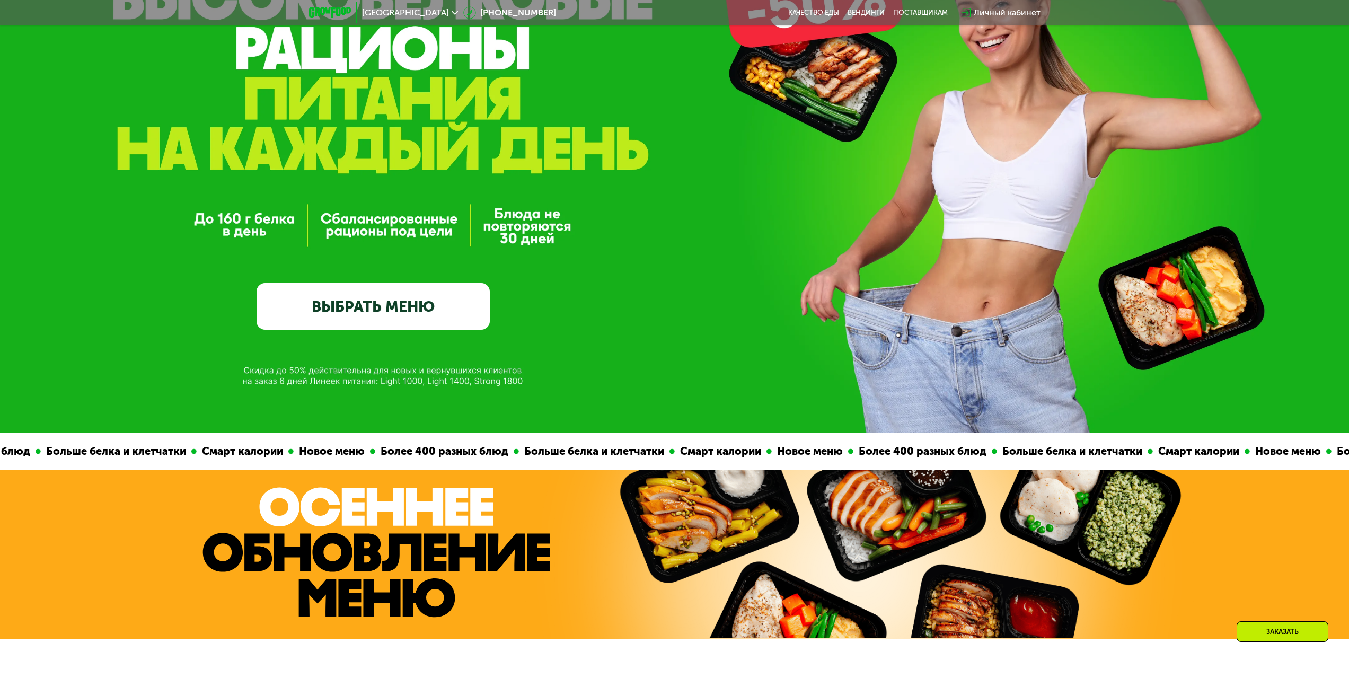
scroll to position [0, 0]
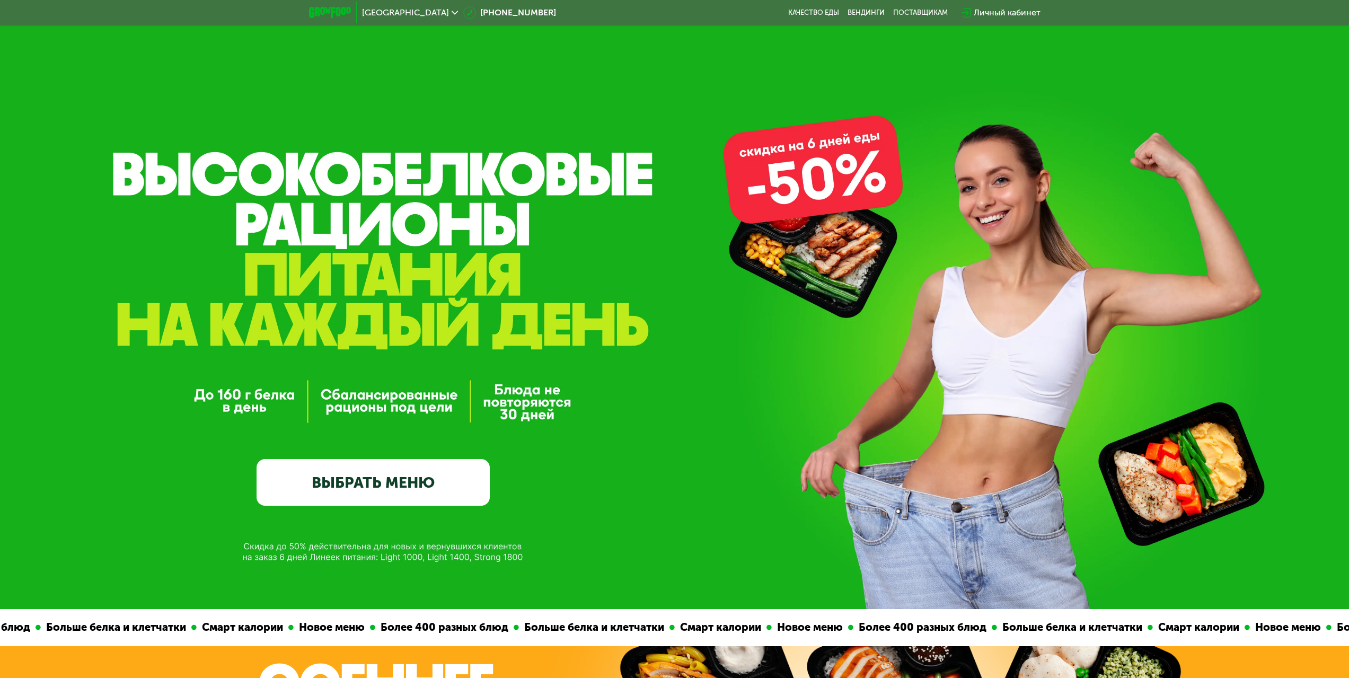
drag, startPoint x: 766, startPoint y: 151, endPoint x: 870, endPoint y: 190, distance: 110.5
click at [870, 190] on div "GrowFood — доставка правильного питания ВЫБРАТЬ МЕНЮ" at bounding box center [674, 304] width 1349 height 609
drag, startPoint x: 868, startPoint y: 193, endPoint x: 726, endPoint y: 189, distance: 141.6
click at [772, 176] on div "GrowFood — доставка правильного питания ВЫБРАТЬ МЕНЮ" at bounding box center [674, 304] width 1349 height 609
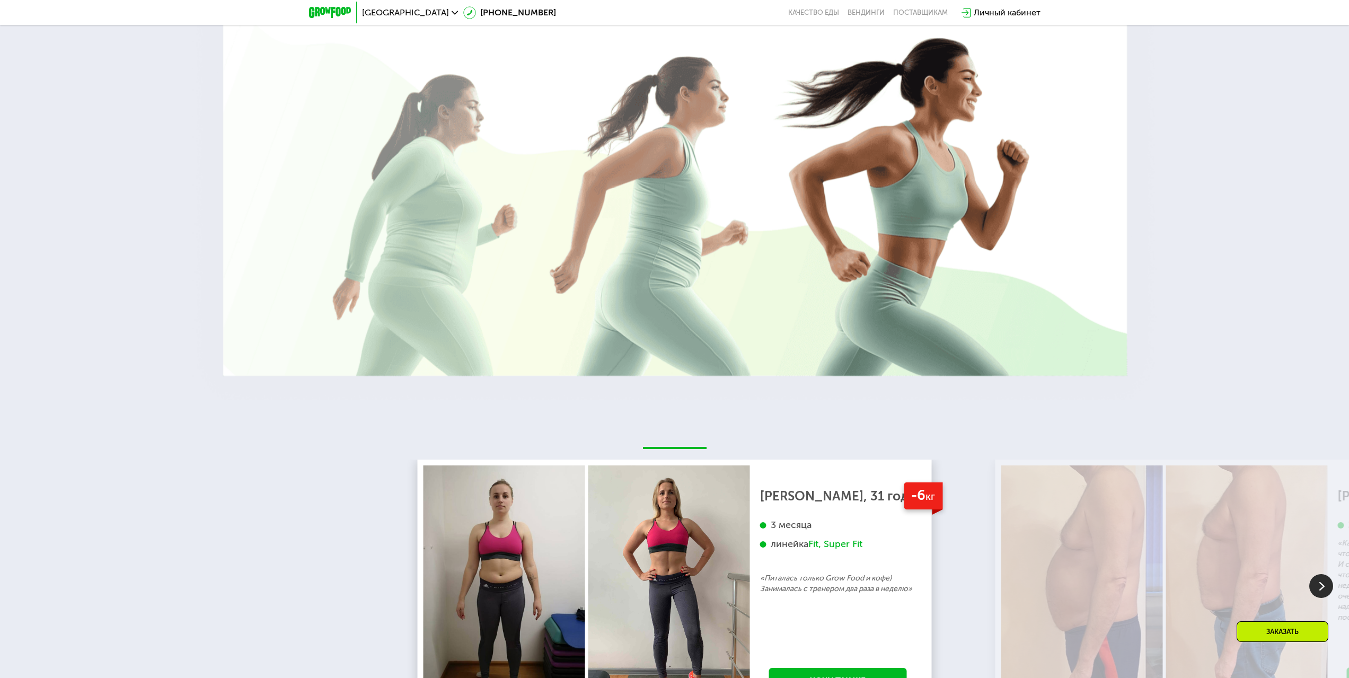
scroll to position [2809, 0]
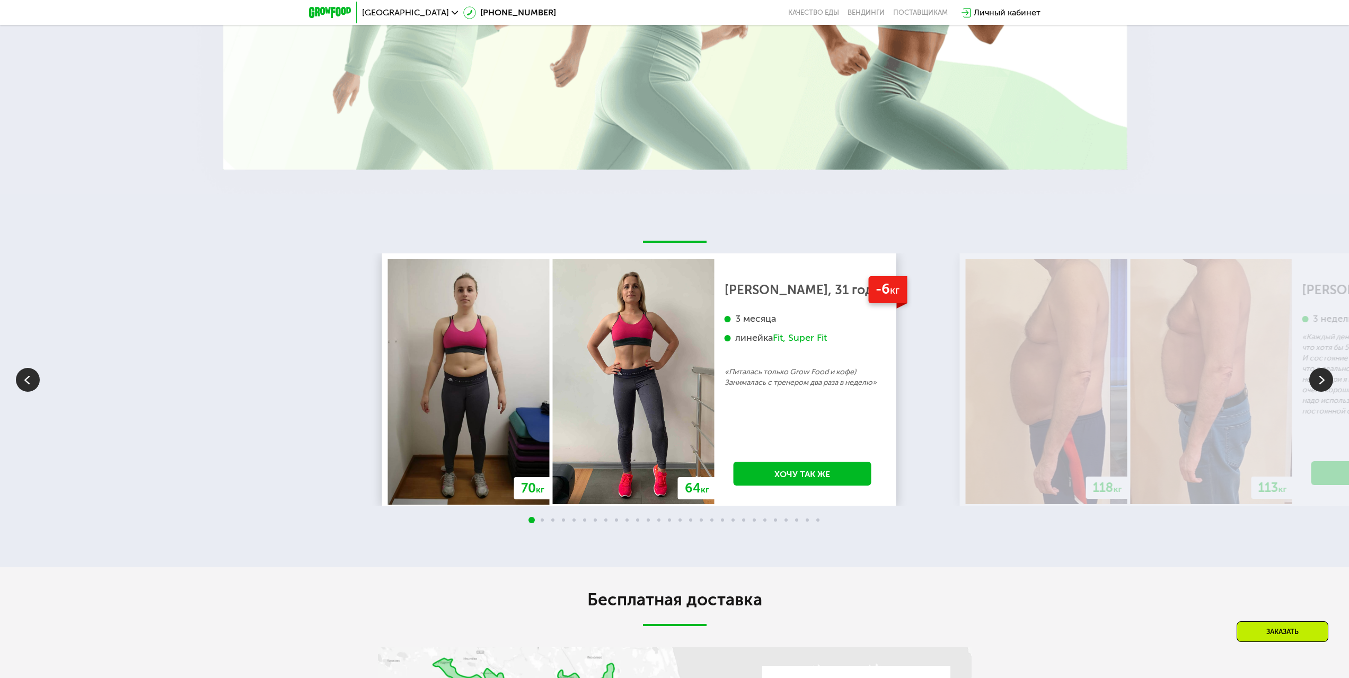
click at [822, 342] on div "Fit, Super Fit" at bounding box center [800, 338] width 54 height 12
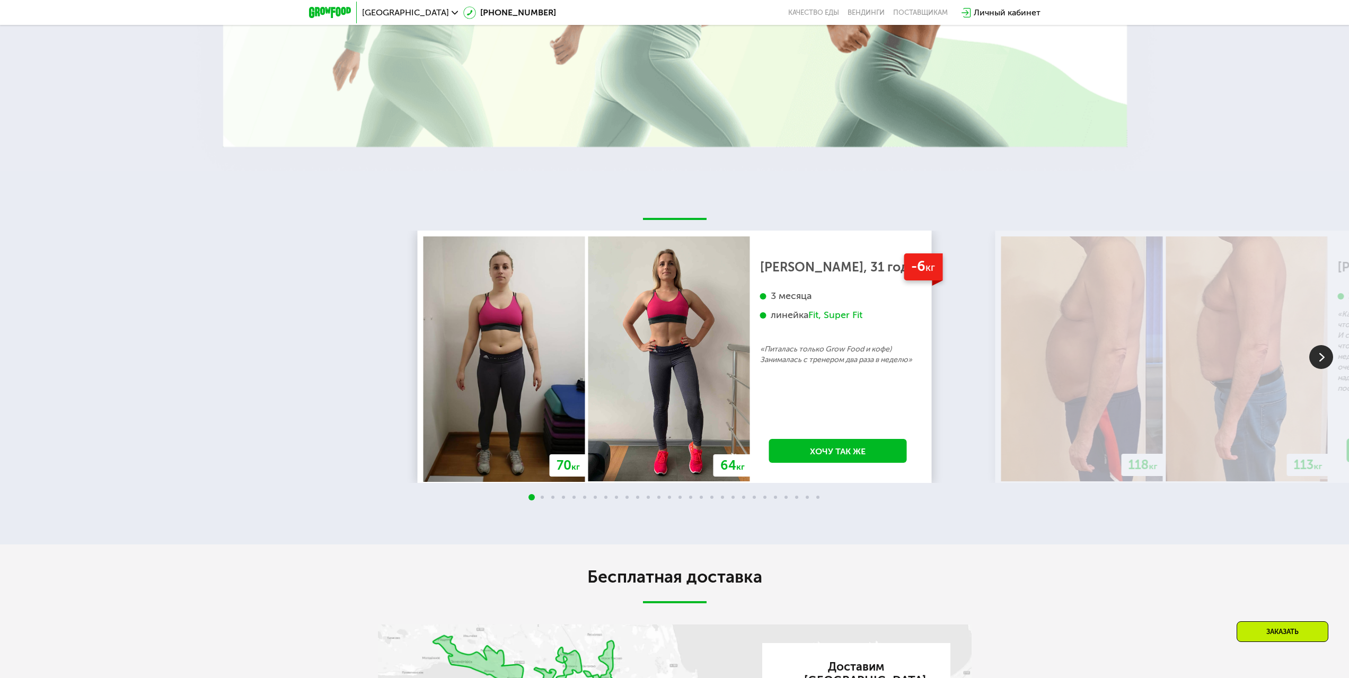
scroll to position [2862, 0]
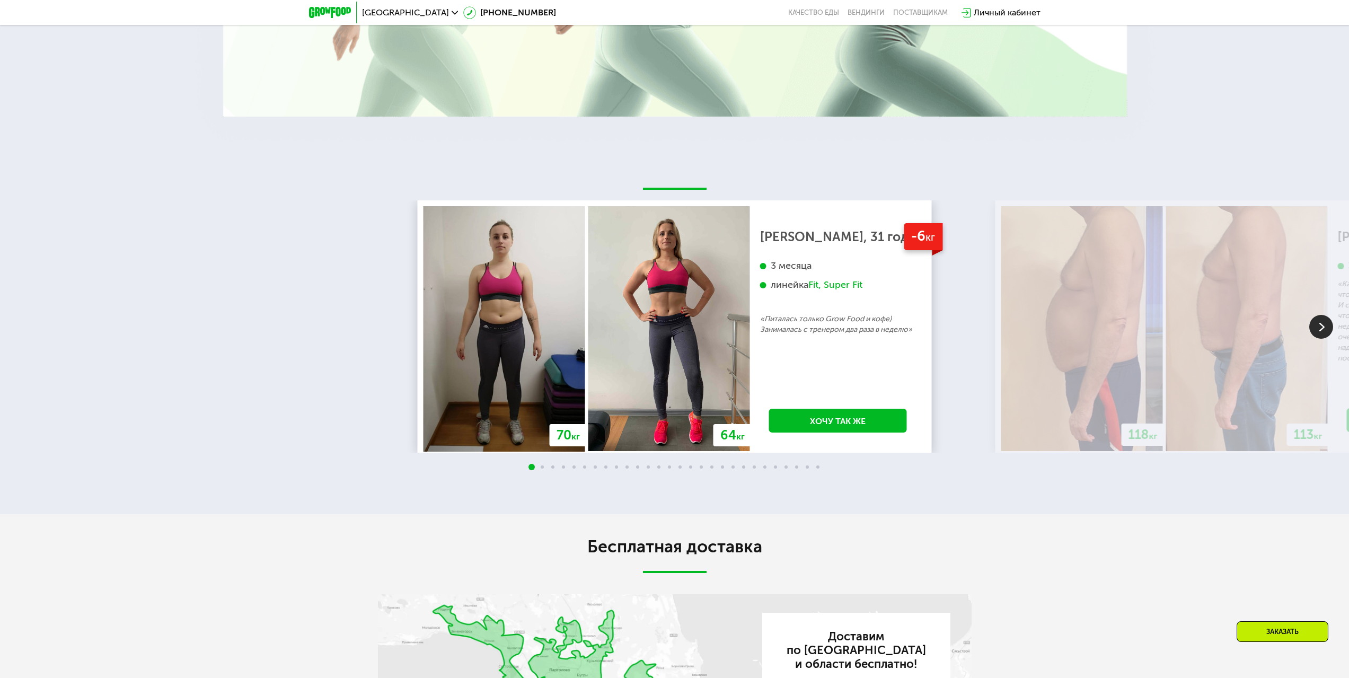
click at [1318, 329] on img at bounding box center [1321, 327] width 24 height 24
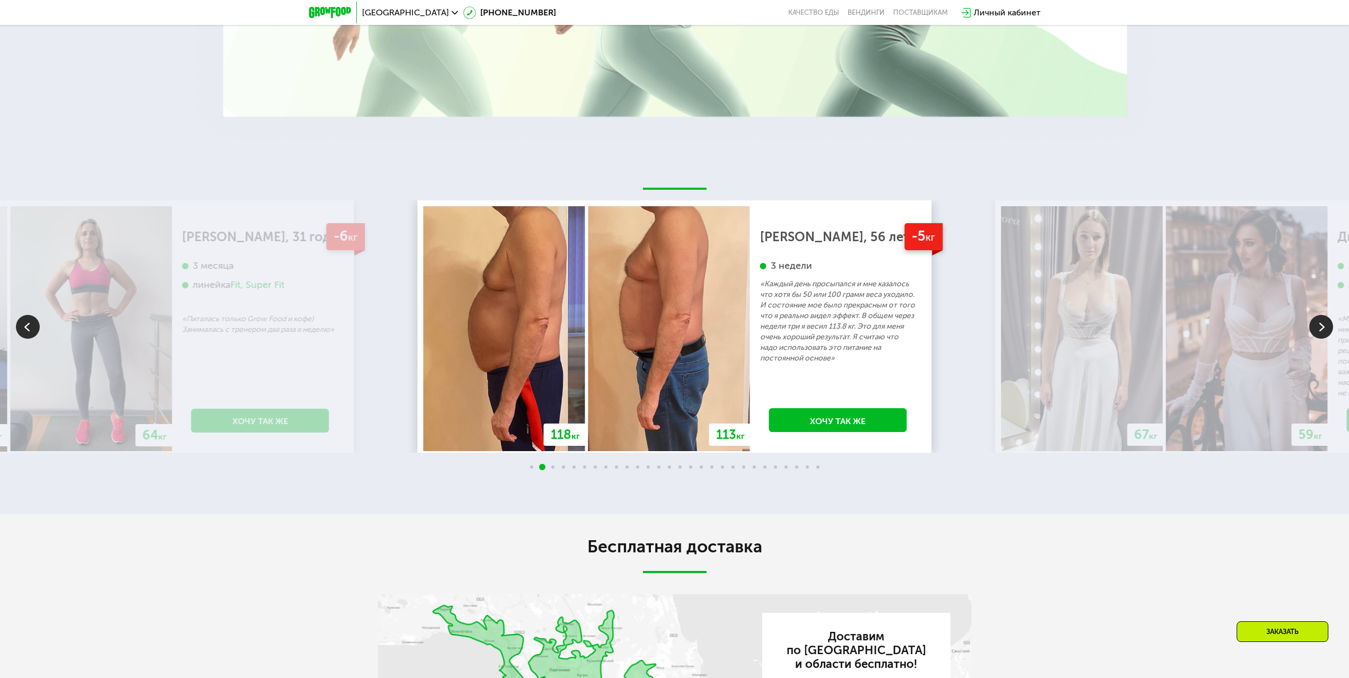
click at [1326, 323] on img at bounding box center [1321, 327] width 24 height 24
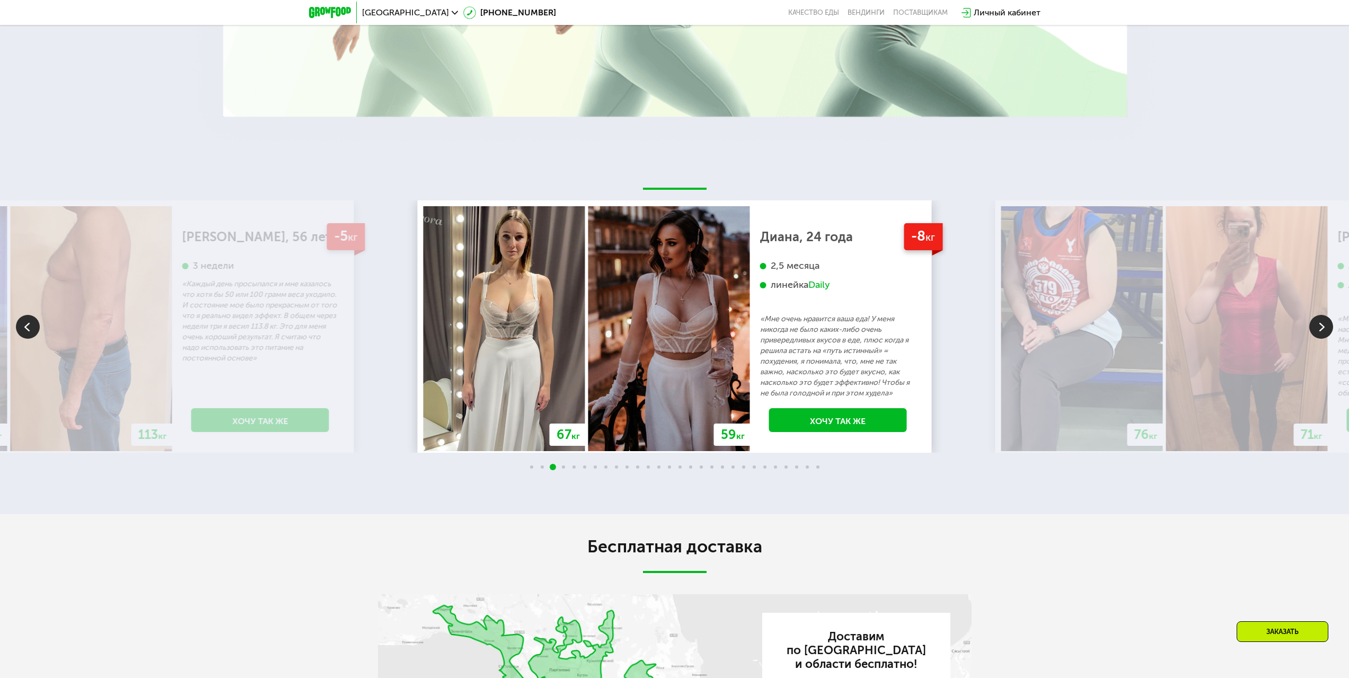
click at [1323, 329] on img at bounding box center [1321, 327] width 24 height 24
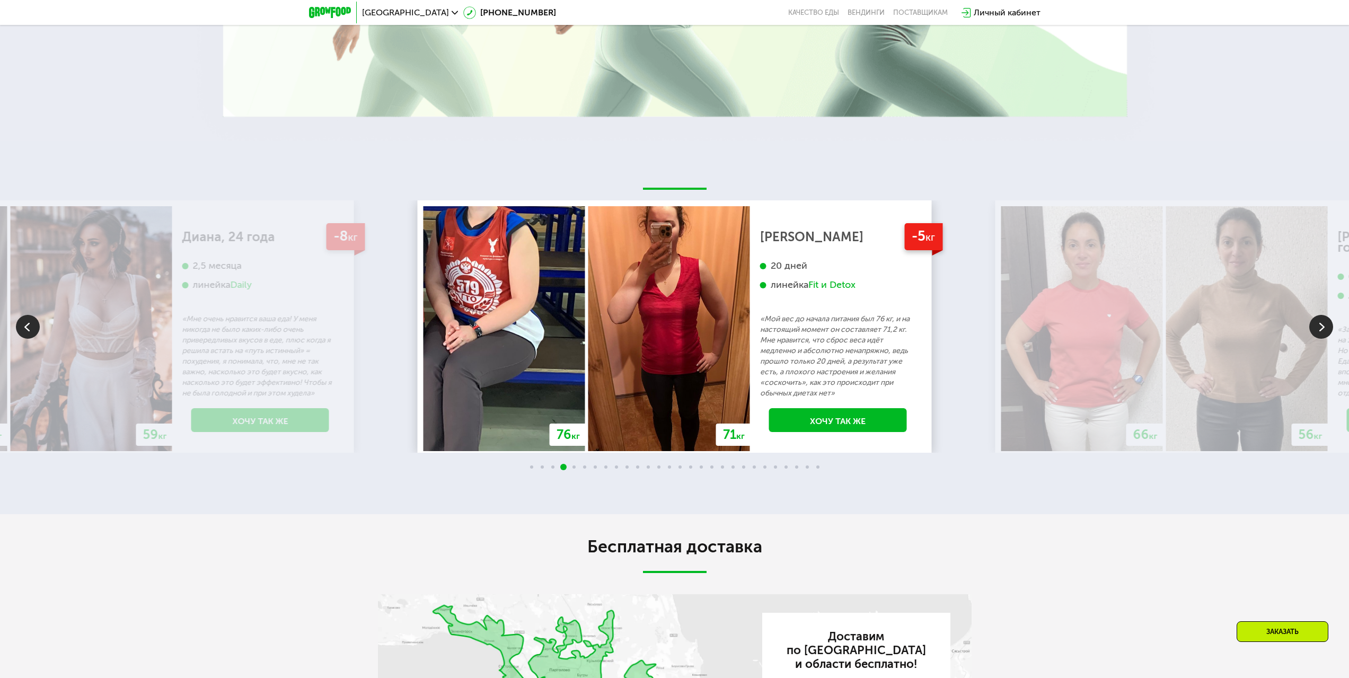
click at [1316, 323] on img at bounding box center [1321, 327] width 24 height 24
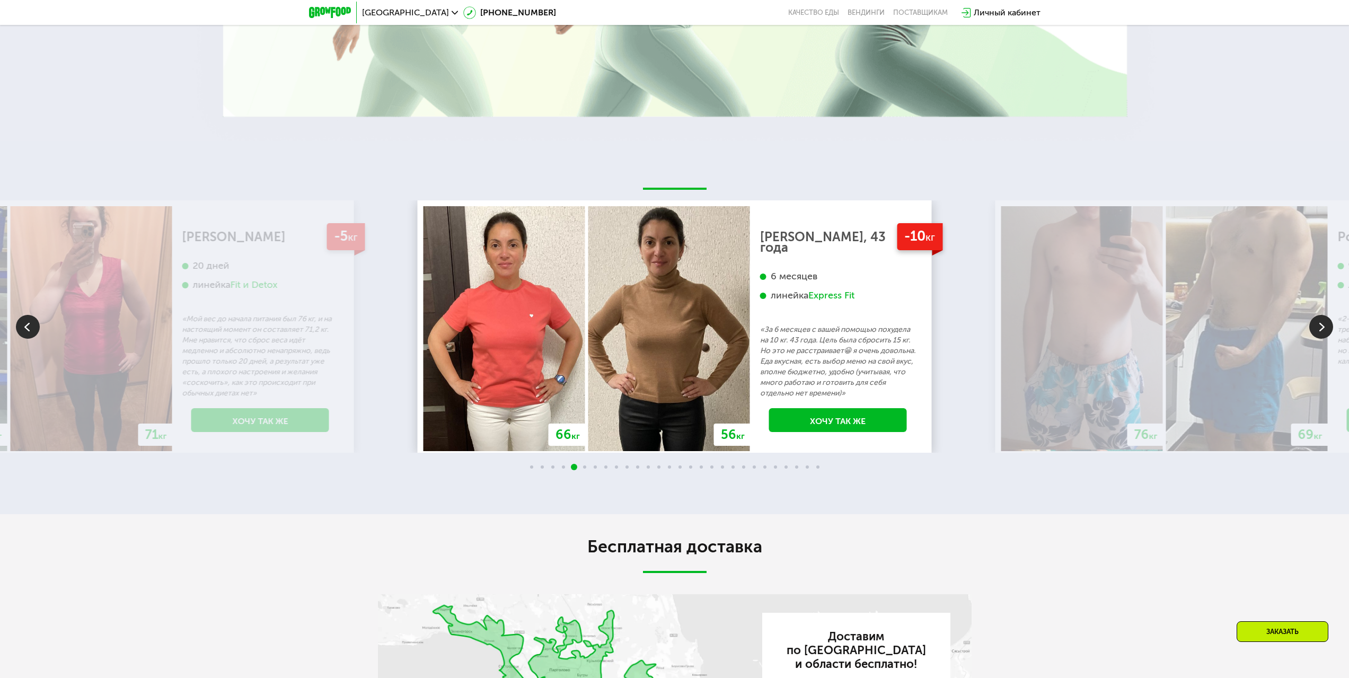
click at [1322, 330] on img at bounding box center [1321, 327] width 24 height 24
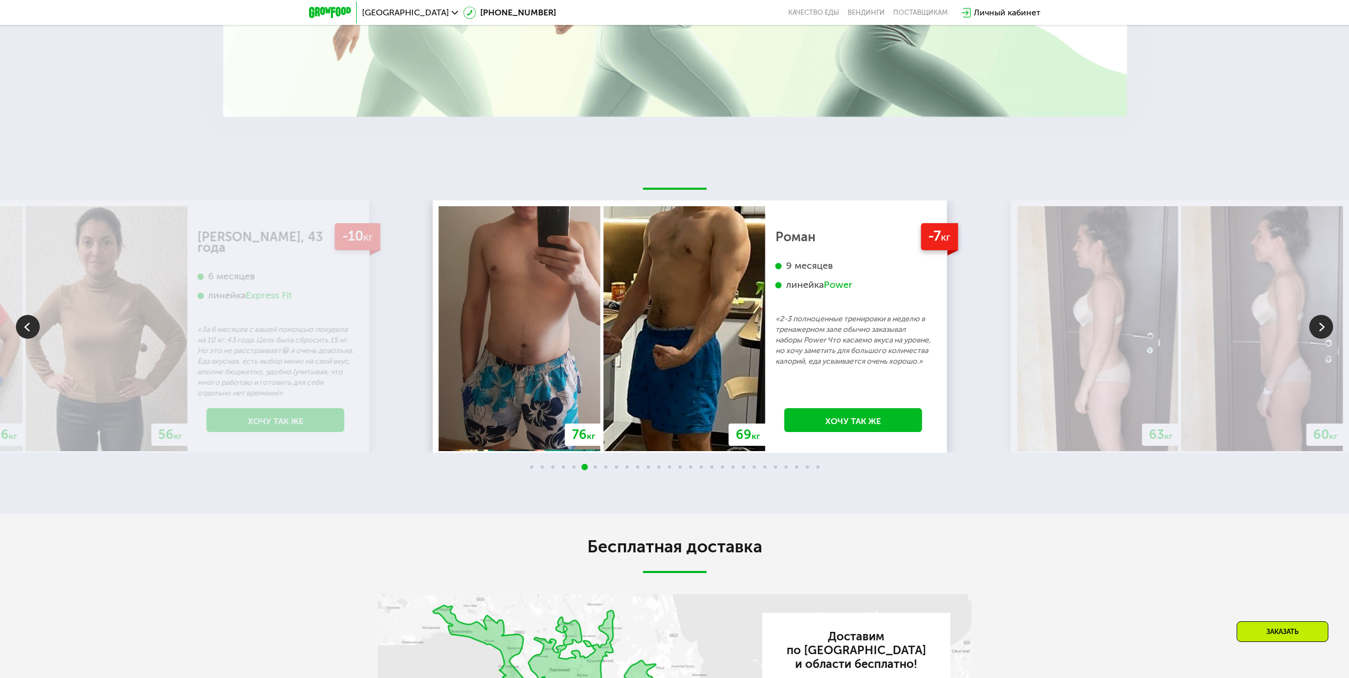
click at [837, 291] on div "Power" at bounding box center [838, 285] width 29 height 12
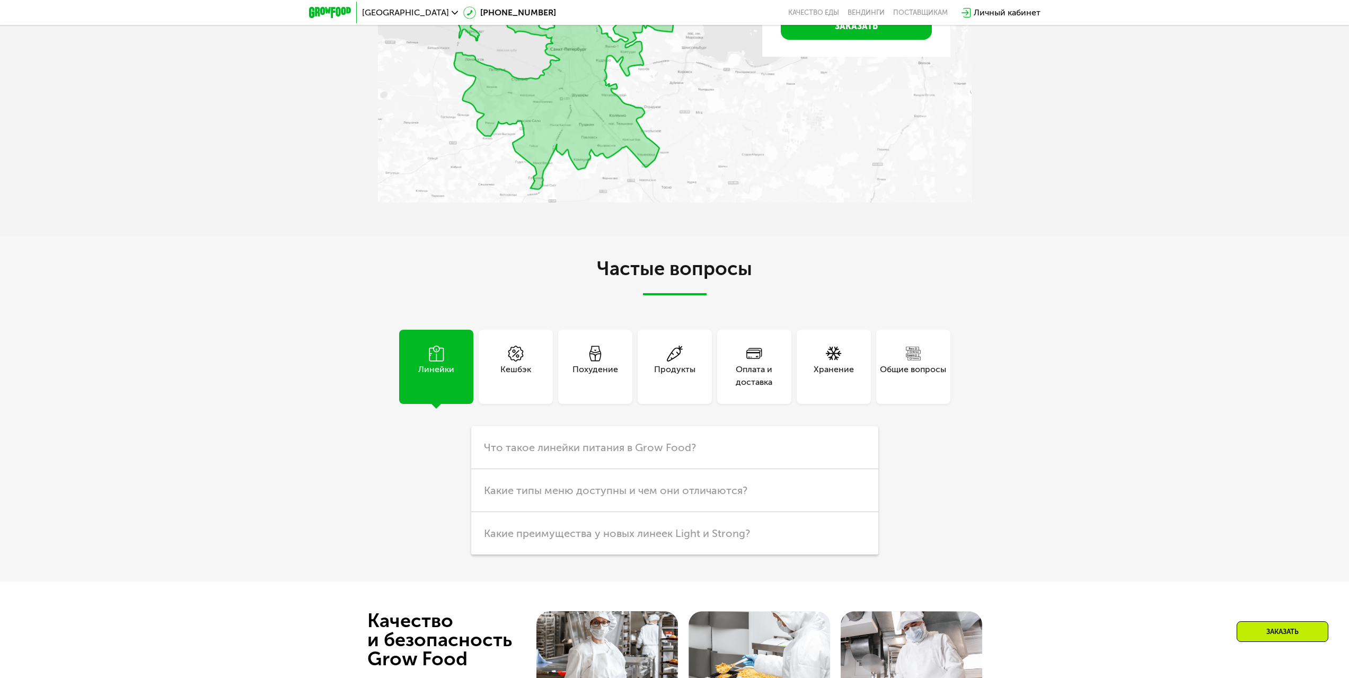
scroll to position [3551, 0]
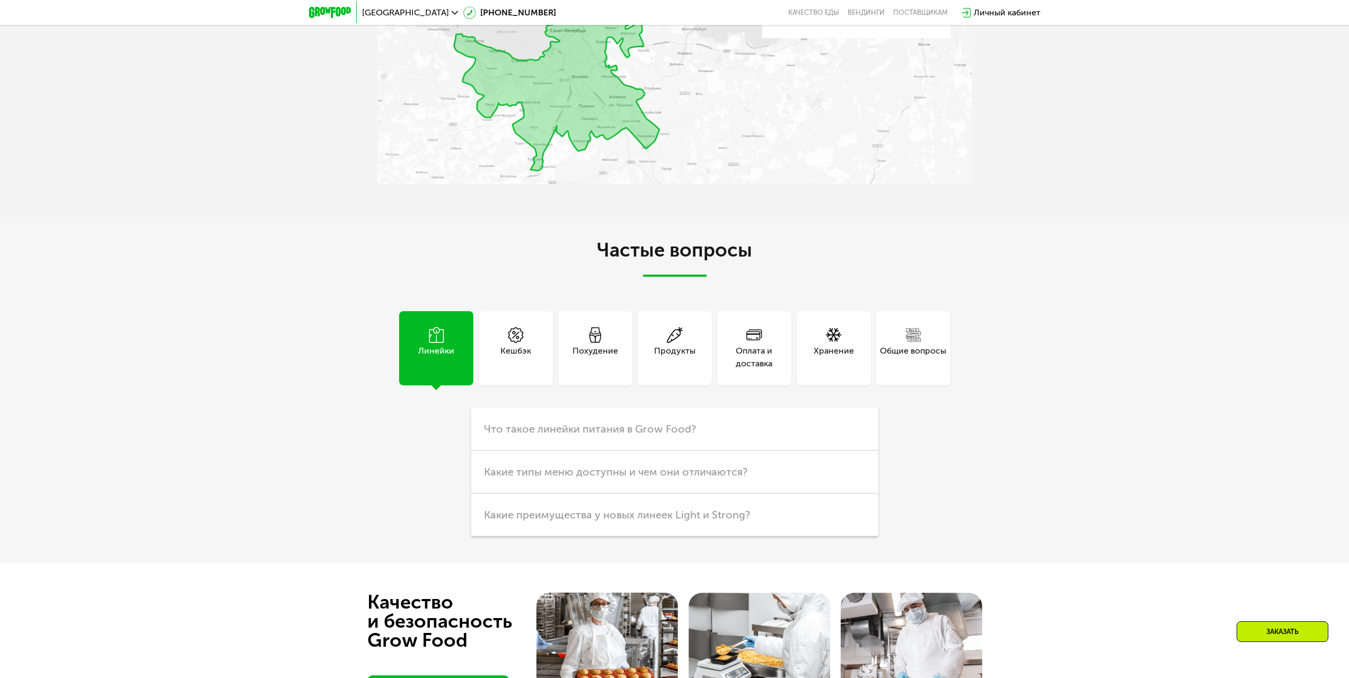
click at [442, 359] on div "Линейки" at bounding box center [436, 357] width 36 height 25
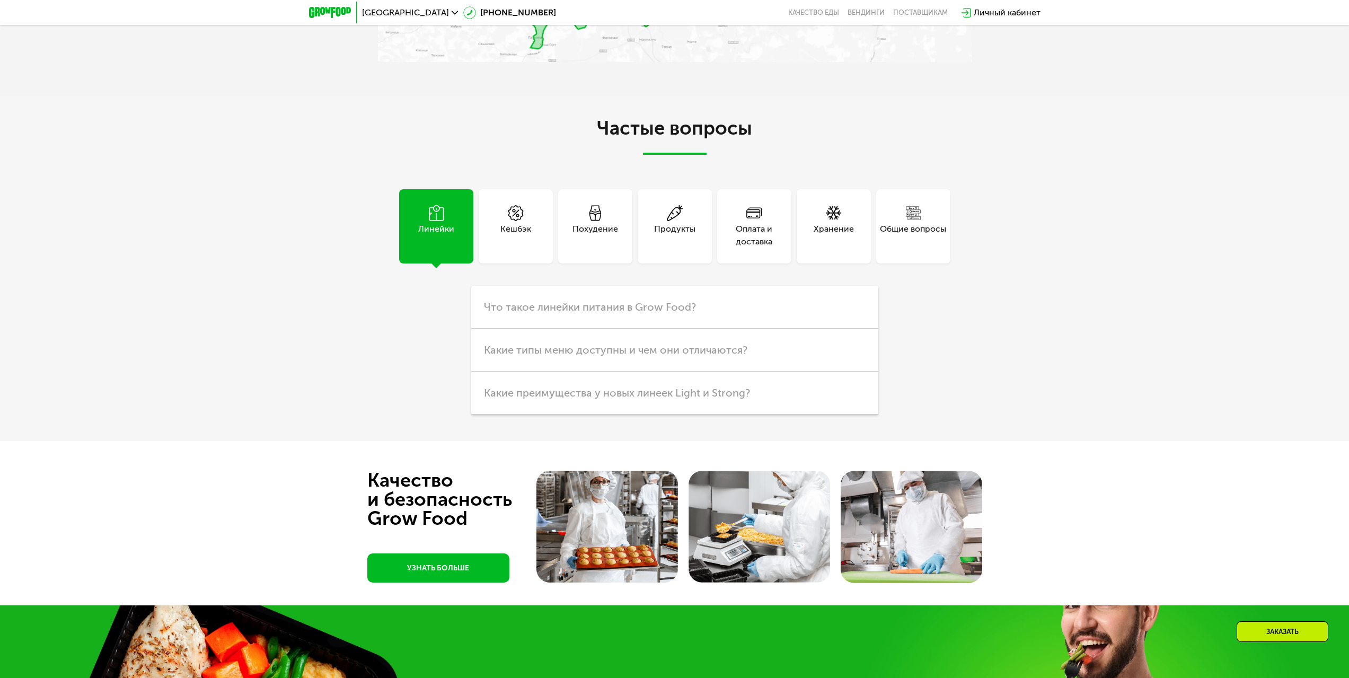
scroll to position [3763, 0]
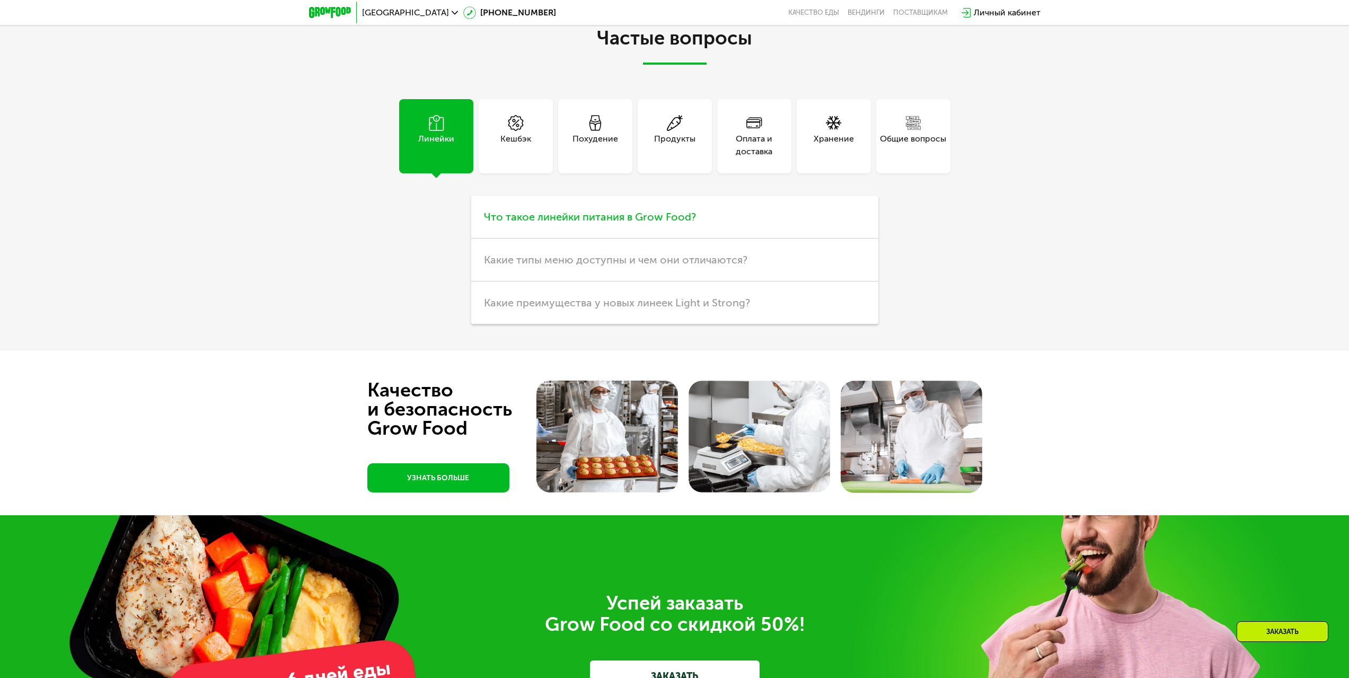
click at [558, 223] on span "Что такое линейки питания в Grow Food?" at bounding box center [590, 216] width 212 height 13
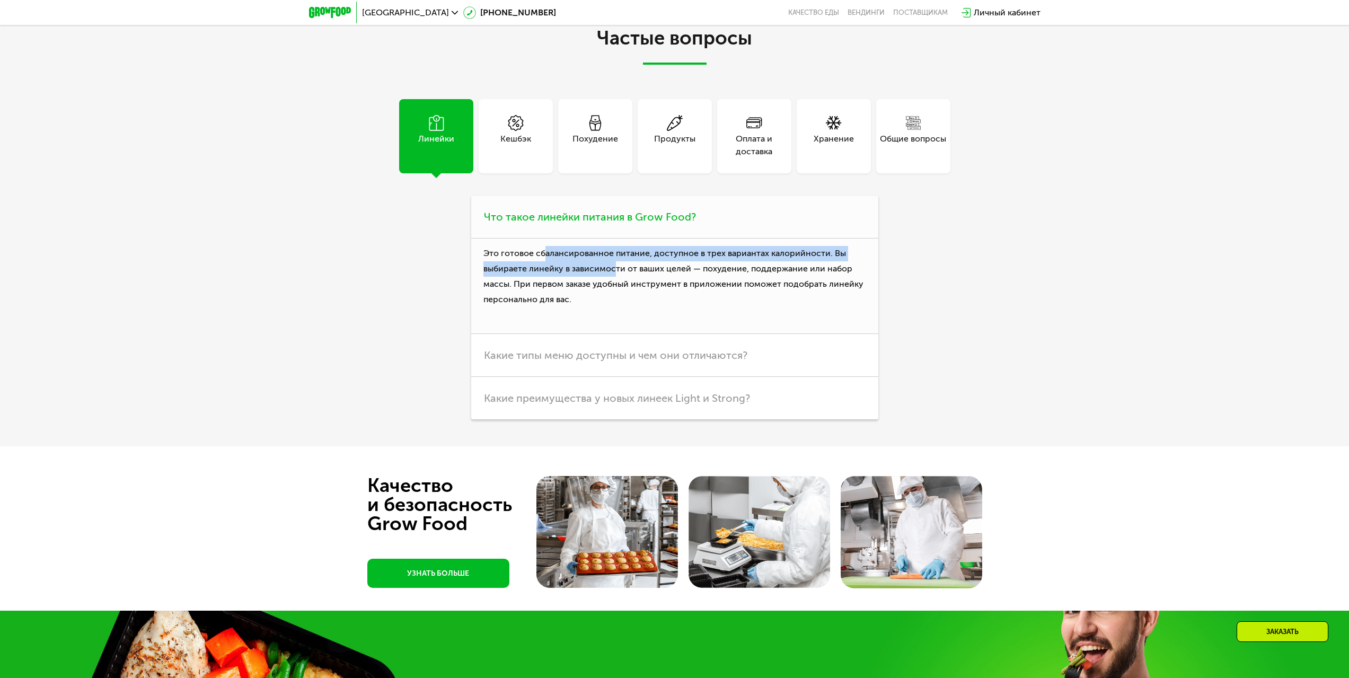
drag, startPoint x: 544, startPoint y: 264, endPoint x: 612, endPoint y: 270, distance: 68.1
click at [612, 270] on p "Это готовое сбалансированное питание, доступное в трех вариантах калорийности. …" at bounding box center [674, 286] width 407 height 95
click at [610, 284] on p "Это готовое сбалансированное питание, доступное в трех вариантах калорийности. …" at bounding box center [674, 286] width 407 height 95
drag, startPoint x: 500, startPoint y: 273, endPoint x: 522, endPoint y: 291, distance: 27.8
click at [522, 291] on p "Это готовое сбалансированное питание, доступное в трех вариантах калорийности. …" at bounding box center [674, 286] width 407 height 95
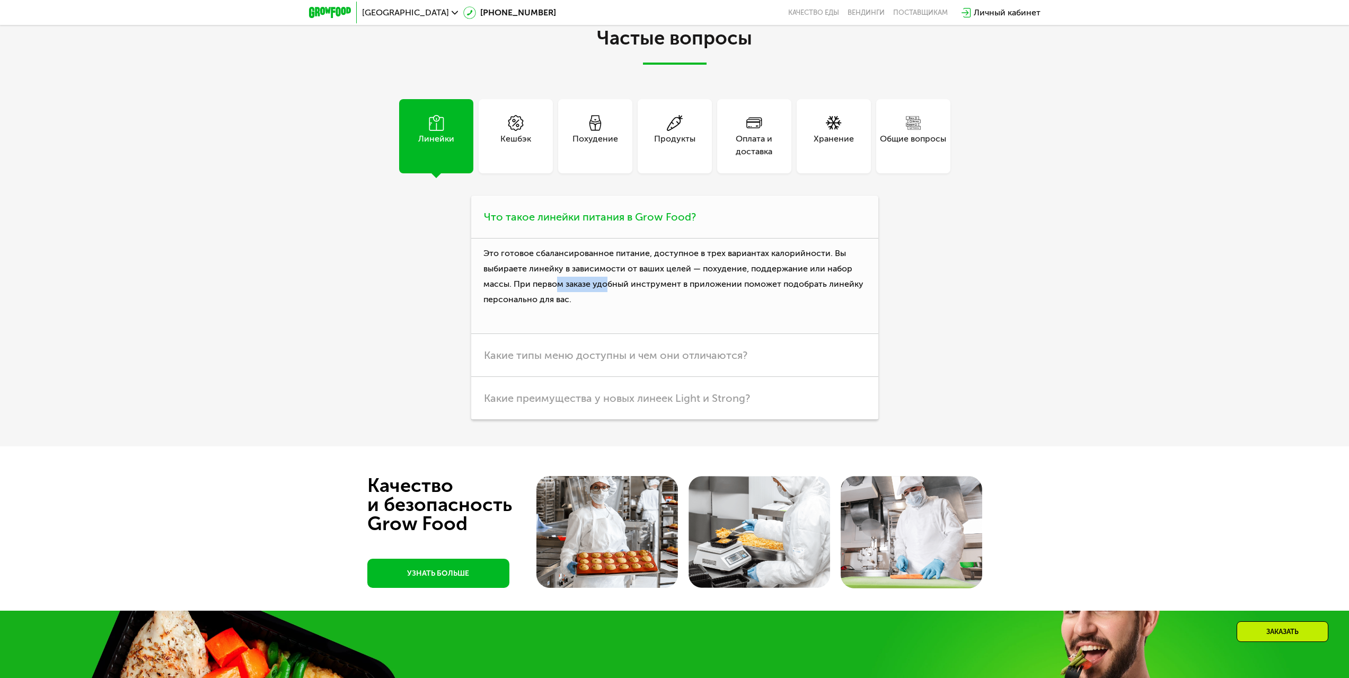
drag, startPoint x: 556, startPoint y: 290, endPoint x: 604, endPoint y: 294, distance: 48.4
click at [606, 294] on p "Это готовое сбалансированное питание, доступное в трех вариантах калорийности. …" at bounding box center [674, 286] width 407 height 95
drag, startPoint x: 505, startPoint y: 288, endPoint x: 552, endPoint y: 288, distance: 47.2
click at [547, 289] on p "Это готовое сбалансированное питание, доступное в трех вариантах калорийности. …" at bounding box center [674, 286] width 407 height 95
drag, startPoint x: 575, startPoint y: 290, endPoint x: 594, endPoint y: 292, distance: 18.6
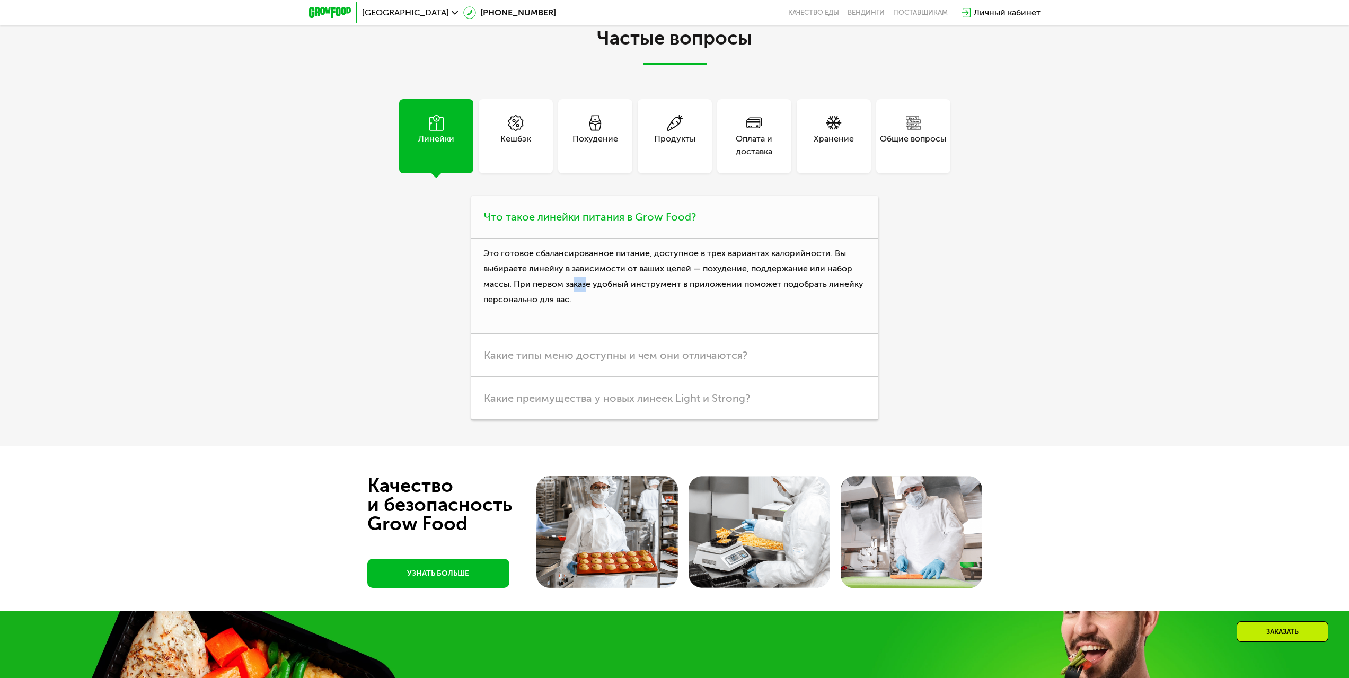
click at [589, 291] on p "Это готовое сбалансированное питание, доступное в трех вариантах калорийности. …" at bounding box center [674, 286] width 407 height 95
drag, startPoint x: 613, startPoint y: 296, endPoint x: 591, endPoint y: 308, distance: 24.7
click at [603, 304] on p "Это готовое сбалансированное питание, доступное в трех вариантах калорийности. …" at bounding box center [674, 286] width 407 height 95
drag, startPoint x: 558, startPoint y: 312, endPoint x: 523, endPoint y: 309, distance: 35.1
click at [531, 311] on p "Это готовое сбалансированное питание, доступное в трех вариантах калорийности. …" at bounding box center [674, 286] width 407 height 95
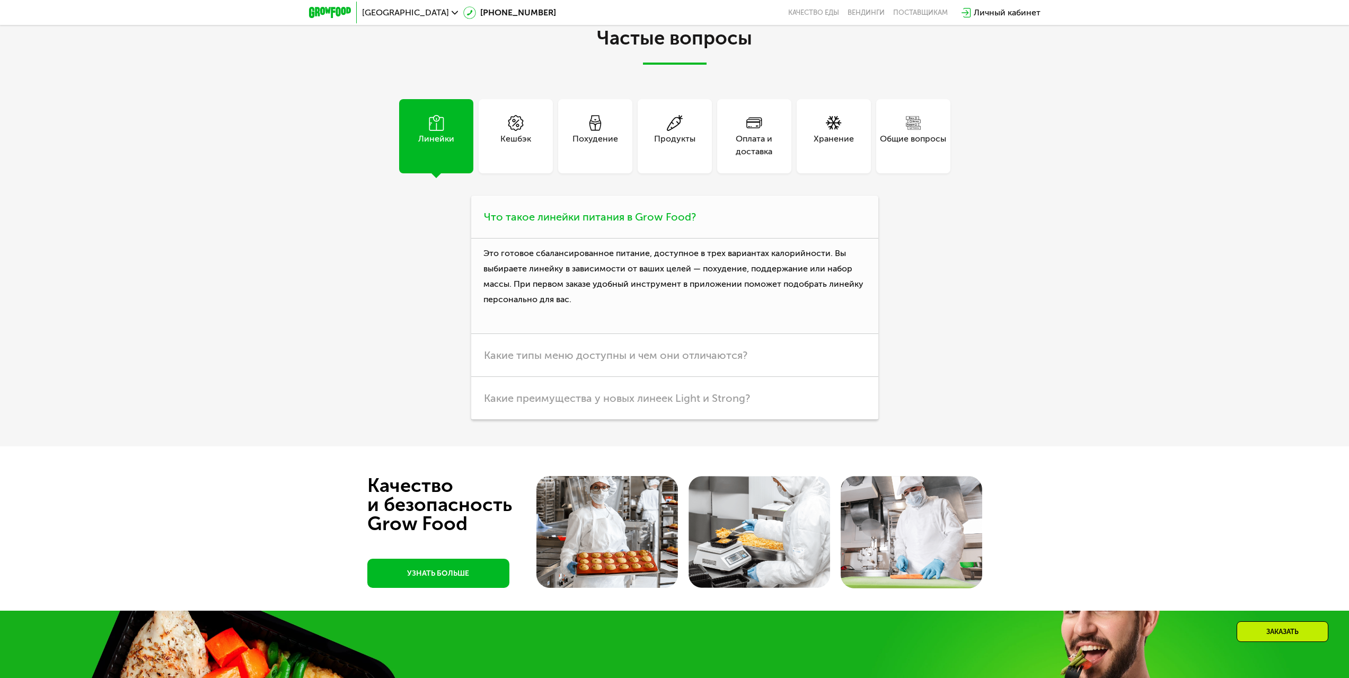
drag, startPoint x: 507, startPoint y: 306, endPoint x: 493, endPoint y: 303, distance: 14.1
click at [505, 307] on p "Это готовое сбалансированное питание, доступное в трех вариантах калорийности. …" at bounding box center [674, 286] width 407 height 95
drag, startPoint x: 478, startPoint y: 300, endPoint x: 495, endPoint y: 303, distance: 17.2
click at [481, 302] on p "Это готовое сбалансированное питание, доступное в трех вариантах калорийности. …" at bounding box center [674, 286] width 407 height 95
drag, startPoint x: 548, startPoint y: 301, endPoint x: 573, endPoint y: 304, distance: 25.6
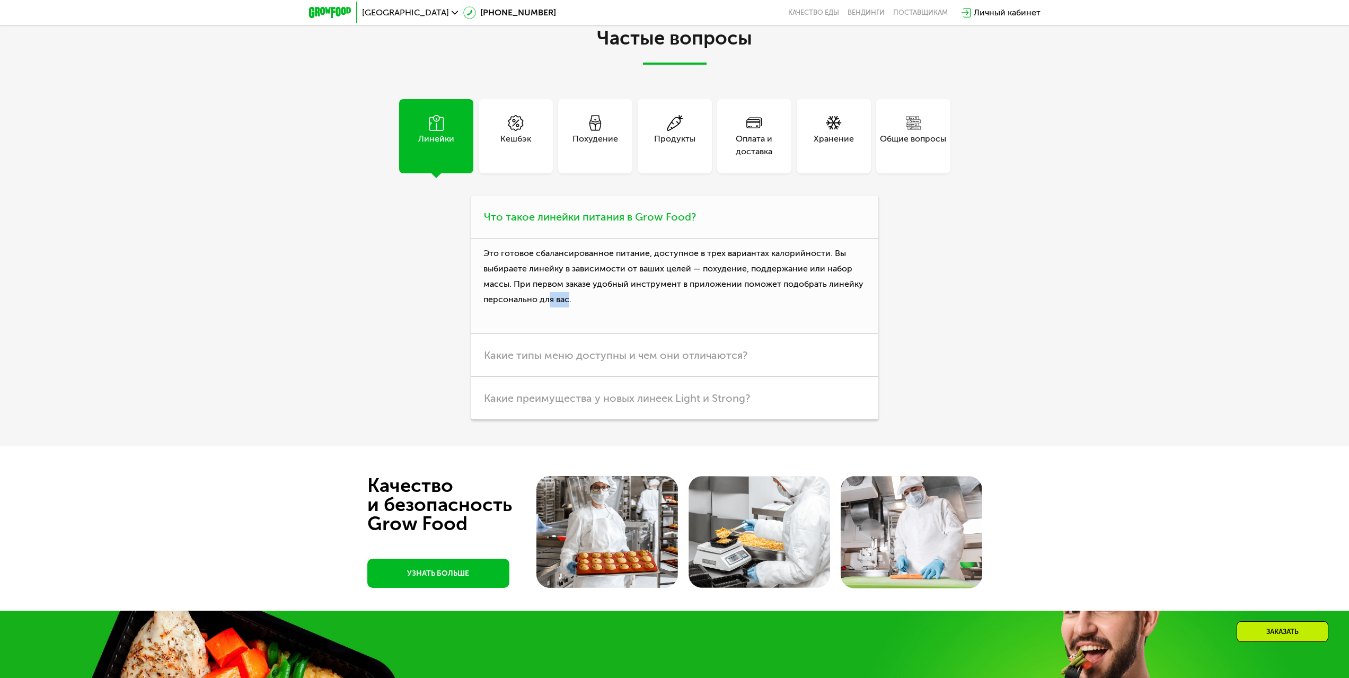
click at [569, 304] on p "Это готовое сбалансированное питание, доступное в трех вариантах калорийности. …" at bounding box center [674, 286] width 407 height 95
drag, startPoint x: 583, startPoint y: 305, endPoint x: 524, endPoint y: 310, distance: 59.0
click at [561, 307] on p "Это готовое сбалансированное питание, доступное в трех вариантах калорийности. …" at bounding box center [674, 286] width 407 height 95
click at [508, 314] on p "Это готовое сбалансированное питание, доступное в трех вариантах калорийности. …" at bounding box center [674, 286] width 407 height 95
click at [576, 361] on span "Какие типы меню доступны и чем они отличаются?" at bounding box center [615, 355] width 263 height 13
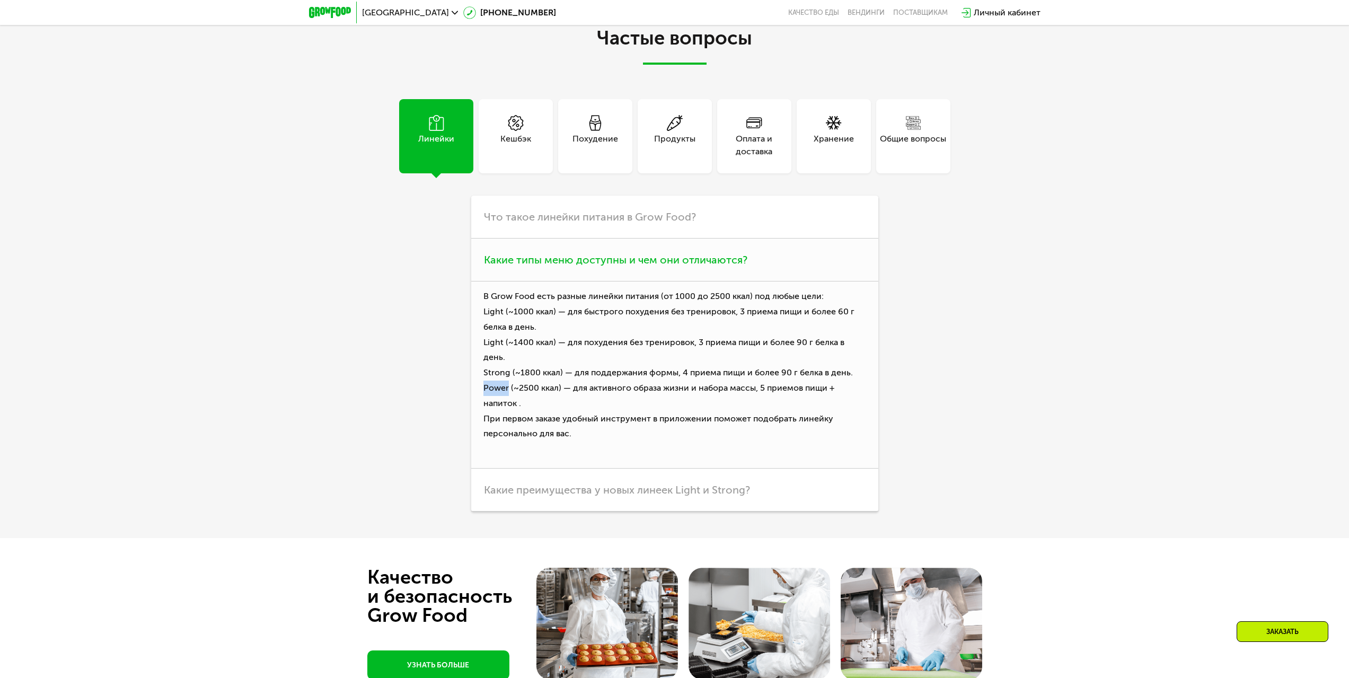
drag, startPoint x: 481, startPoint y: 375, endPoint x: 507, endPoint y: 382, distance: 26.4
click at [508, 382] on p "В Grow Food есть разные линейки питания (от [DATE] до 2500 ккал) под любые цели…" at bounding box center [674, 374] width 407 height 187
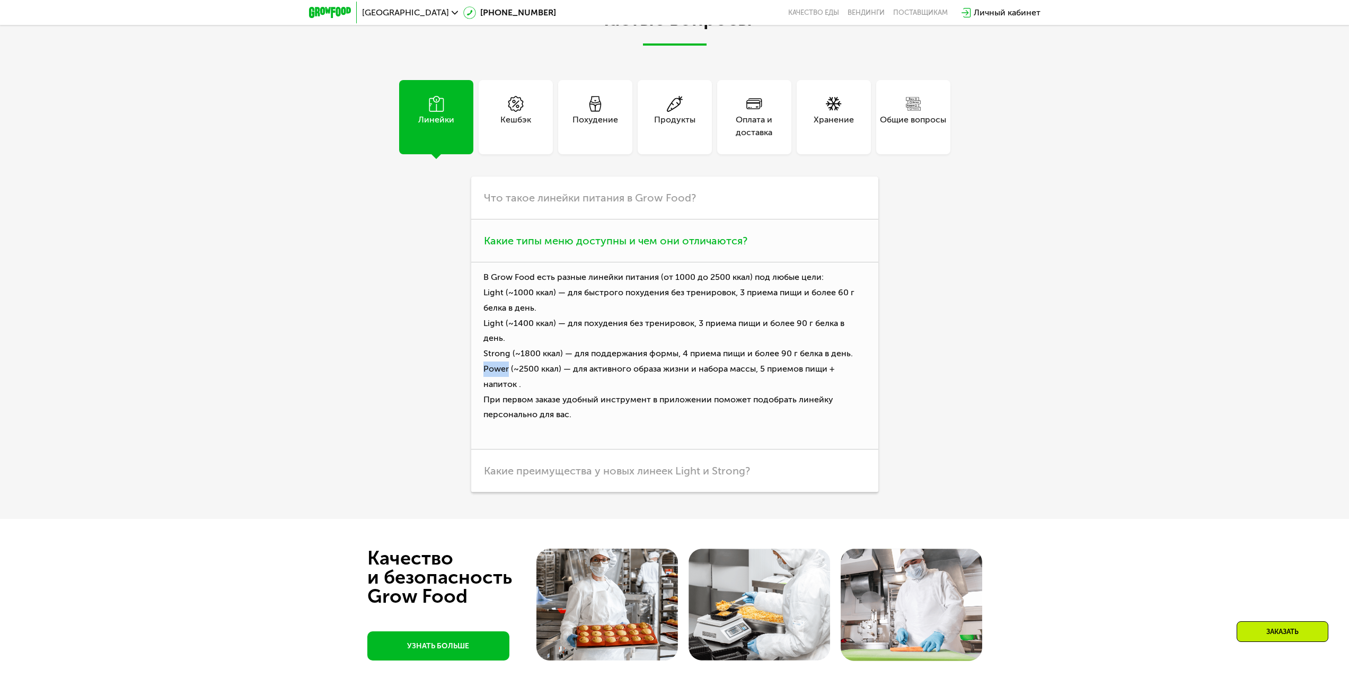
scroll to position [3816, 0]
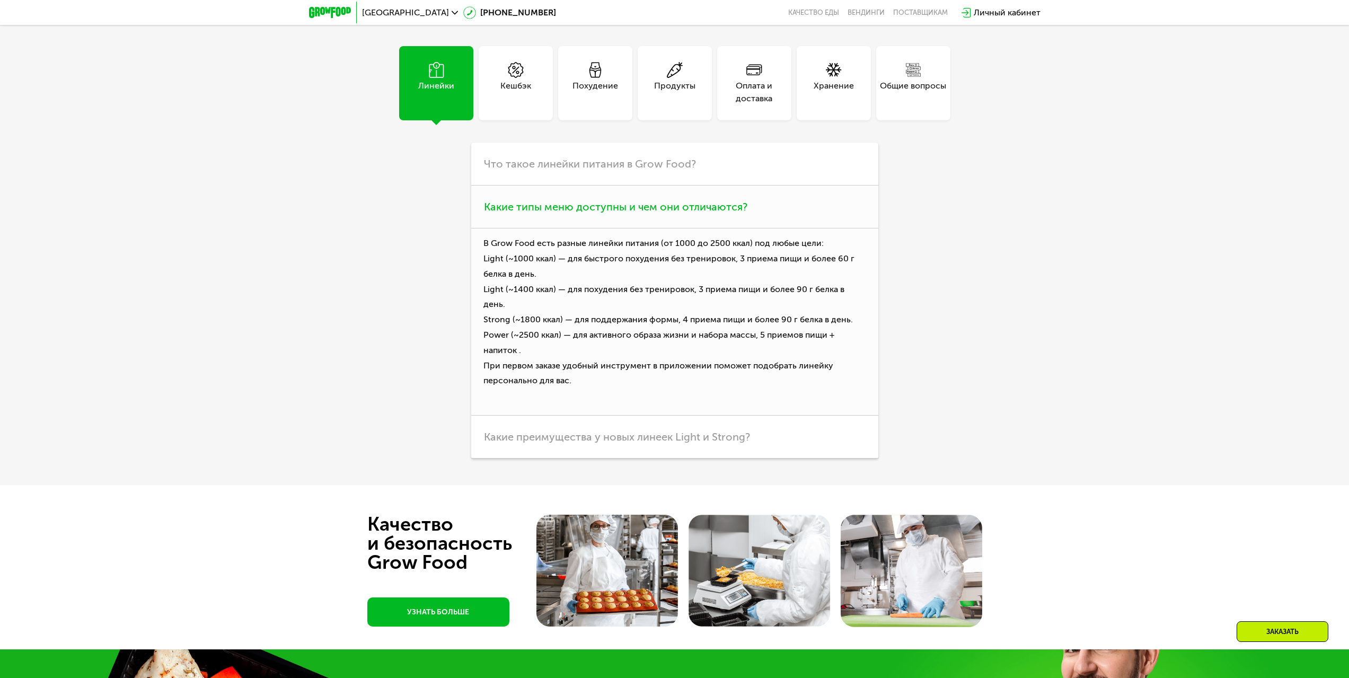
click at [510, 328] on p "В Grow Food есть разные линейки питания (от [DATE] до 2500 ккал) под любые цели…" at bounding box center [674, 321] width 407 height 187
drag, startPoint x: 479, startPoint y: 323, endPoint x: 507, endPoint y: 329, distance: 28.8
click at [507, 329] on p "В Grow Food есть разные линейки питания (от [DATE] до 2500 ккал) под любые цели…" at bounding box center [674, 321] width 407 height 187
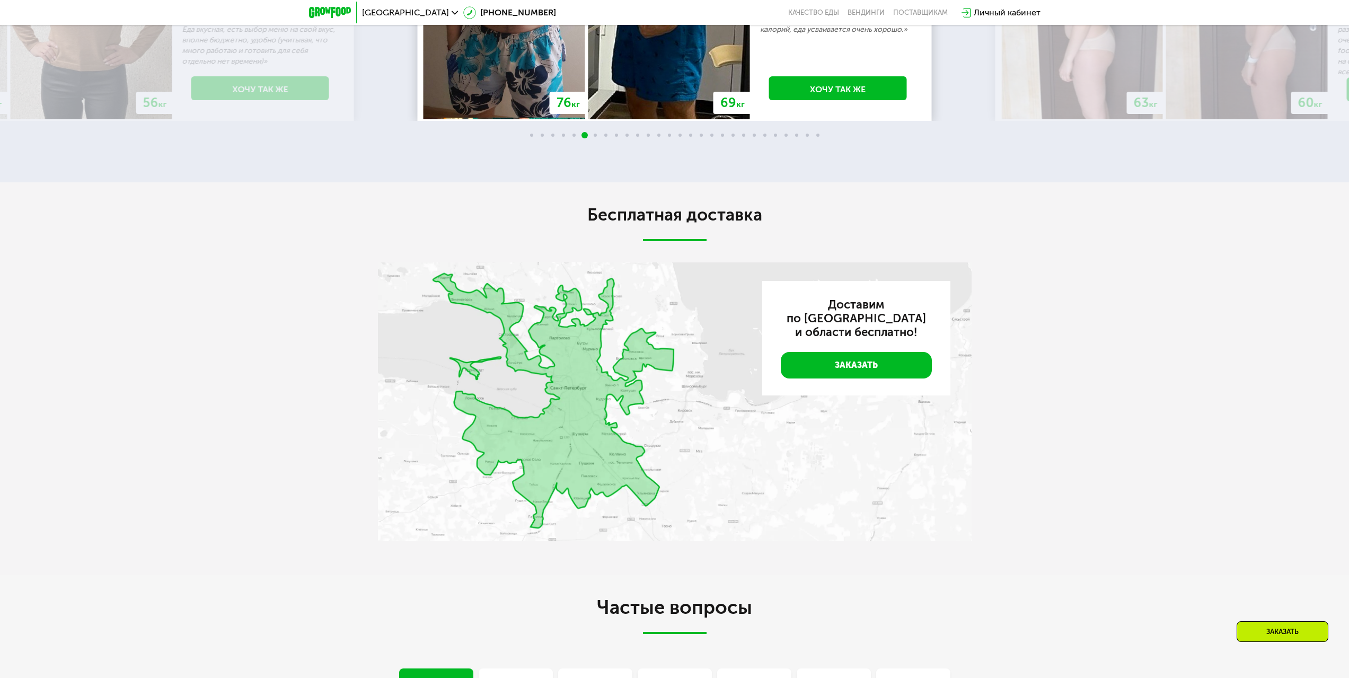
scroll to position [3068, 0]
